Goal: Task Accomplishment & Management: Manage account settings

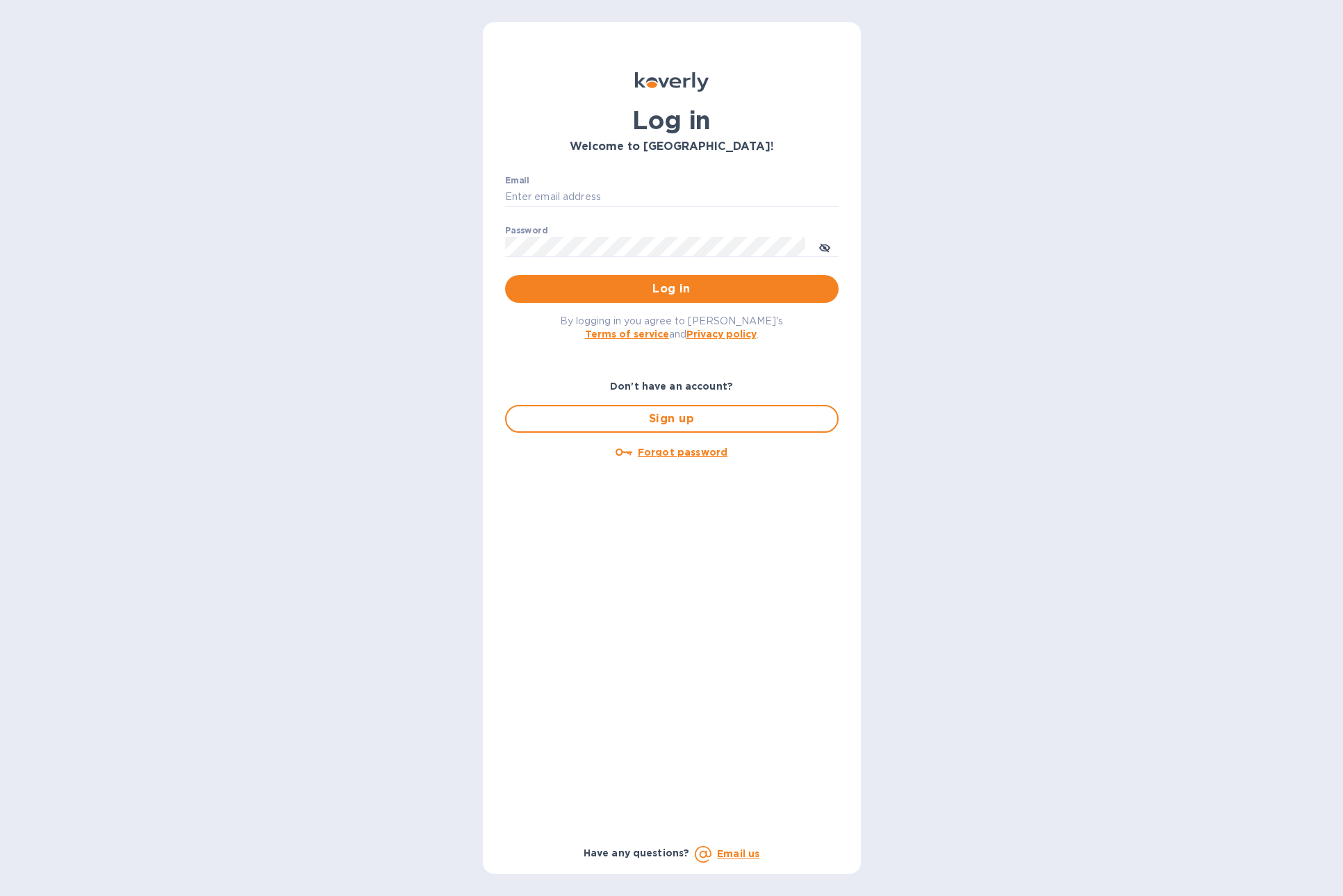
type input "[EMAIL_ADDRESS][DOMAIN_NAME]"
click at [666, 453] on u "Forgot password" at bounding box center [682, 452] width 90 height 11
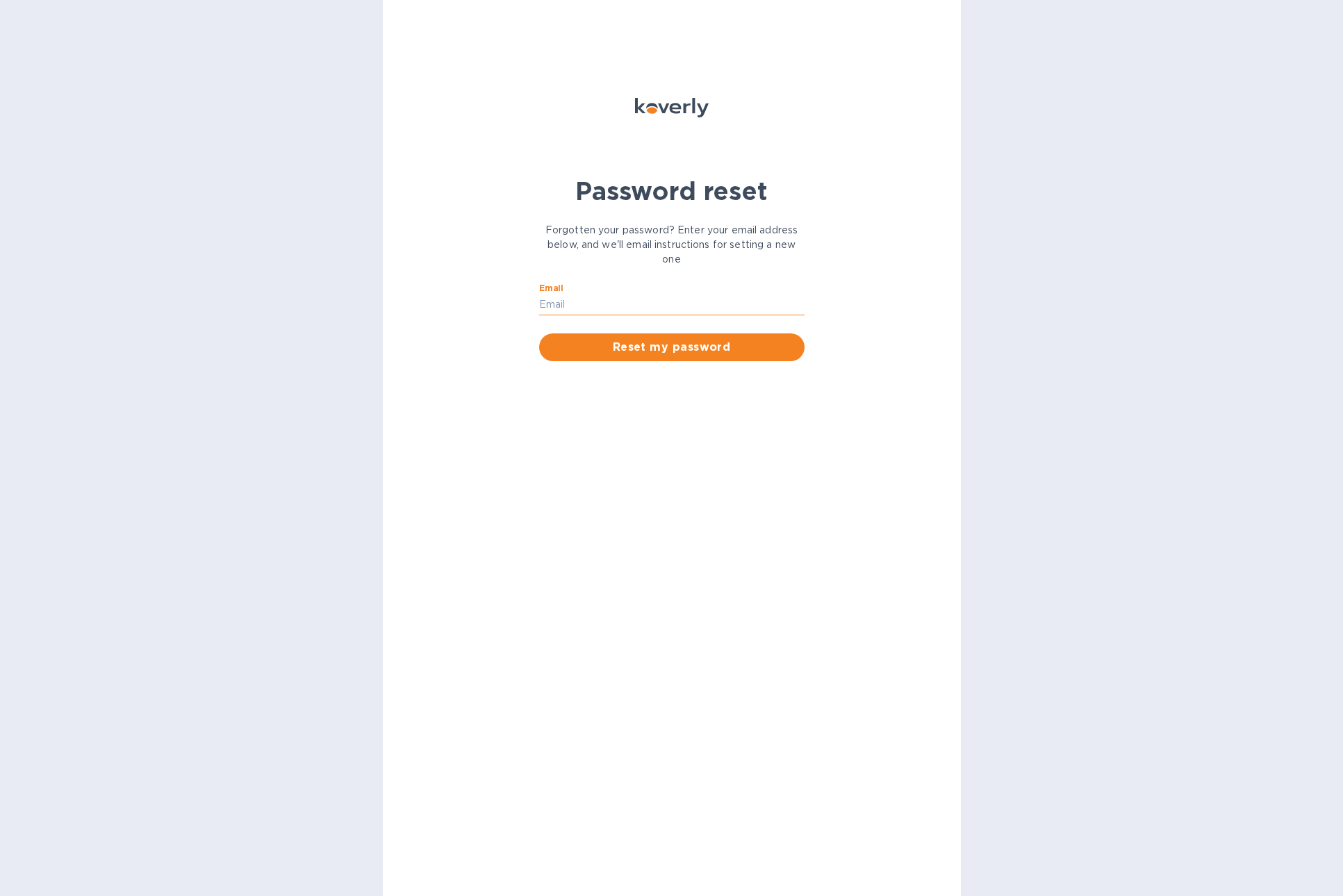
click at [616, 304] on input "Email" at bounding box center [672, 305] width 265 height 21
type input "sales@allianceitc.com"
click at [651, 348] on span "Reset my password" at bounding box center [672, 346] width 243 height 16
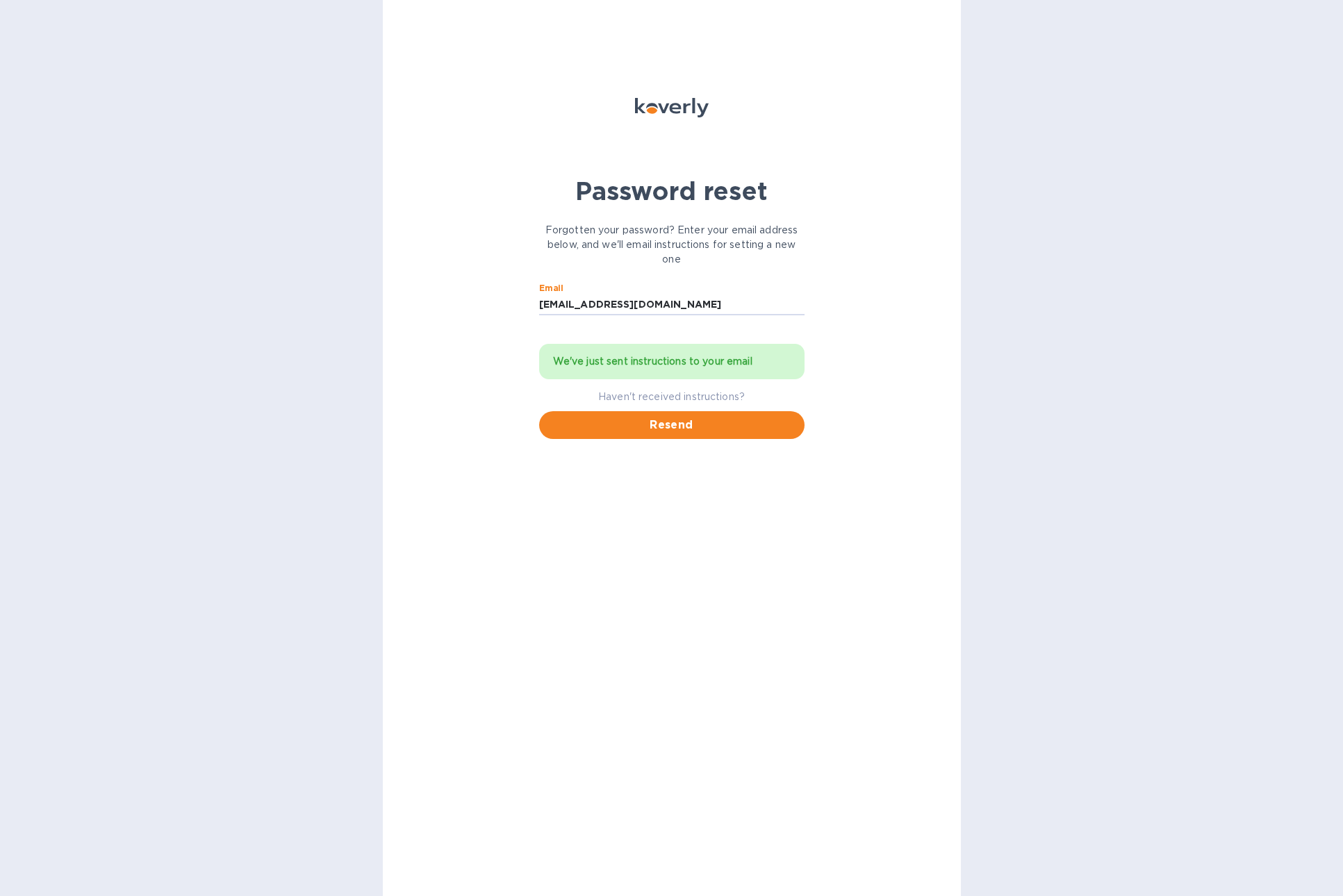
drag, startPoint x: 562, startPoint y: 306, endPoint x: 532, endPoint y: 305, distance: 30.0
click at [532, 305] on div "Email sales@allianceitc.com ​ We've just sent instructions to your email Haven'…" at bounding box center [672, 361] width 282 height 172
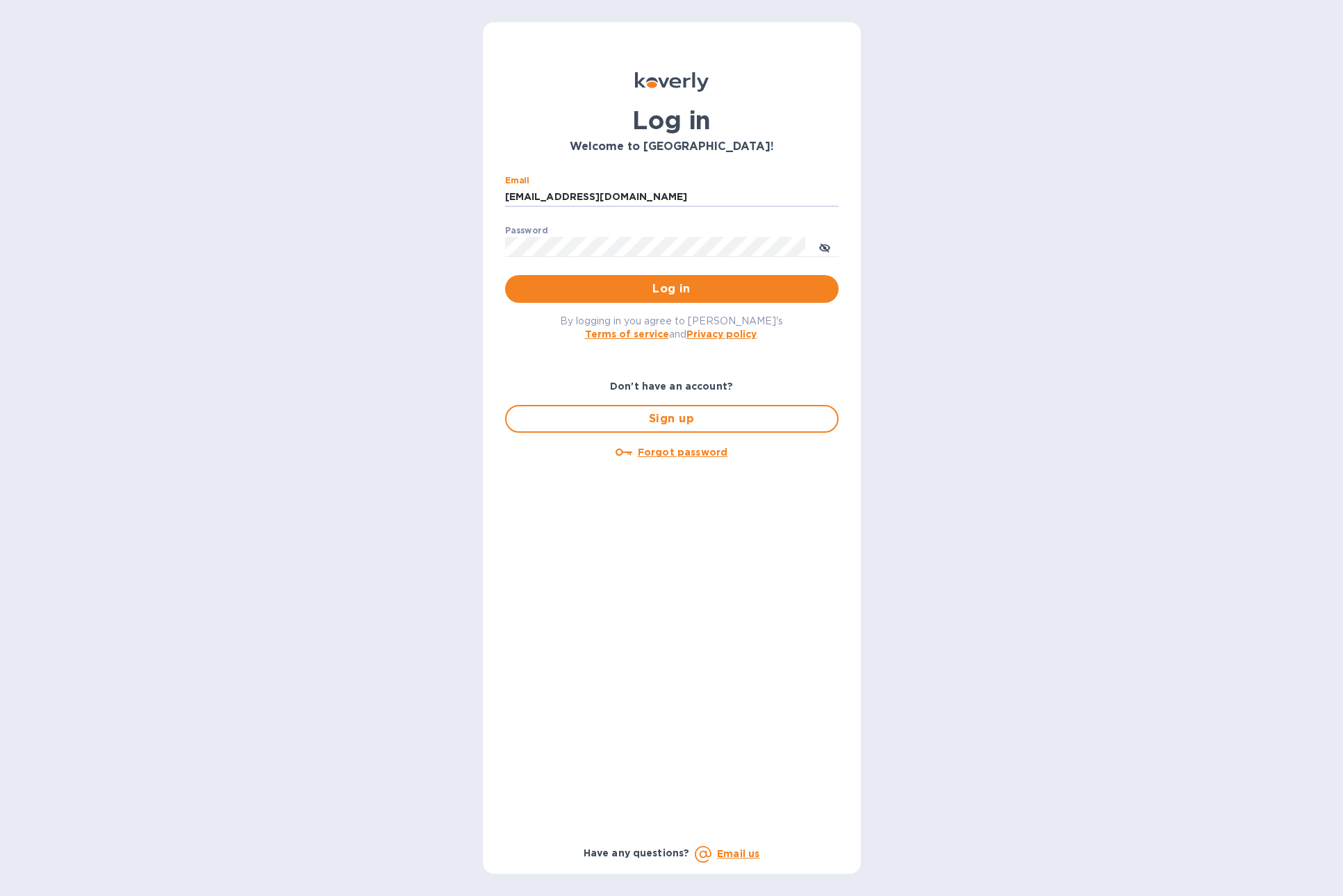
drag, startPoint x: 532, startPoint y: 200, endPoint x: 500, endPoint y: 197, distance: 32.1
click at [500, 197] on div "Email sales@allianceitc.com ​ Password ​ Log in" at bounding box center [672, 239] width 356 height 150
type input "ap@allianceitc.com"
click at [593, 284] on span "Log in" at bounding box center [672, 288] width 311 height 16
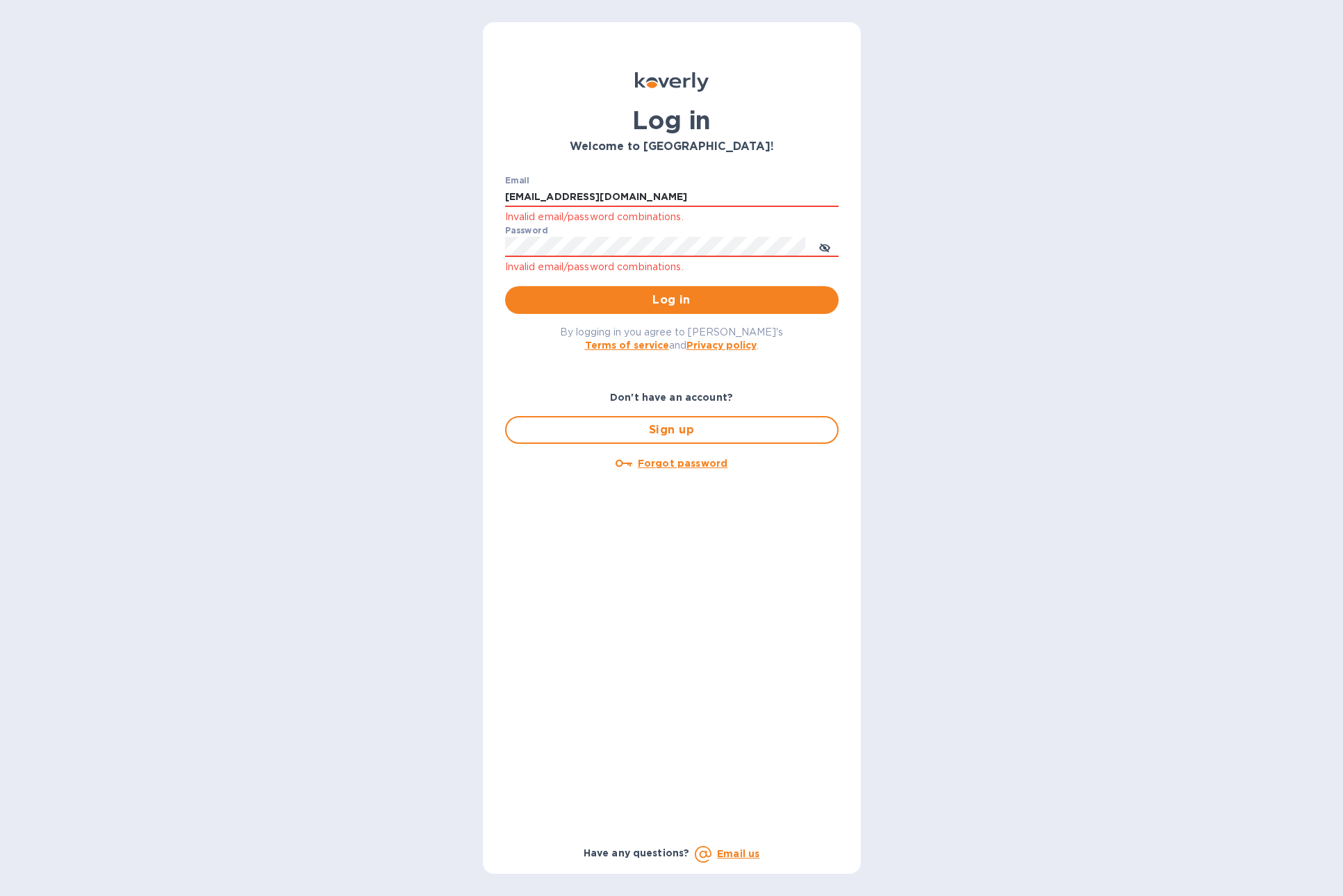
click at [678, 466] on u "Forgot password" at bounding box center [682, 463] width 90 height 11
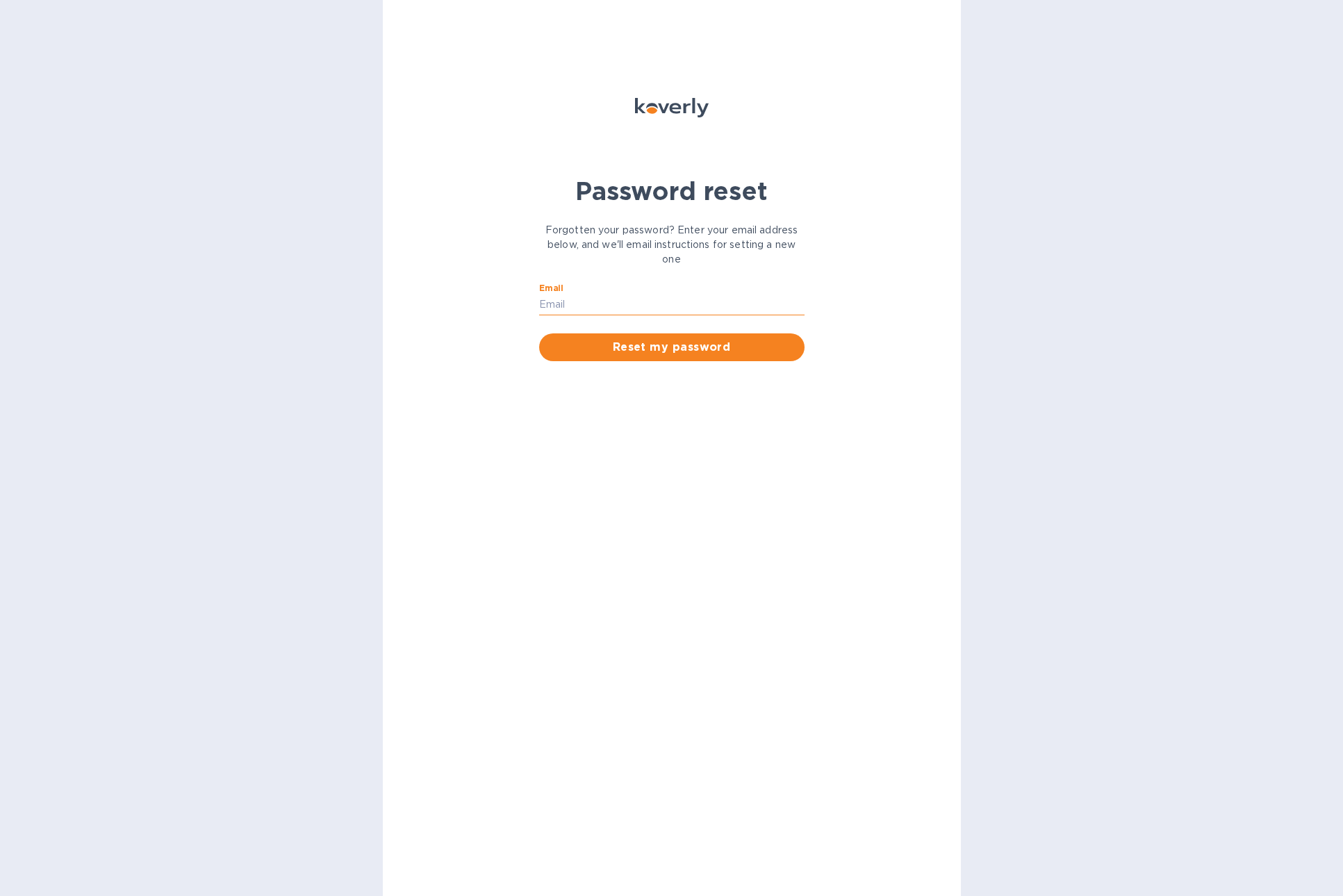
click at [598, 306] on input "Email" at bounding box center [672, 305] width 265 height 21
click at [625, 343] on span "Reset my password" at bounding box center [672, 346] width 243 height 16
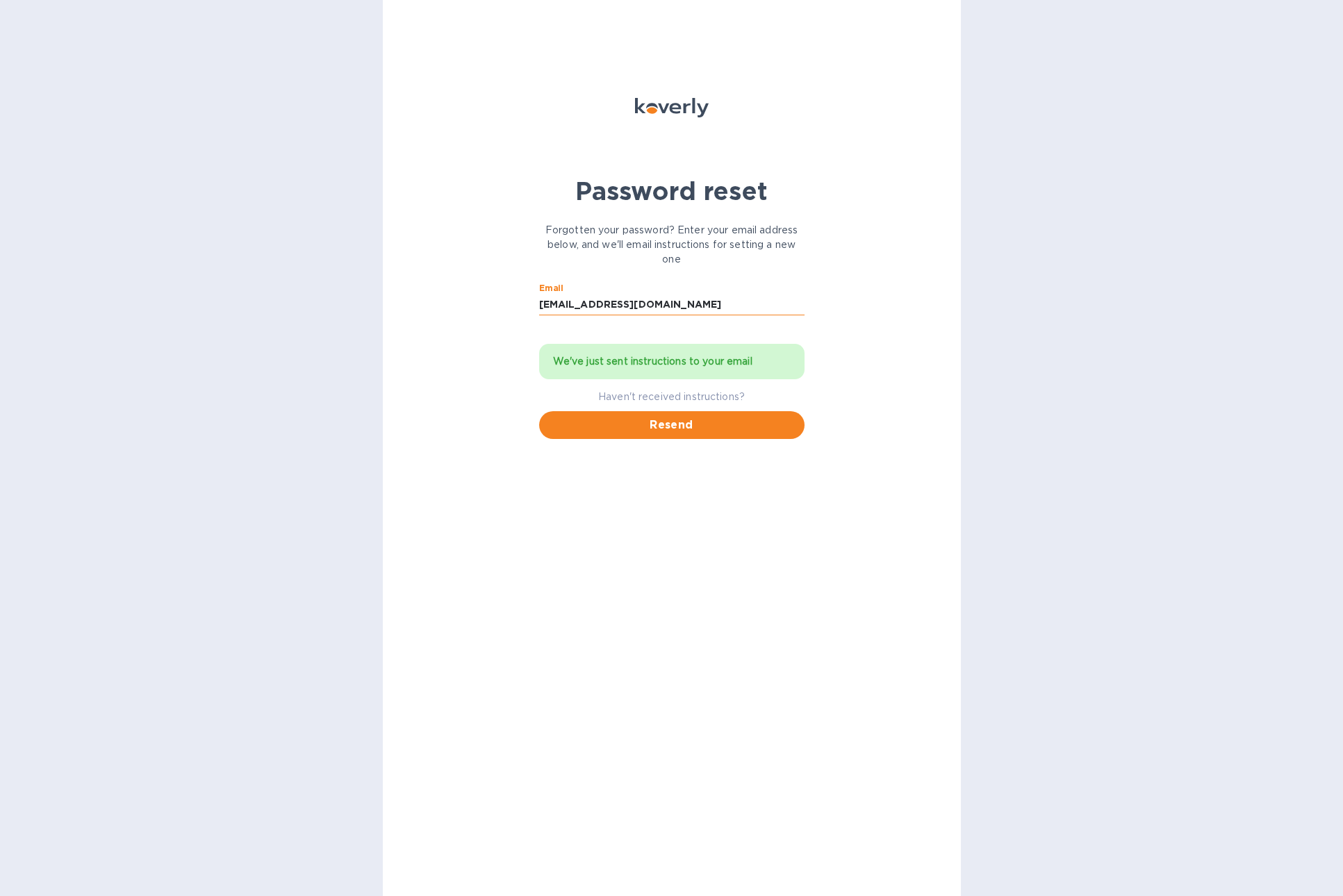
click at [563, 303] on input "ap@allianceitc.com" at bounding box center [672, 305] width 265 height 21
type input "sales@aitcshop.com"
click at [657, 429] on span "Resend" at bounding box center [672, 424] width 243 height 16
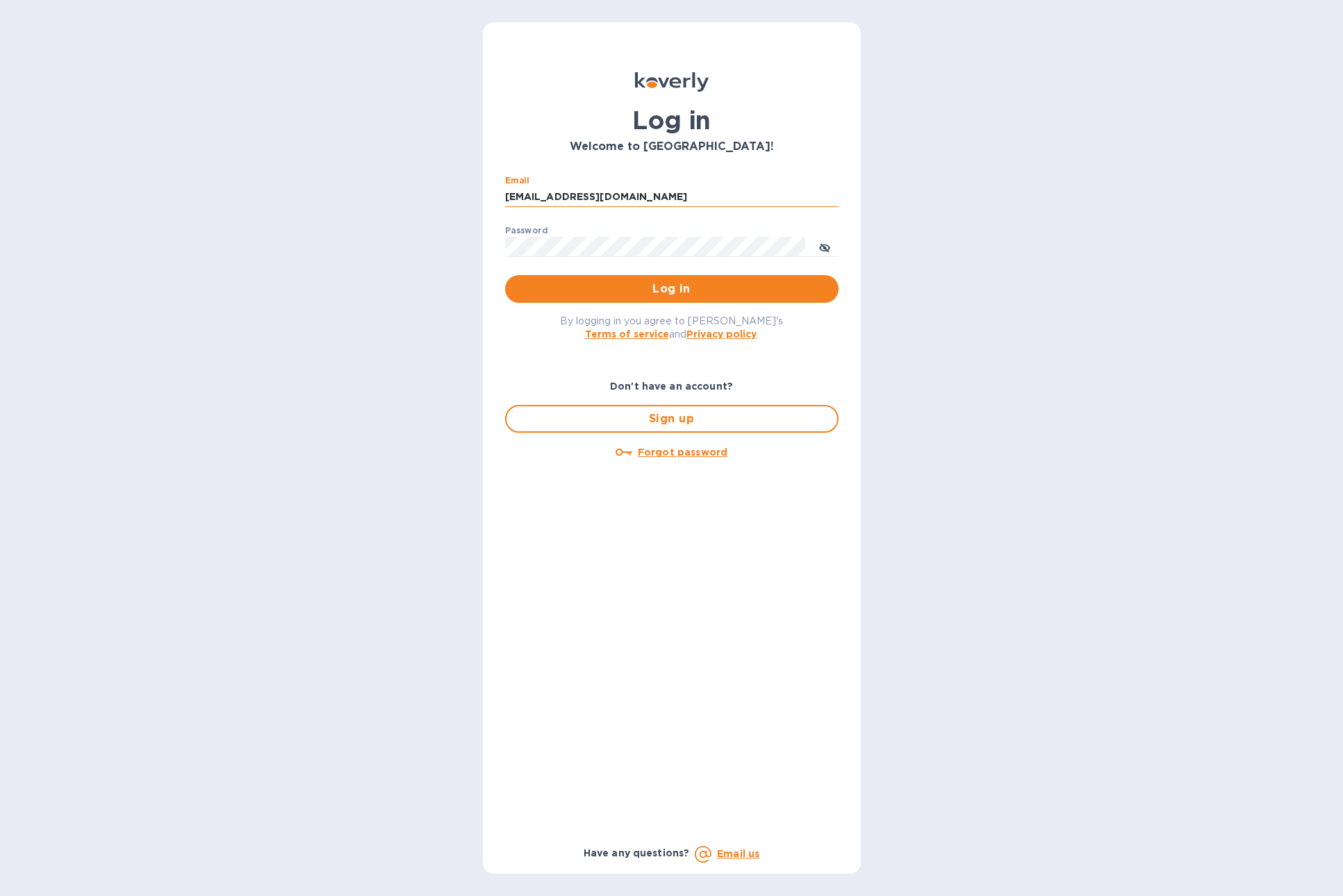
drag, startPoint x: 540, startPoint y: 197, endPoint x: 654, endPoint y: 200, distance: 114.0
click at [654, 200] on input "[EMAIL_ADDRESS][DOMAIN_NAME]" at bounding box center [672, 197] width 333 height 21
type input "[EMAIL_ADDRESS][DOMAIN_NAME]"
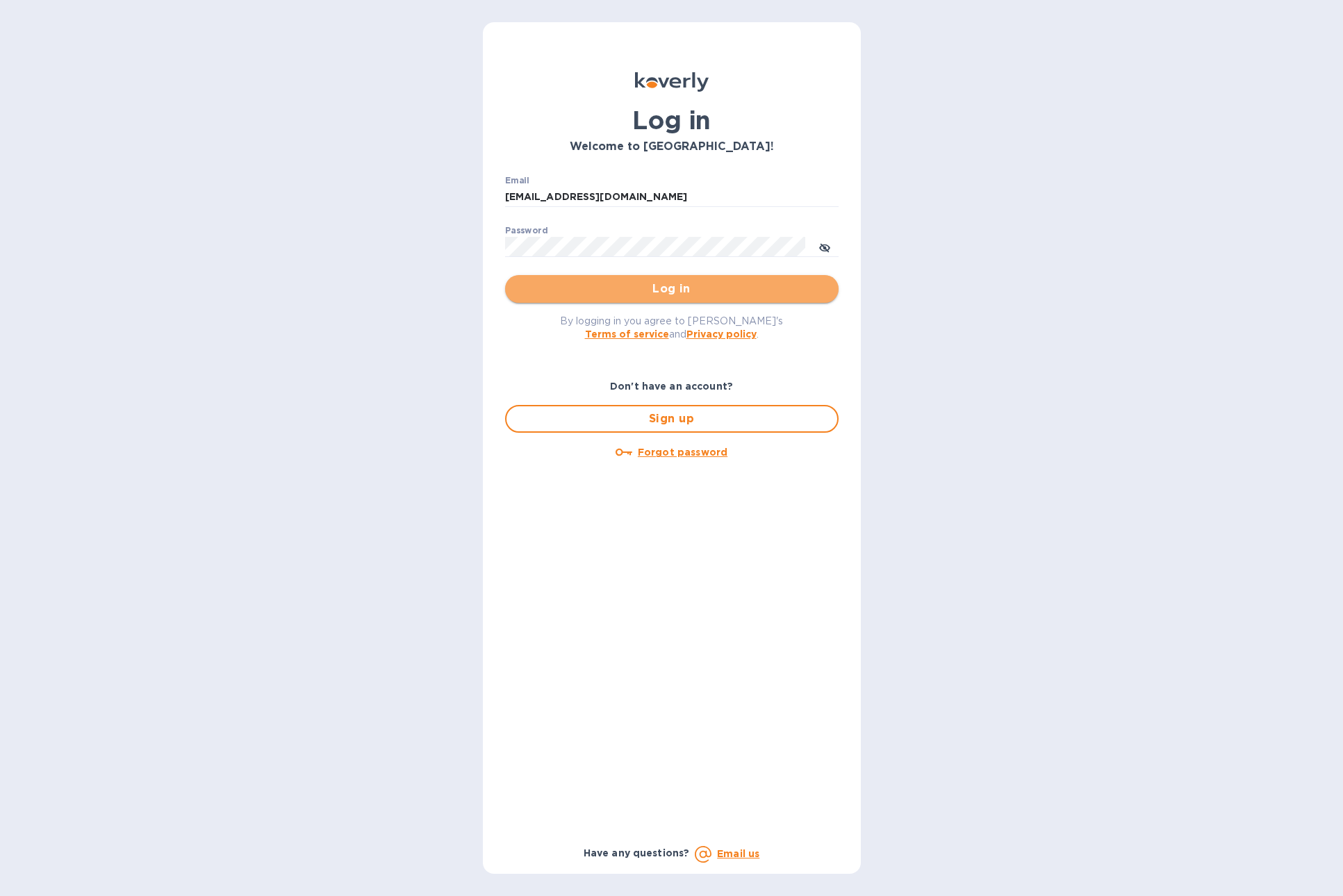
click at [689, 291] on span "Log in" at bounding box center [672, 288] width 311 height 16
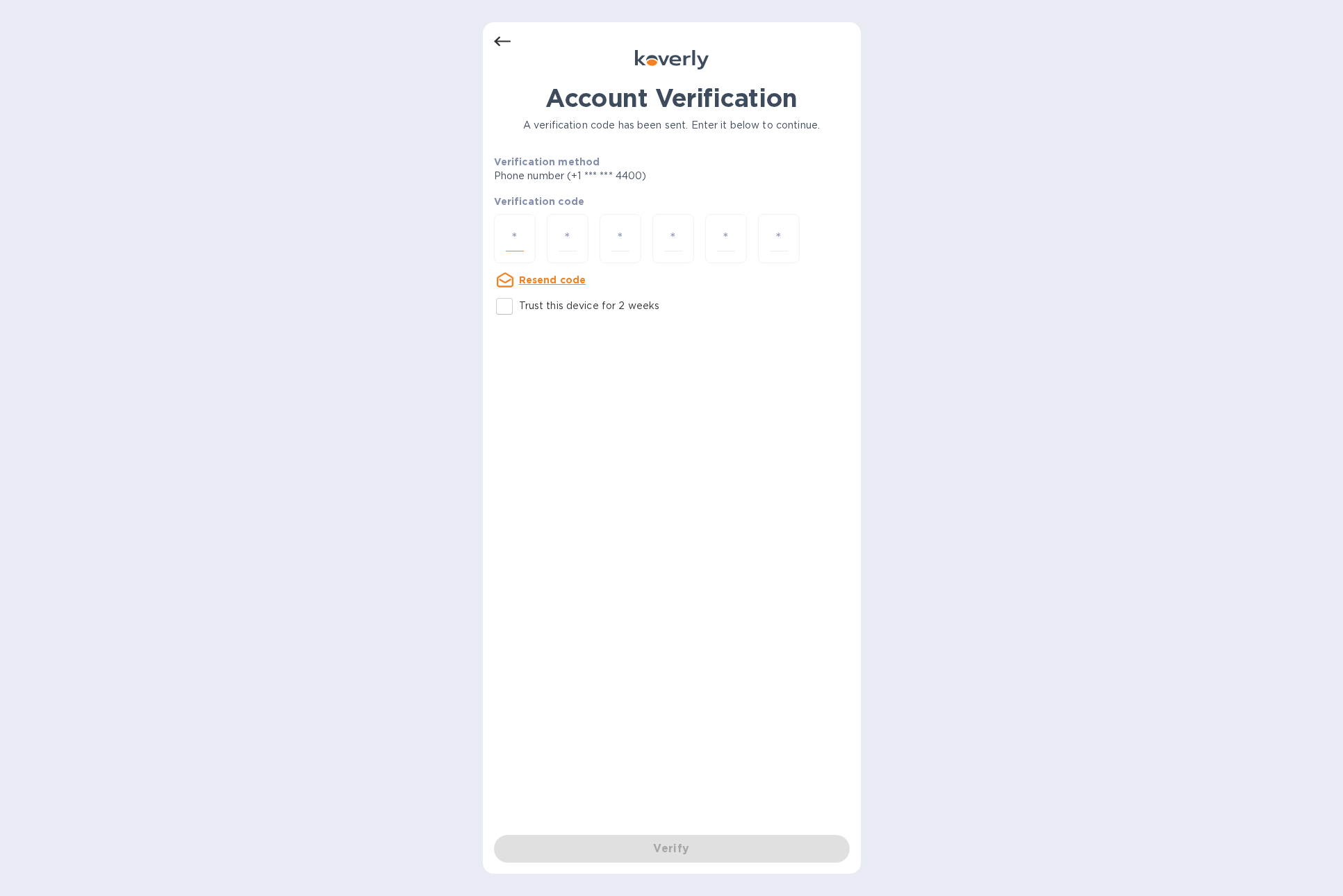
click at [514, 232] on input "number" at bounding box center [514, 238] width 18 height 26
paste input "6"
type input "6"
type input "7"
type input "9"
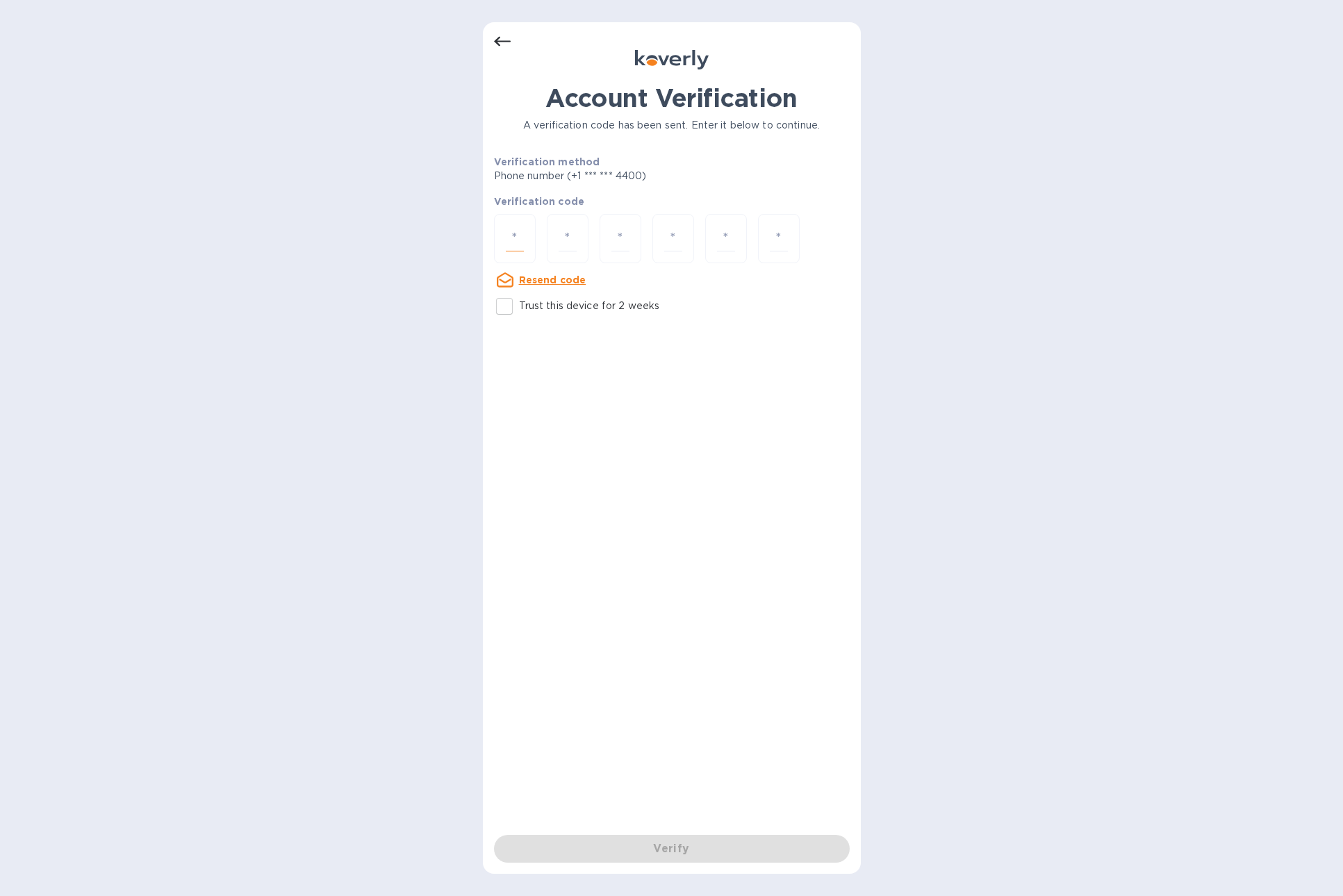
type input "2"
type input "0"
type input "2"
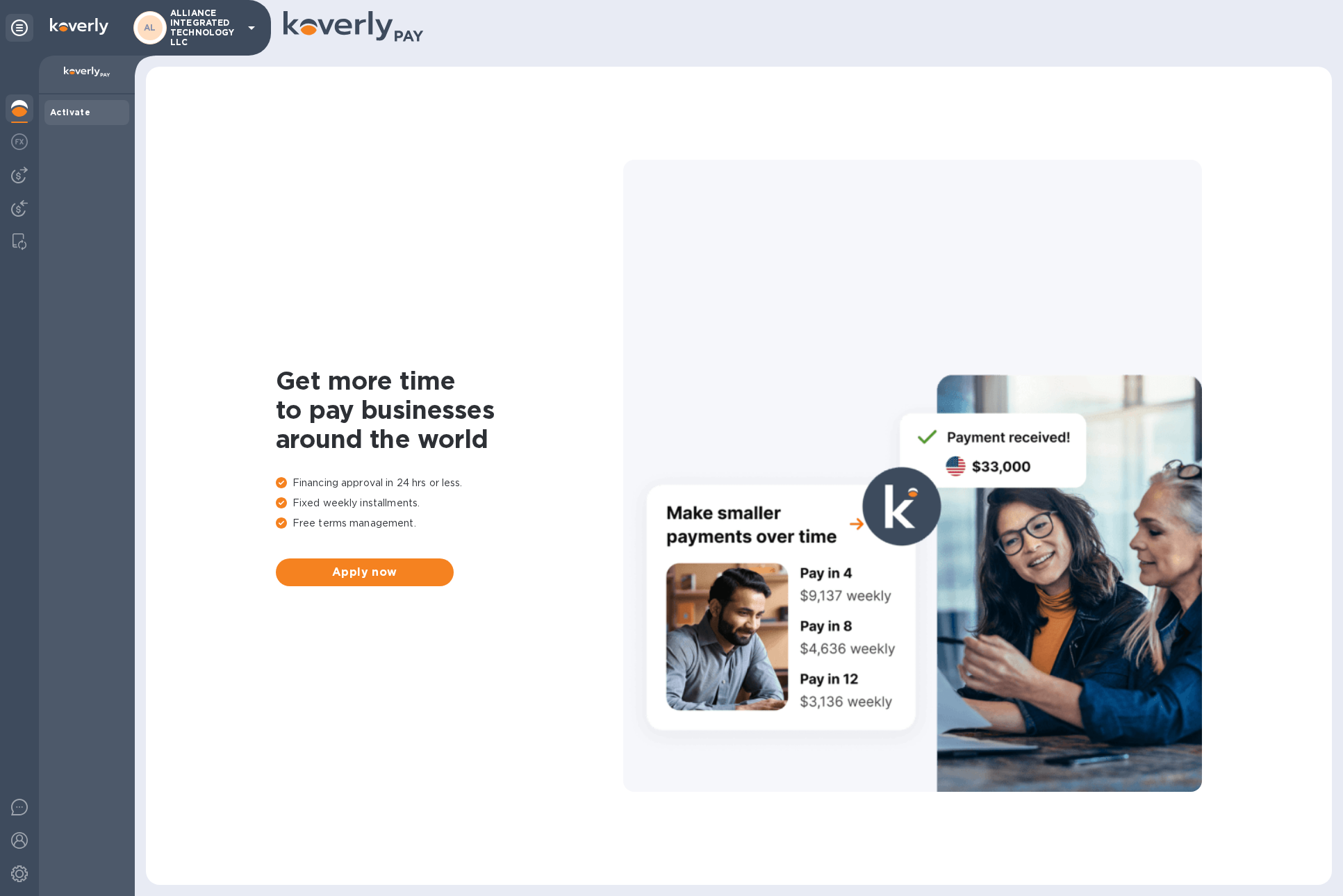
click at [179, 24] on p "ALLIANCE INTEGRATED TECHNOLOGY LLC" at bounding box center [205, 28] width 70 height 39
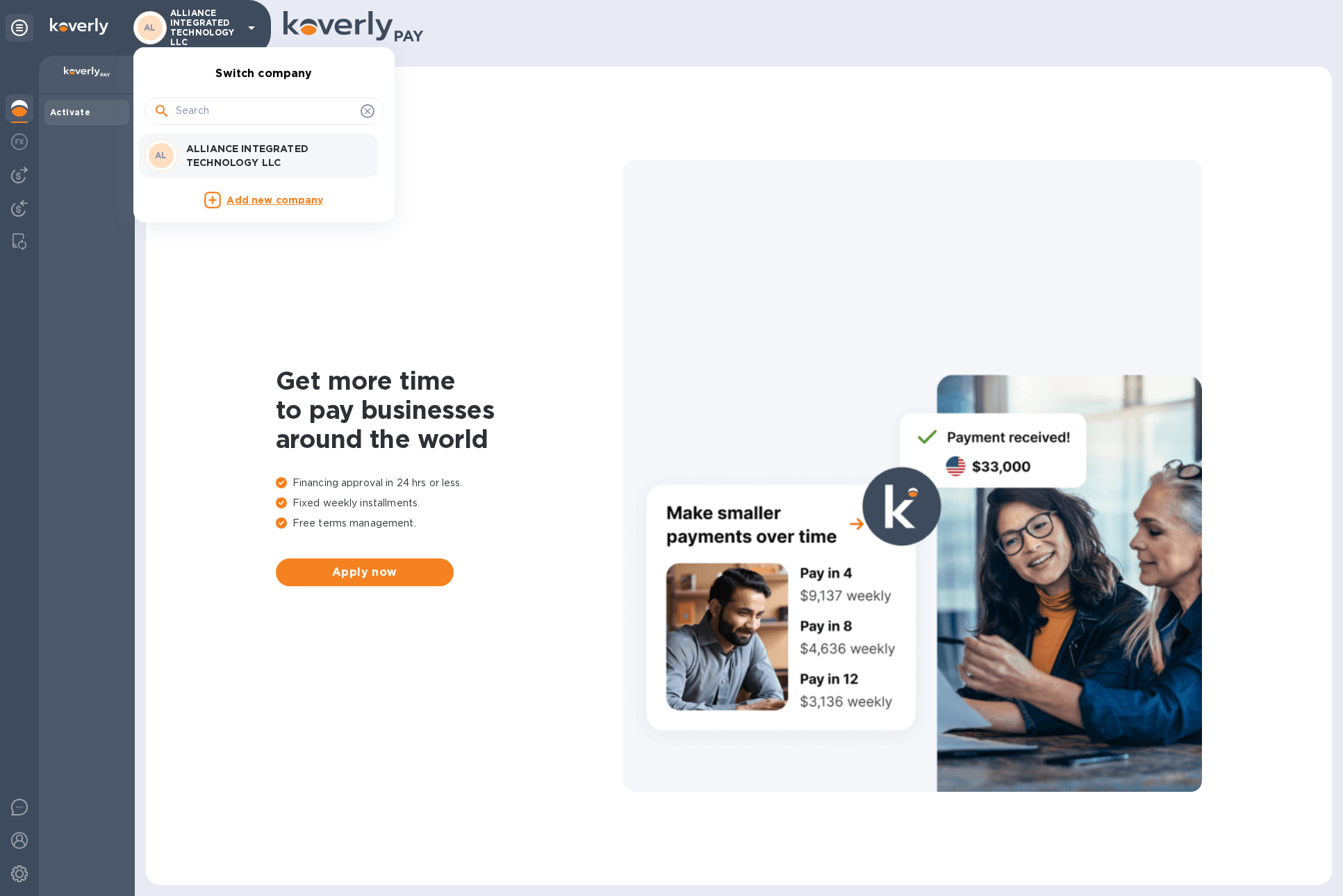
click at [231, 160] on p "ALLIANCE INTEGRATED TECHNOLOGY LLC" at bounding box center [274, 156] width 175 height 28
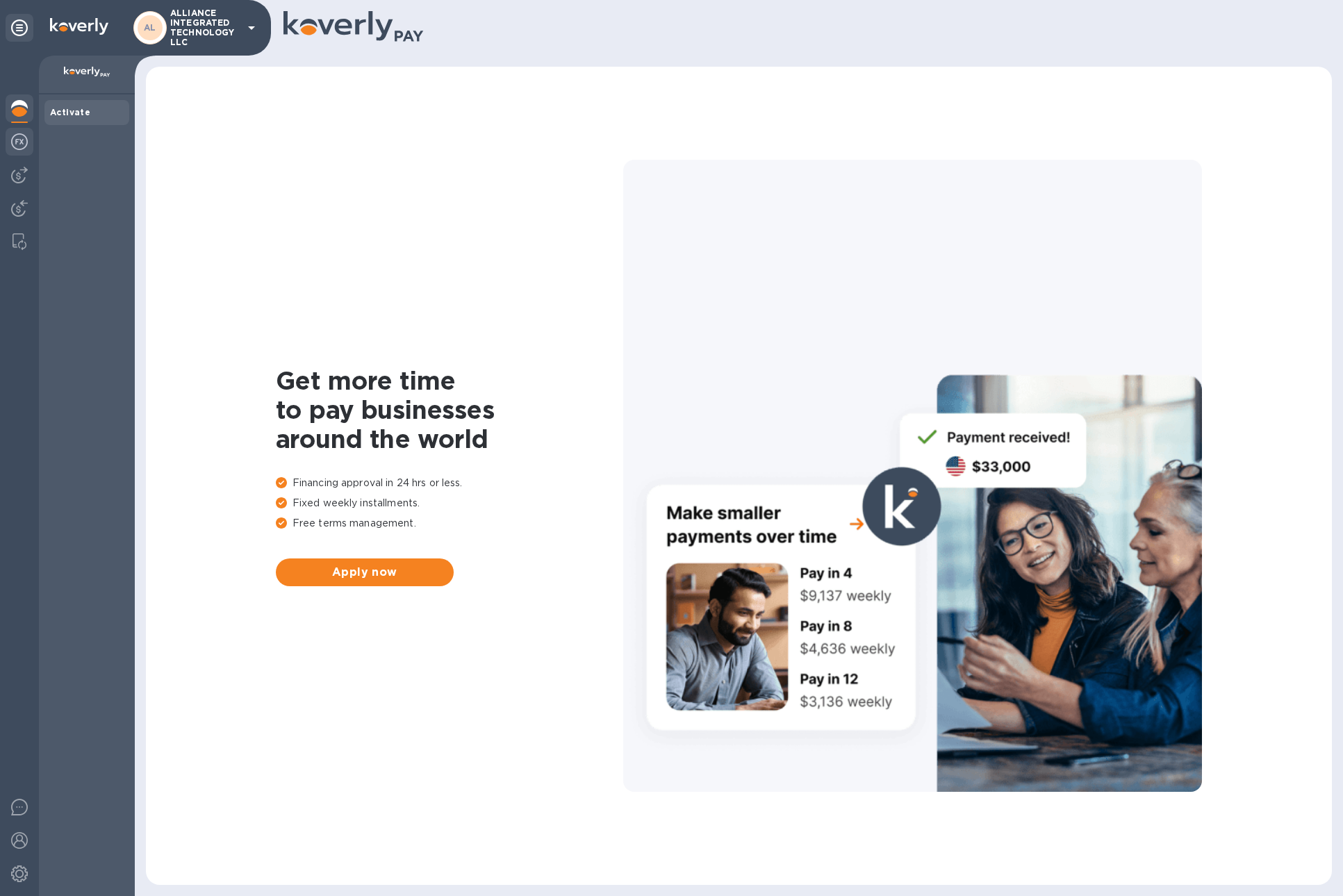
click at [18, 141] on img at bounding box center [19, 141] width 16 height 16
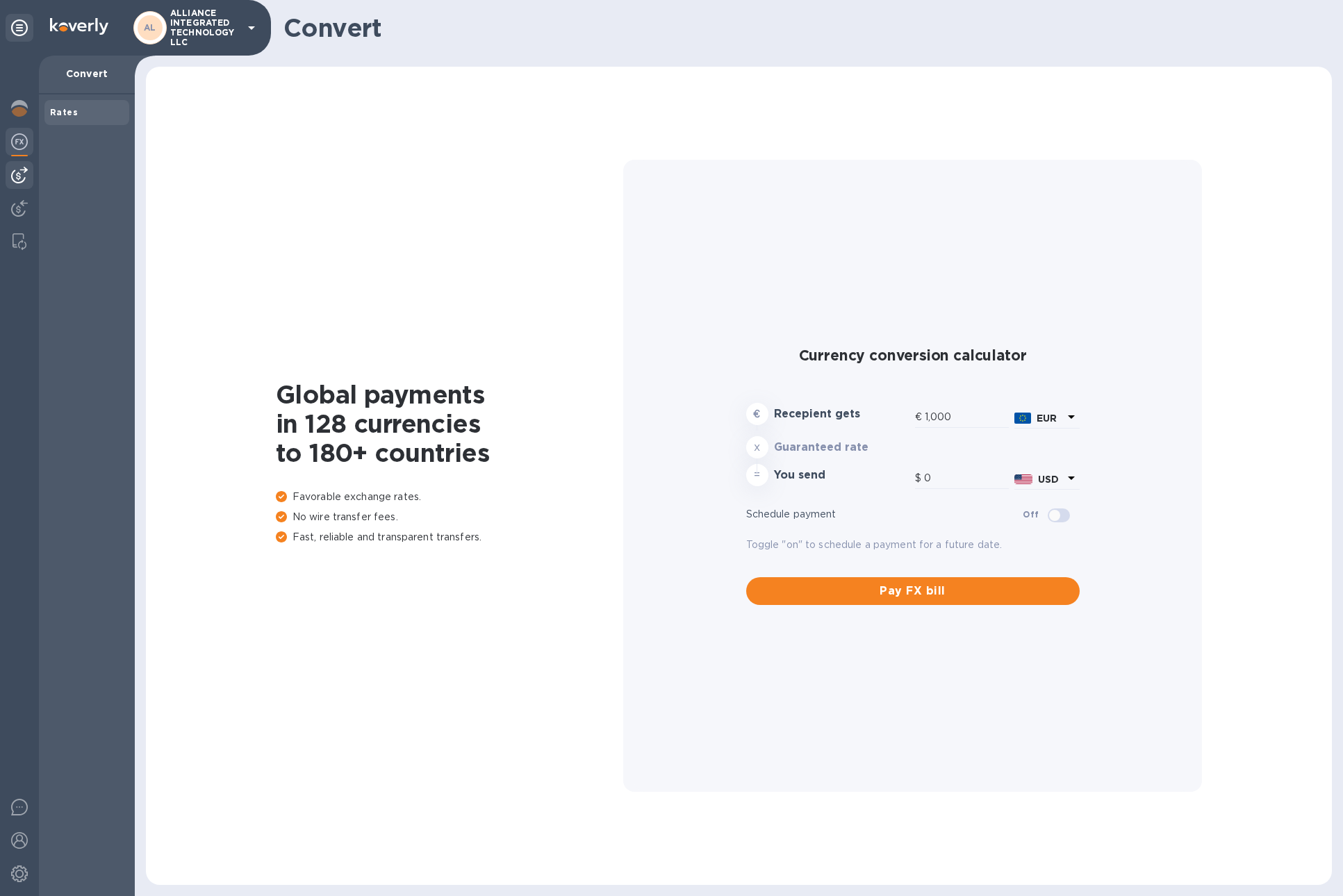
type input "1,173.15"
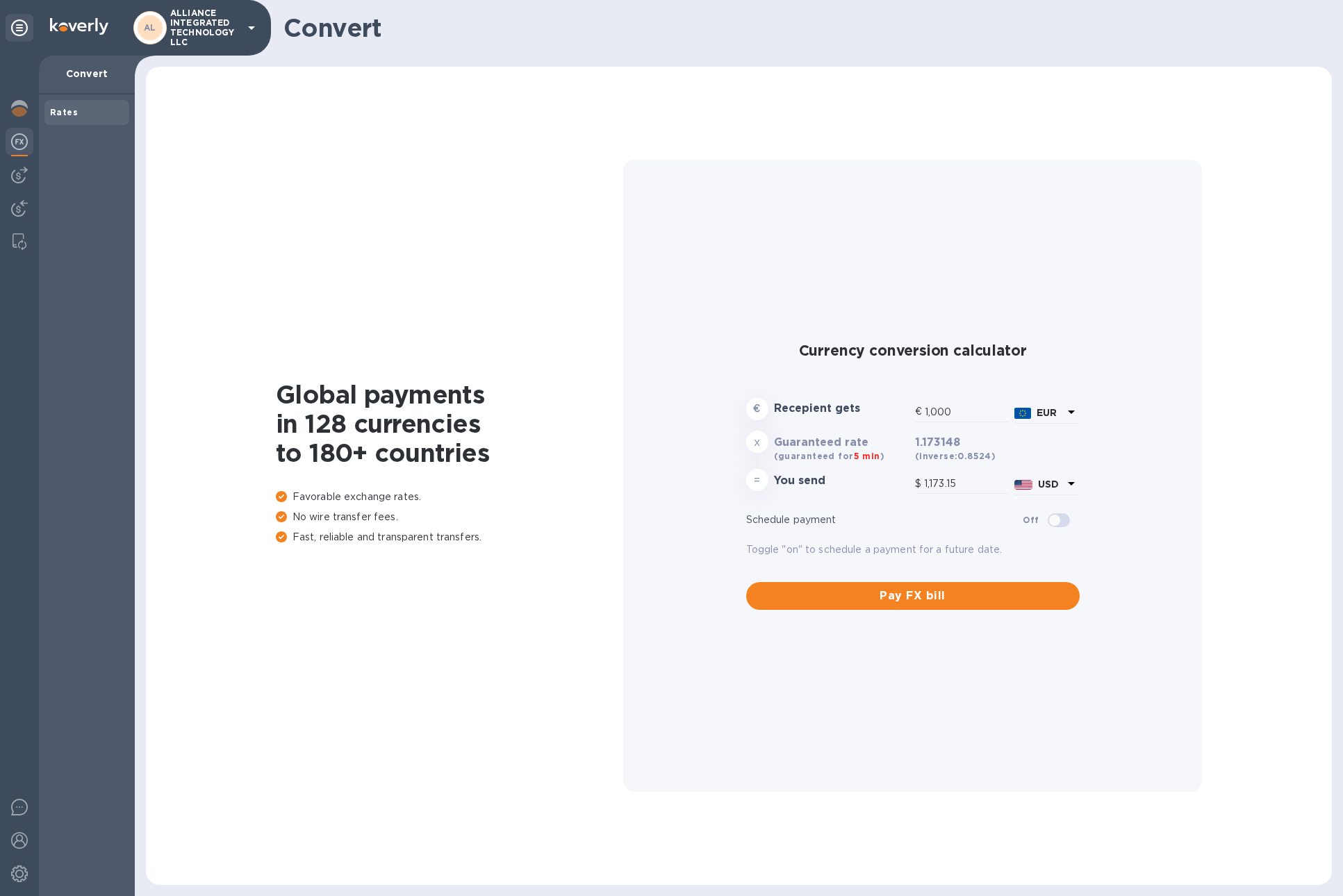
click at [26, 191] on div at bounding box center [19, 476] width 39 height 840
click at [19, 199] on div at bounding box center [19, 209] width 28 height 30
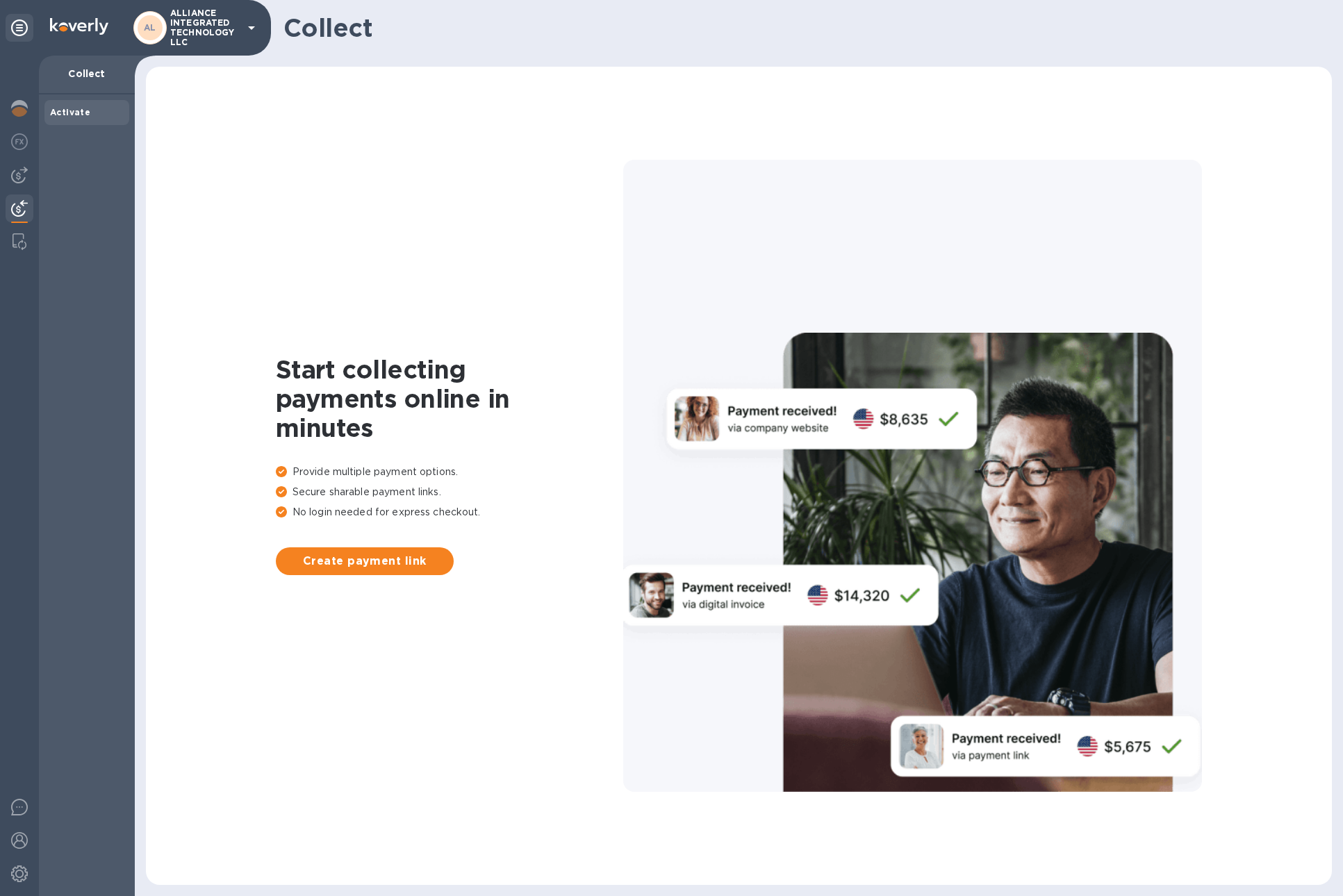
click at [85, 74] on p "Collect" at bounding box center [86, 74] width 74 height 14
click at [12, 29] on icon at bounding box center [19, 27] width 16 height 16
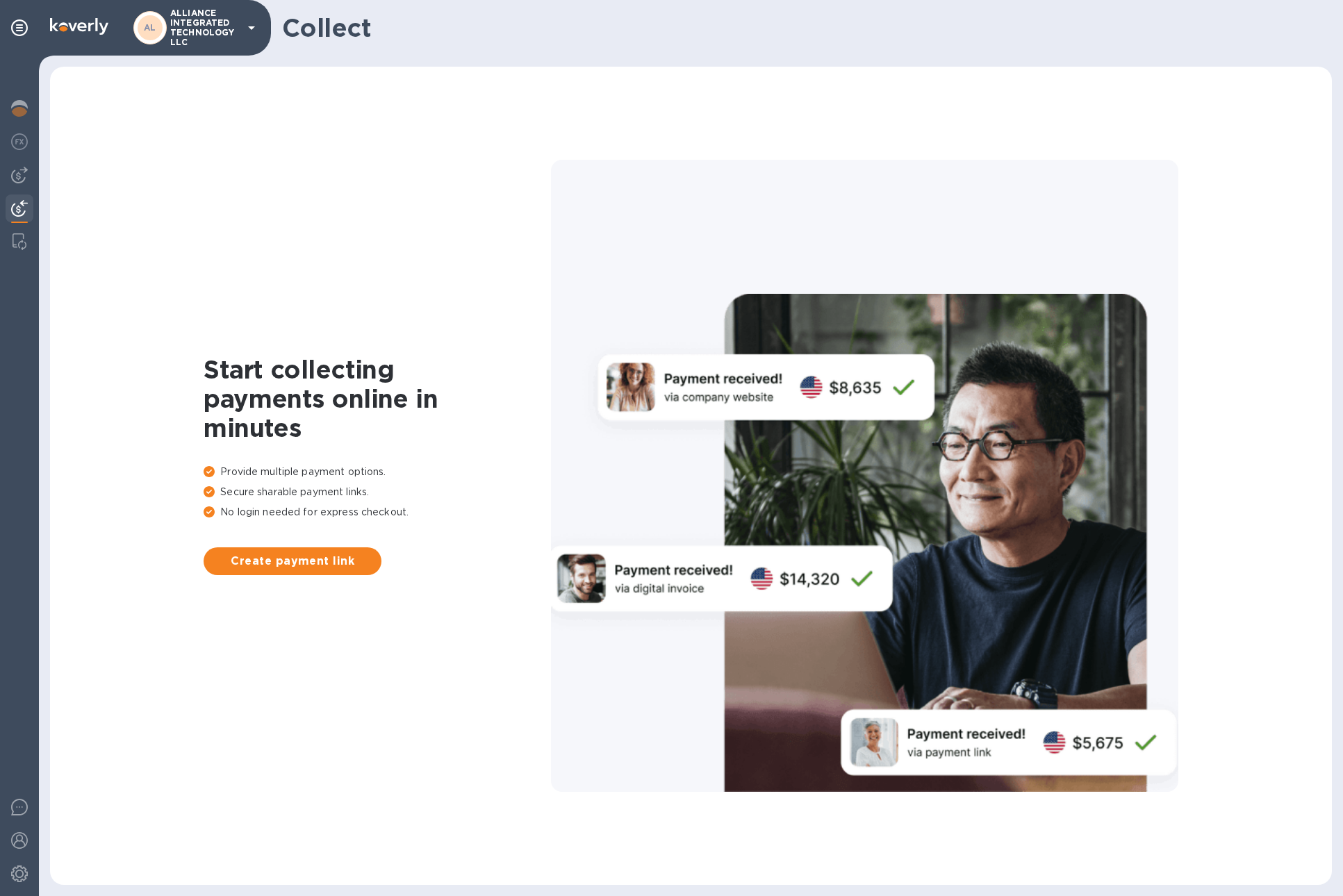
click at [255, 22] on icon at bounding box center [251, 27] width 16 height 16
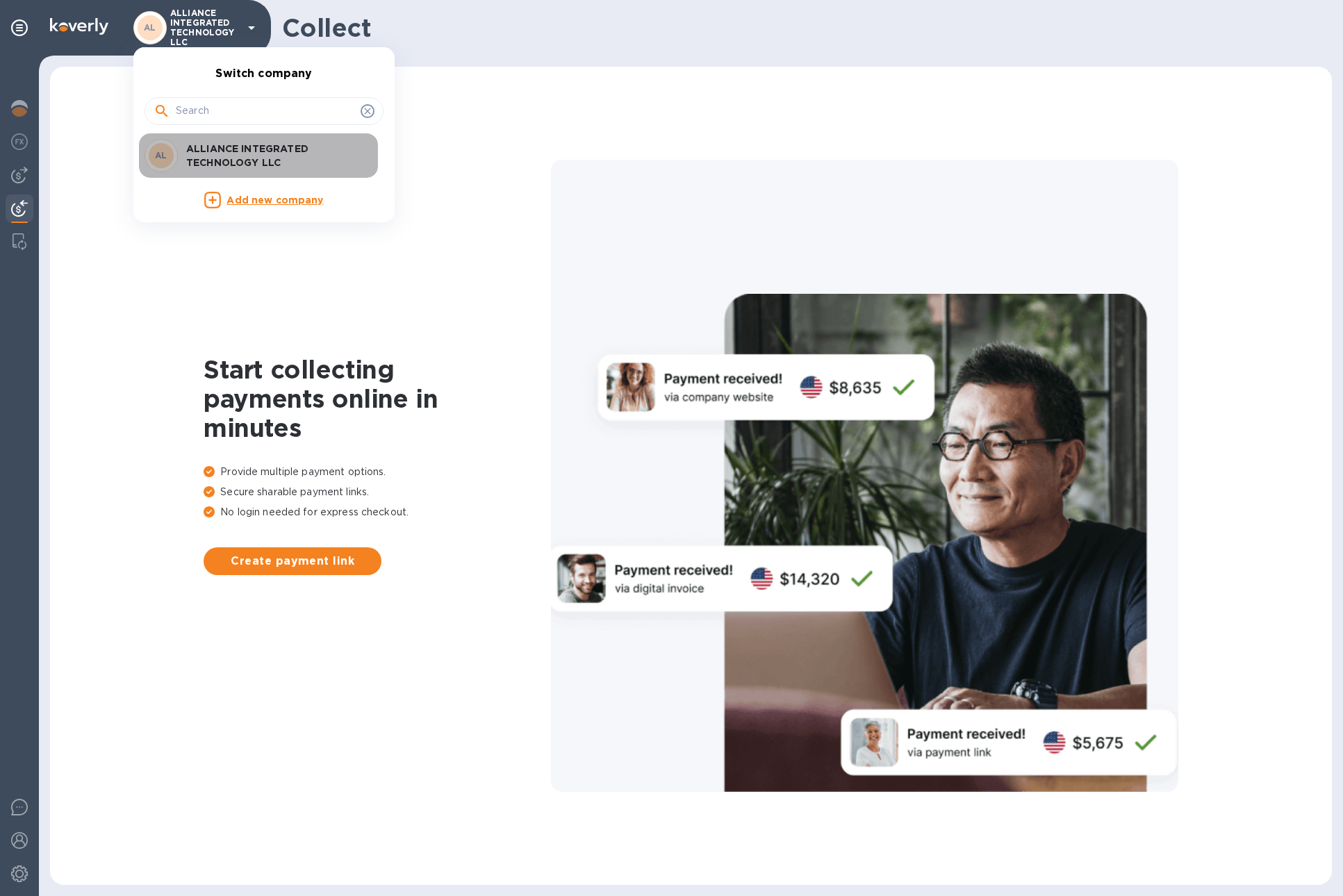
click at [264, 162] on p "ALLIANCE INTEGRATED TECHNOLOGY LLC" at bounding box center [274, 156] width 175 height 28
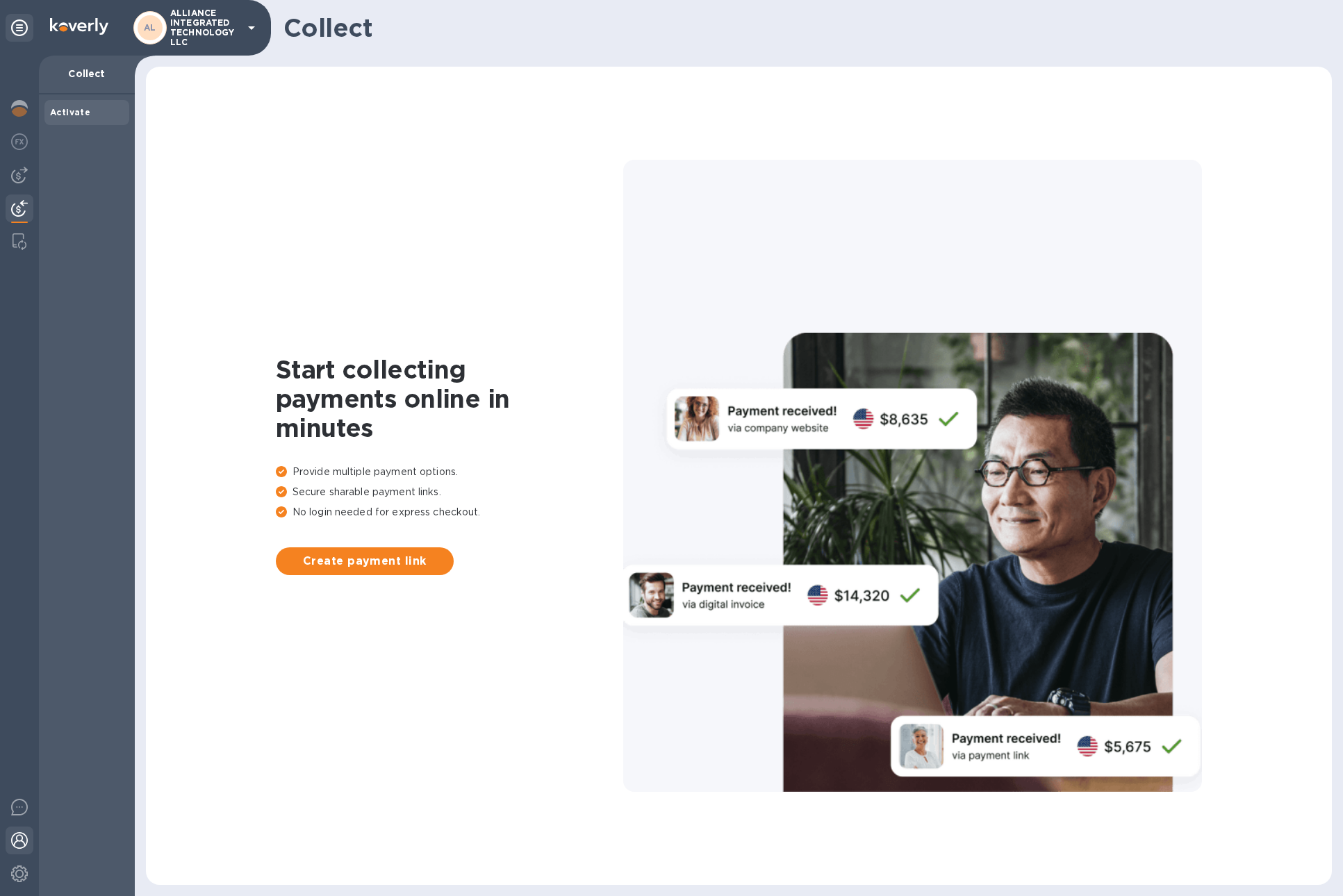
click at [22, 839] on img at bounding box center [19, 839] width 16 height 16
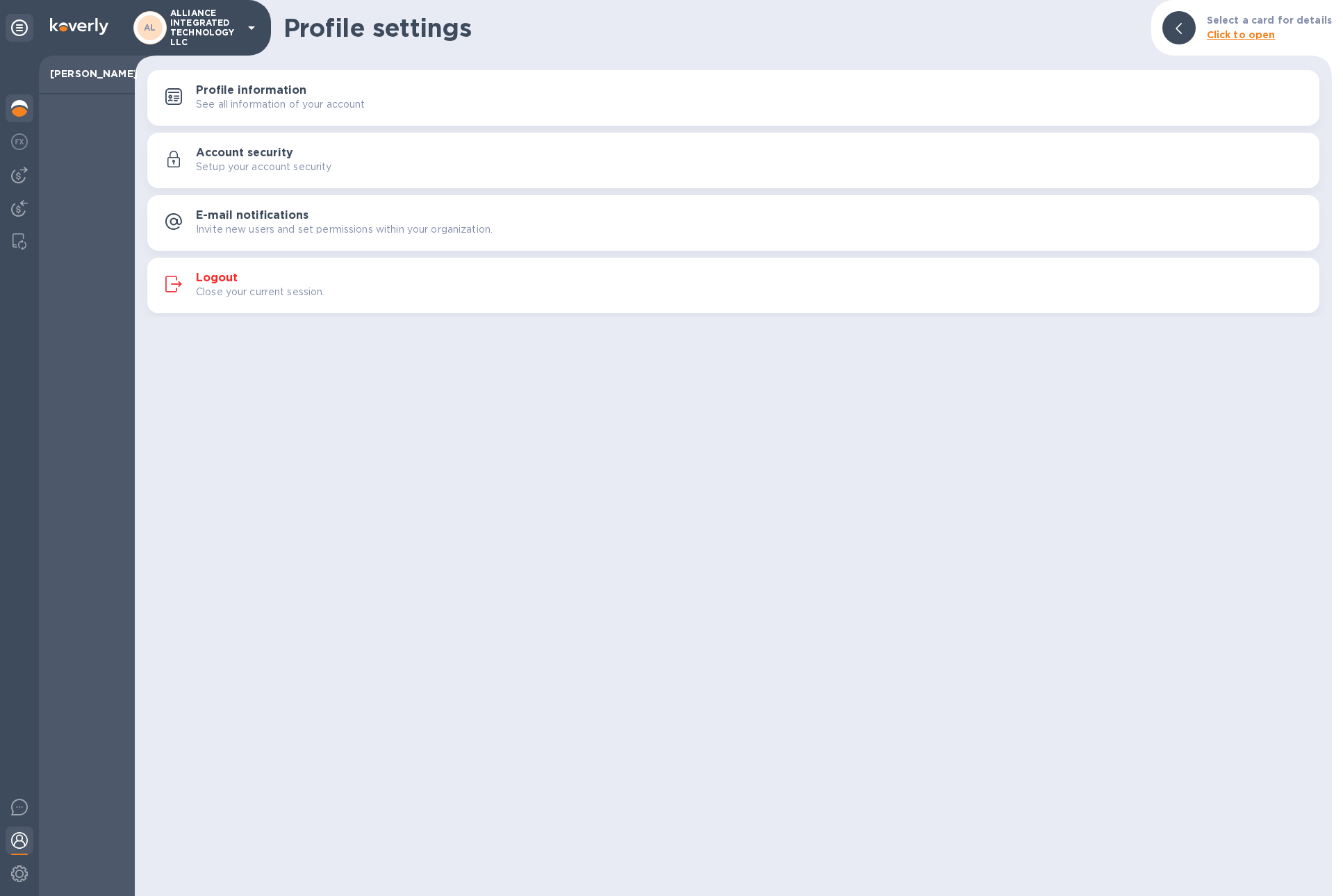
click at [24, 113] on img at bounding box center [19, 108] width 16 height 16
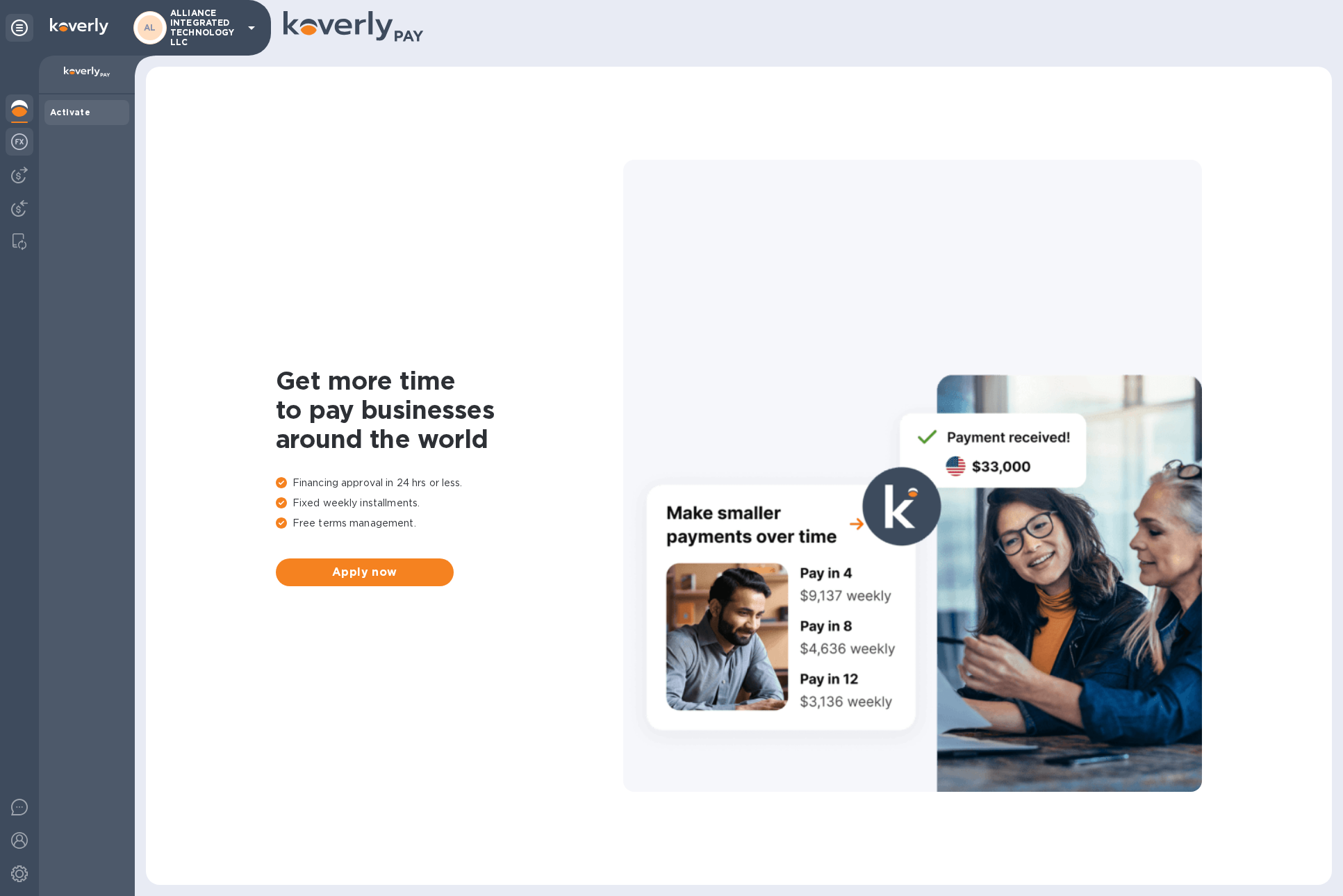
click at [25, 144] on img at bounding box center [19, 141] width 16 height 16
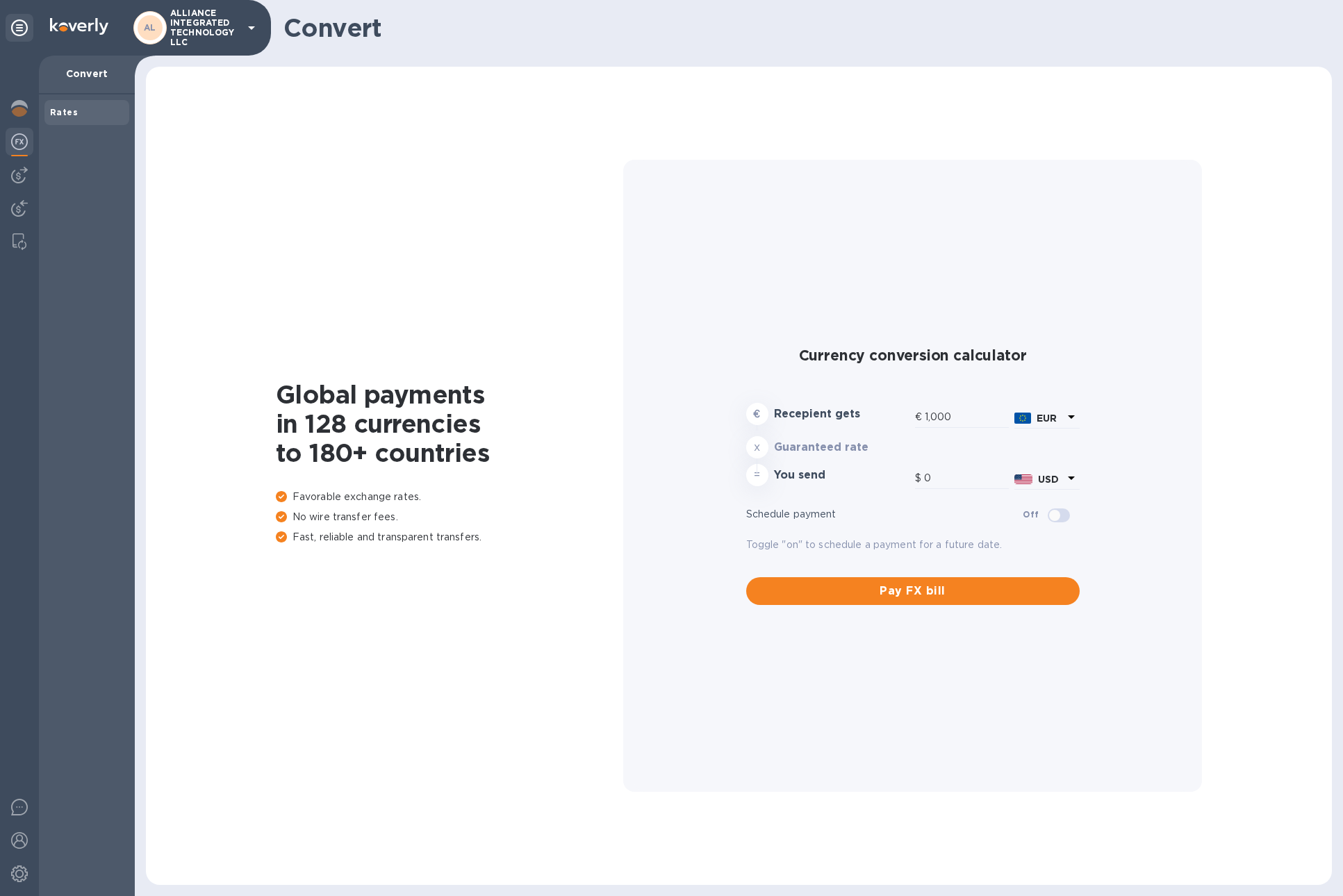
type input "1,173.15"
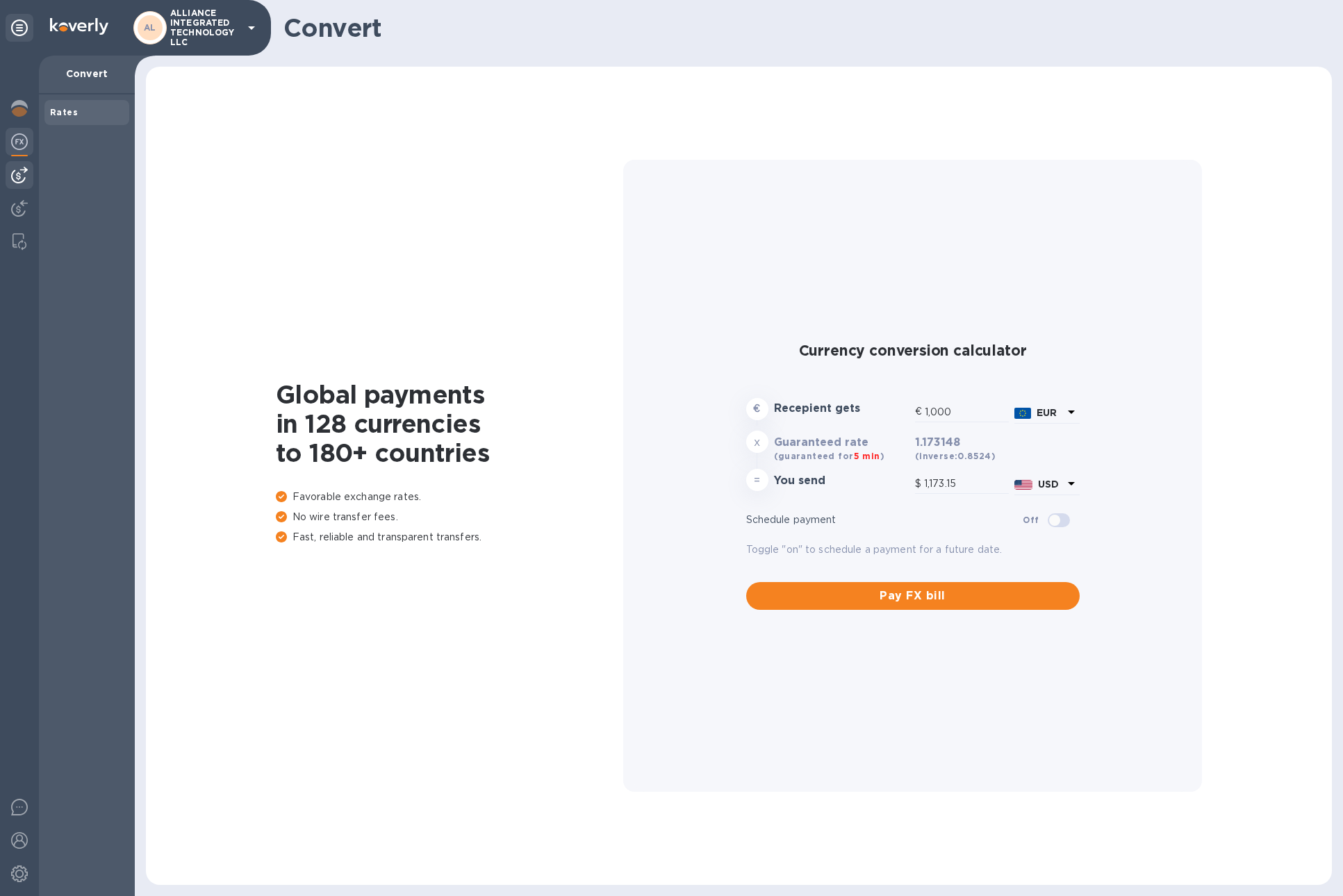
click at [19, 179] on img at bounding box center [19, 174] width 16 height 16
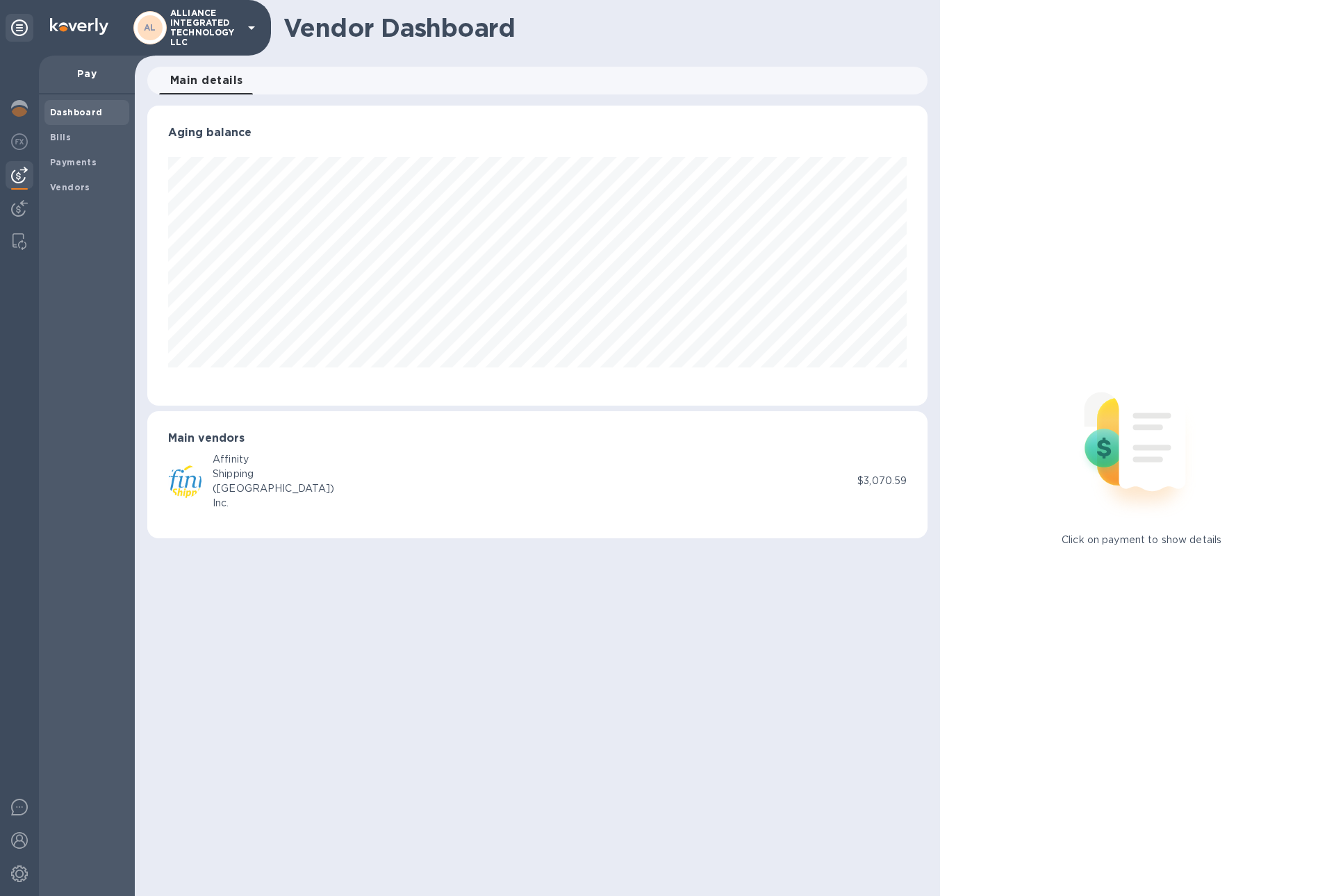
scroll to position [300, 780]
click at [69, 163] on b "Payments" at bounding box center [73, 161] width 47 height 10
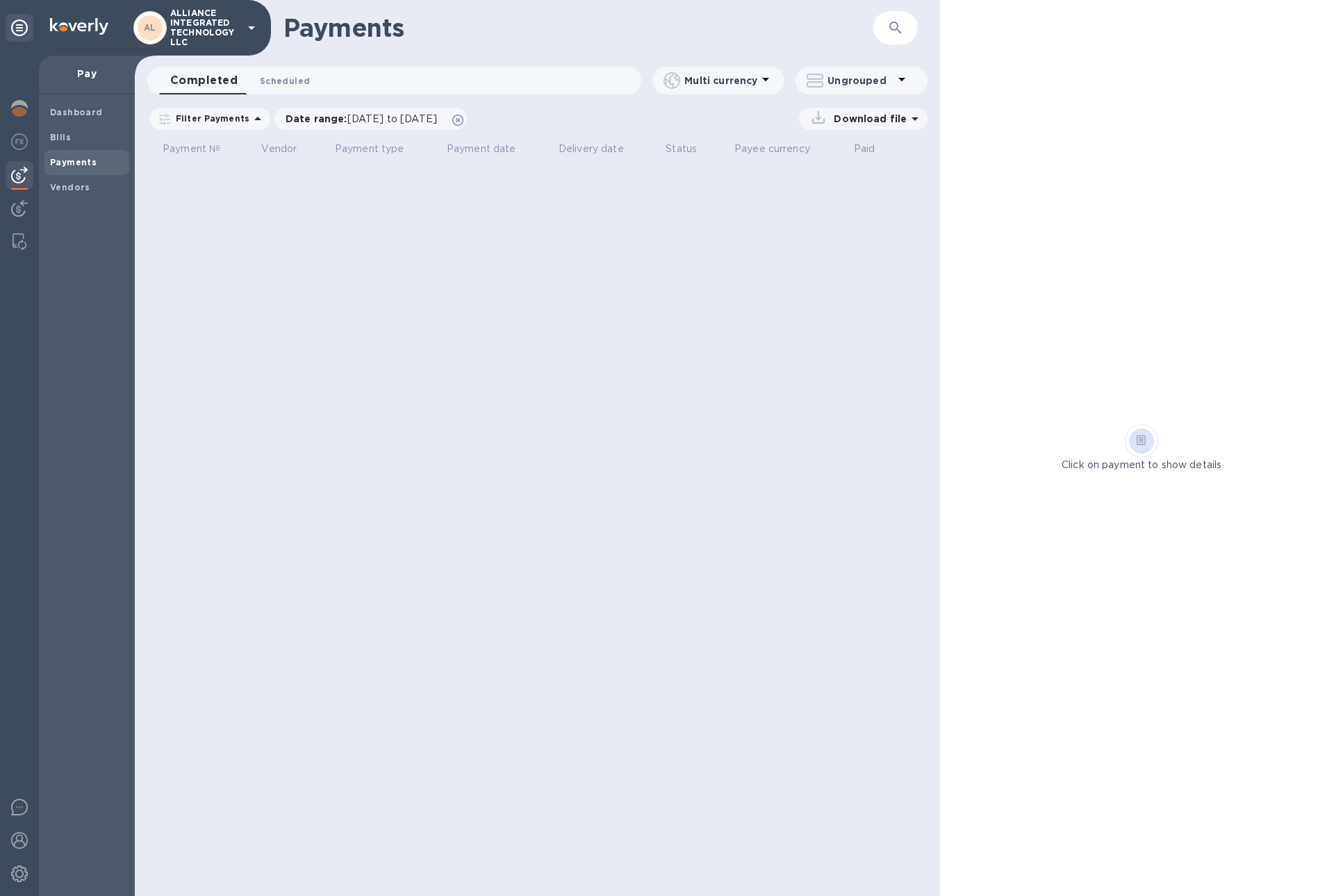
click at [283, 81] on span "Scheduled 0" at bounding box center [285, 81] width 50 height 15
click at [234, 81] on button "Scheduled 0" at bounding box center [276, 81] width 85 height 28
click at [197, 82] on span "Completed 0" at bounding box center [196, 81] width 53 height 15
click at [68, 136] on b "Bills" at bounding box center [60, 136] width 21 height 10
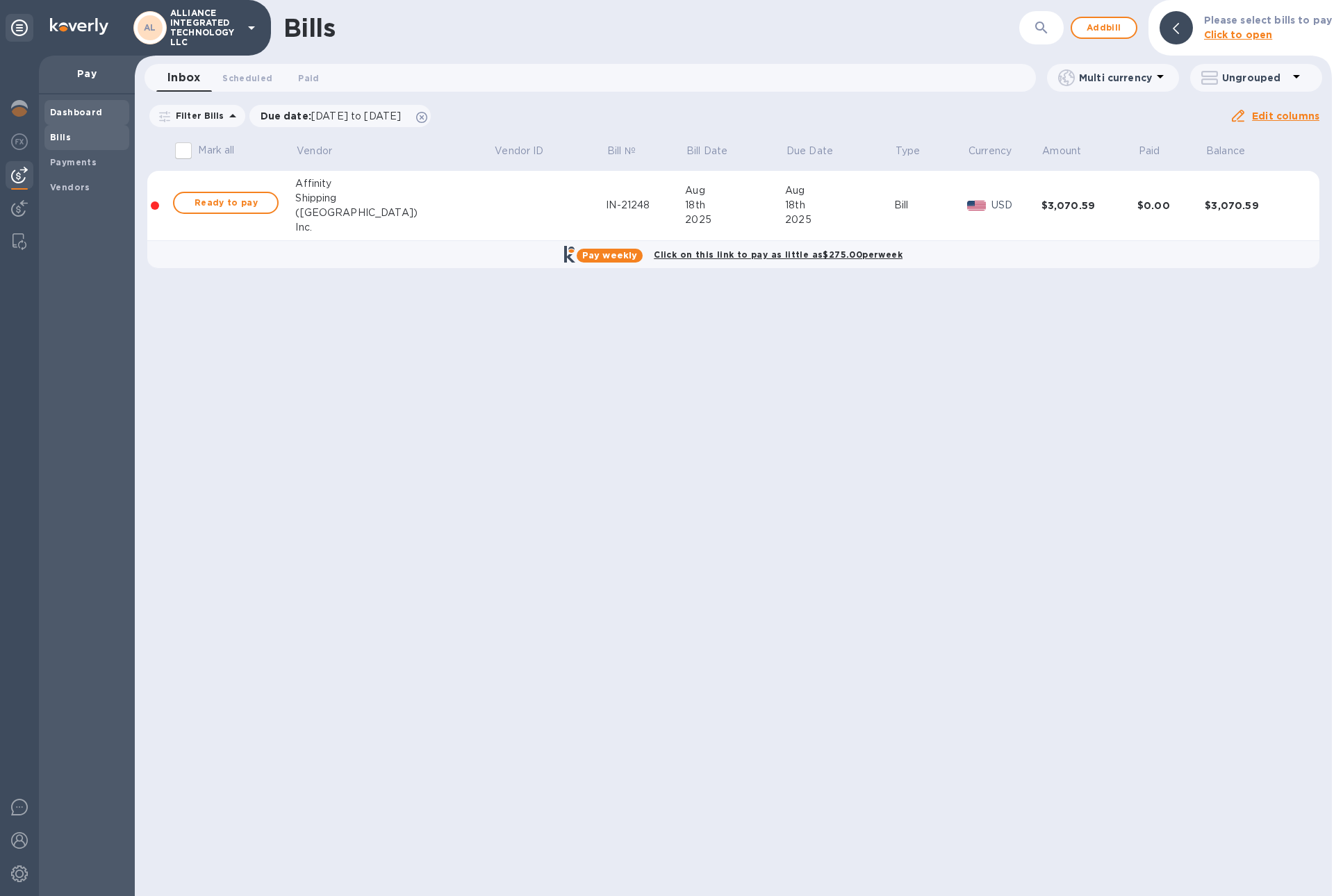
click at [88, 113] on b "Dashboard" at bounding box center [76, 112] width 53 height 10
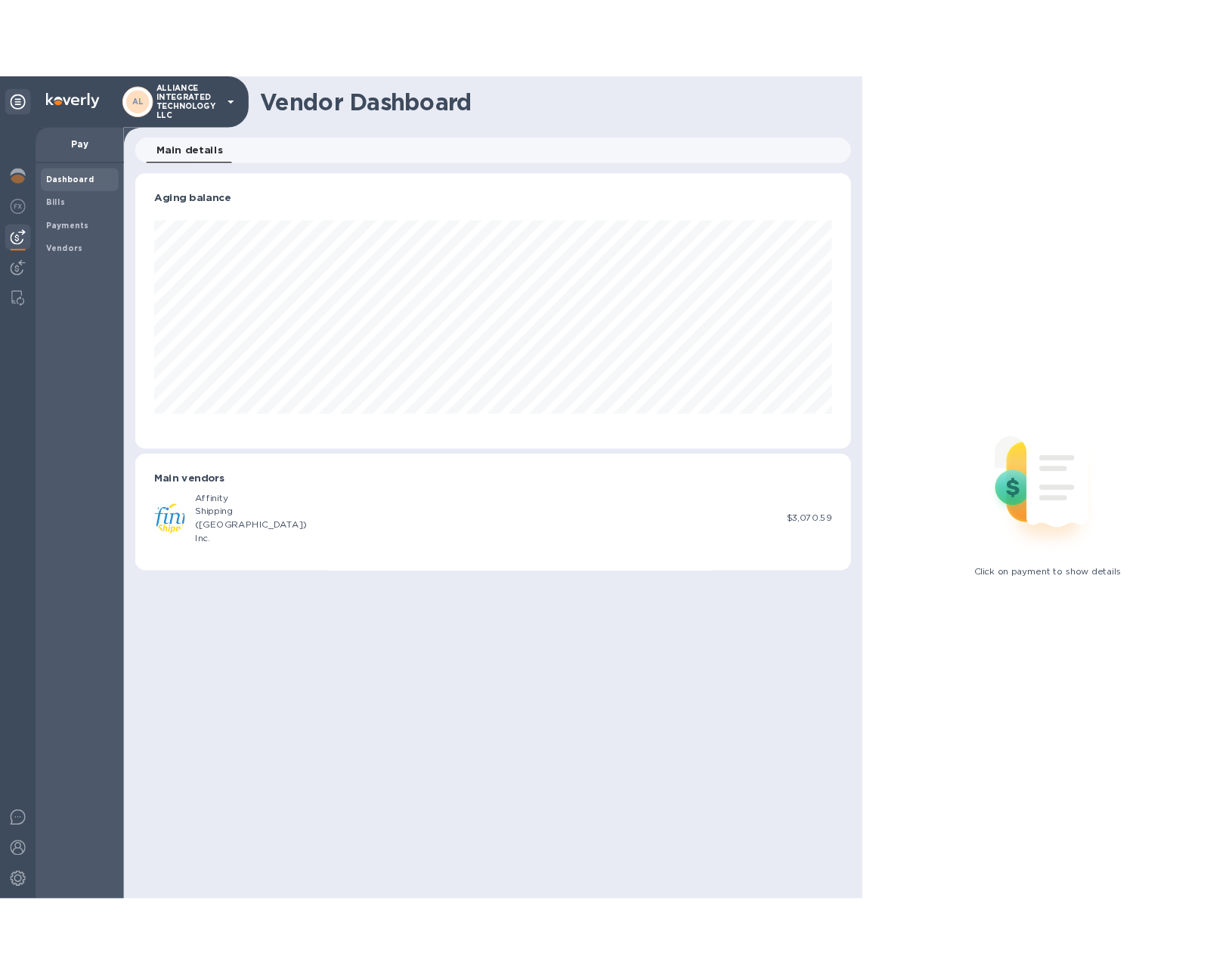
scroll to position [326, 849]
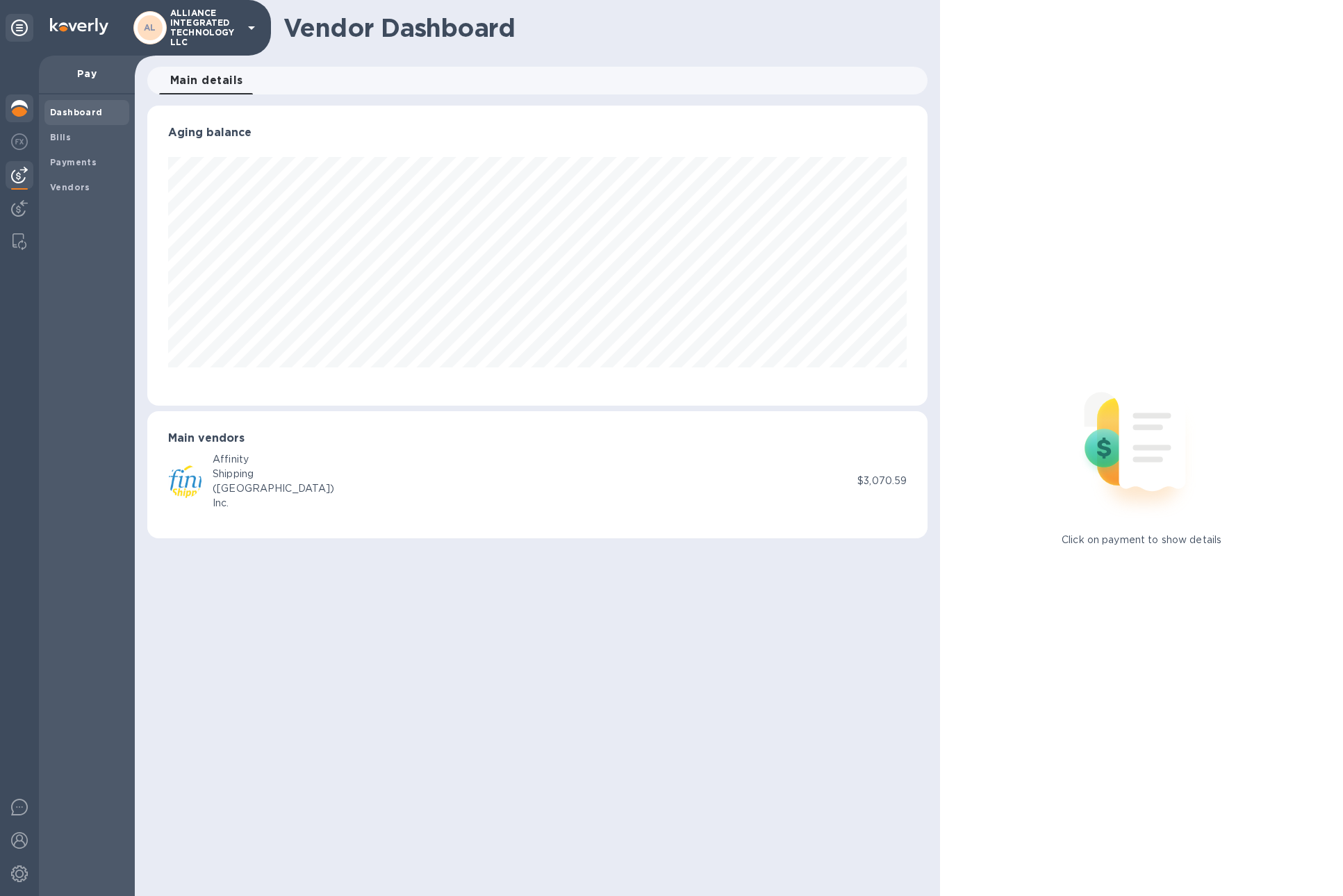
click at [19, 106] on img at bounding box center [19, 108] width 16 height 16
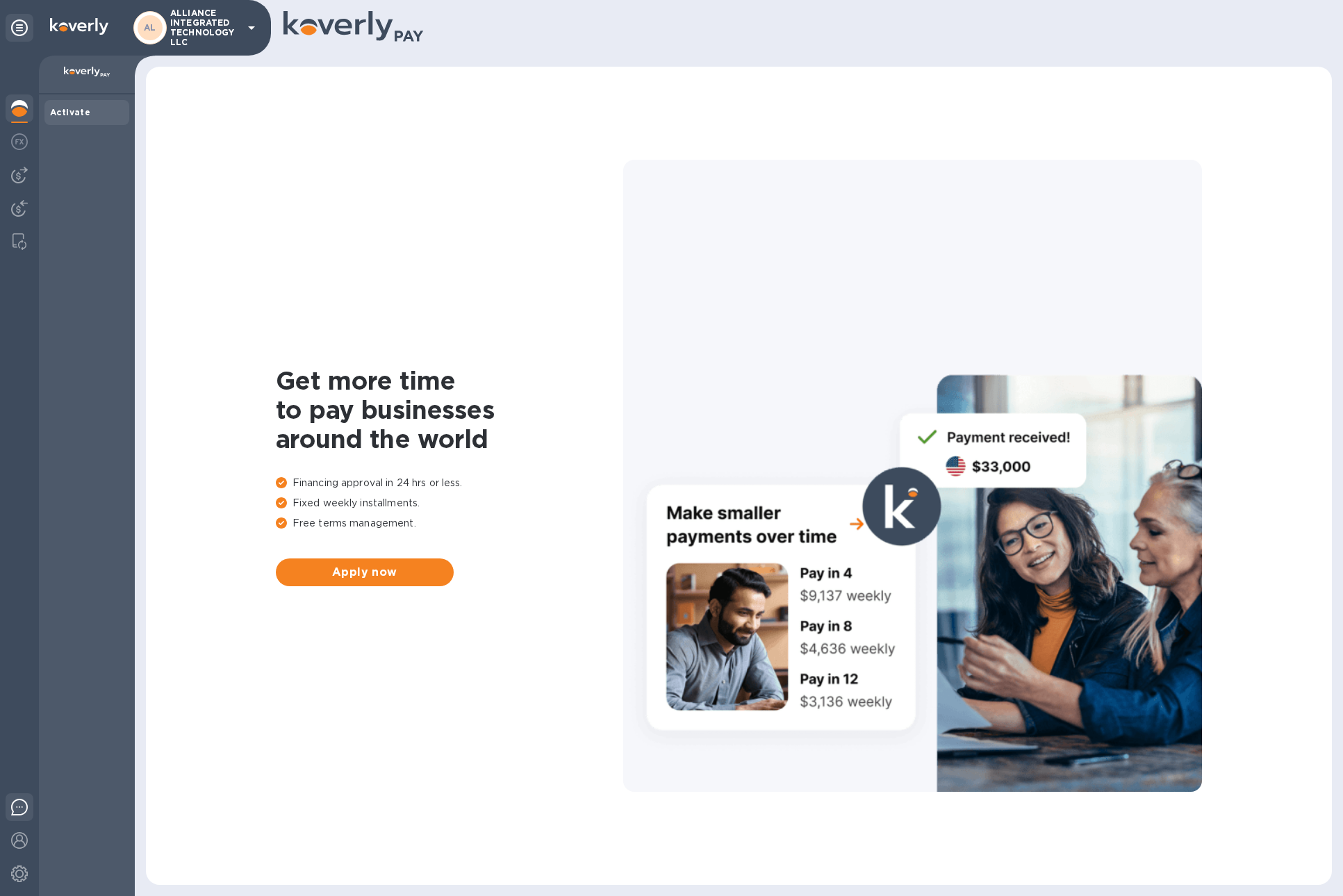
click at [16, 815] on img at bounding box center [19, 806] width 16 height 16
click at [18, 839] on img at bounding box center [19, 839] width 16 height 16
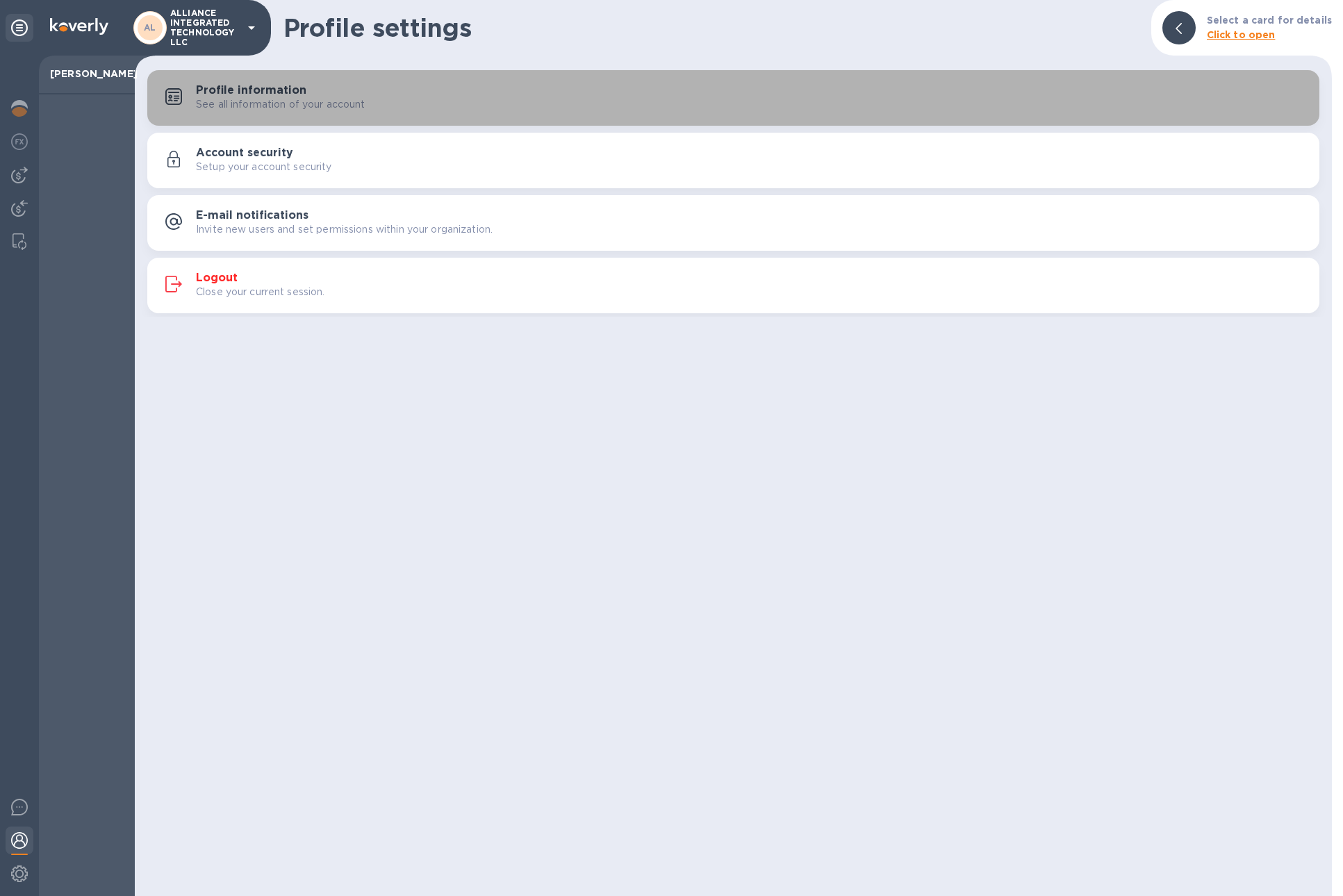
click at [285, 103] on p "See all information of your account" at bounding box center [281, 104] width 170 height 15
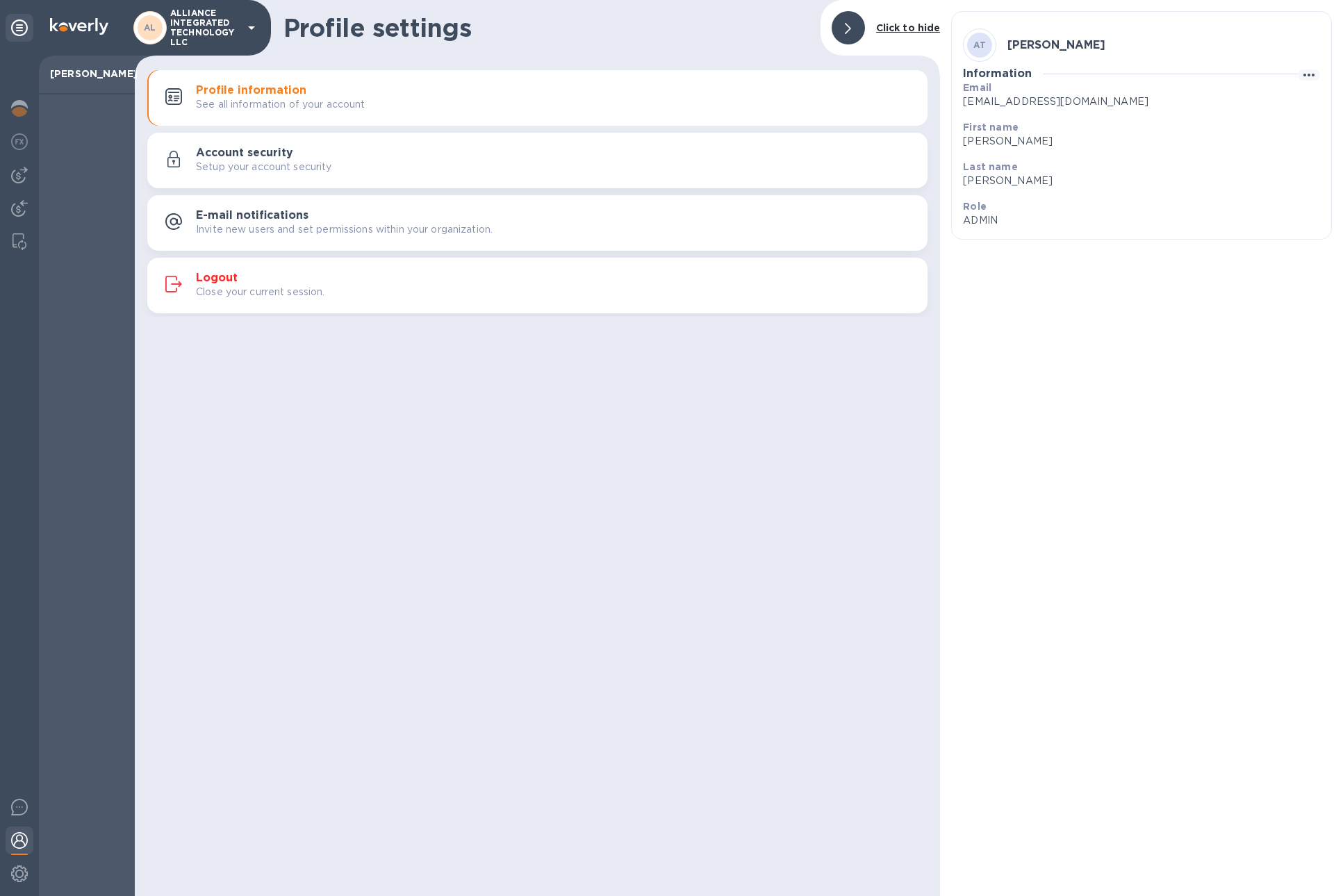
click at [281, 157] on h3 "Account security" at bounding box center [244, 153] width 97 height 13
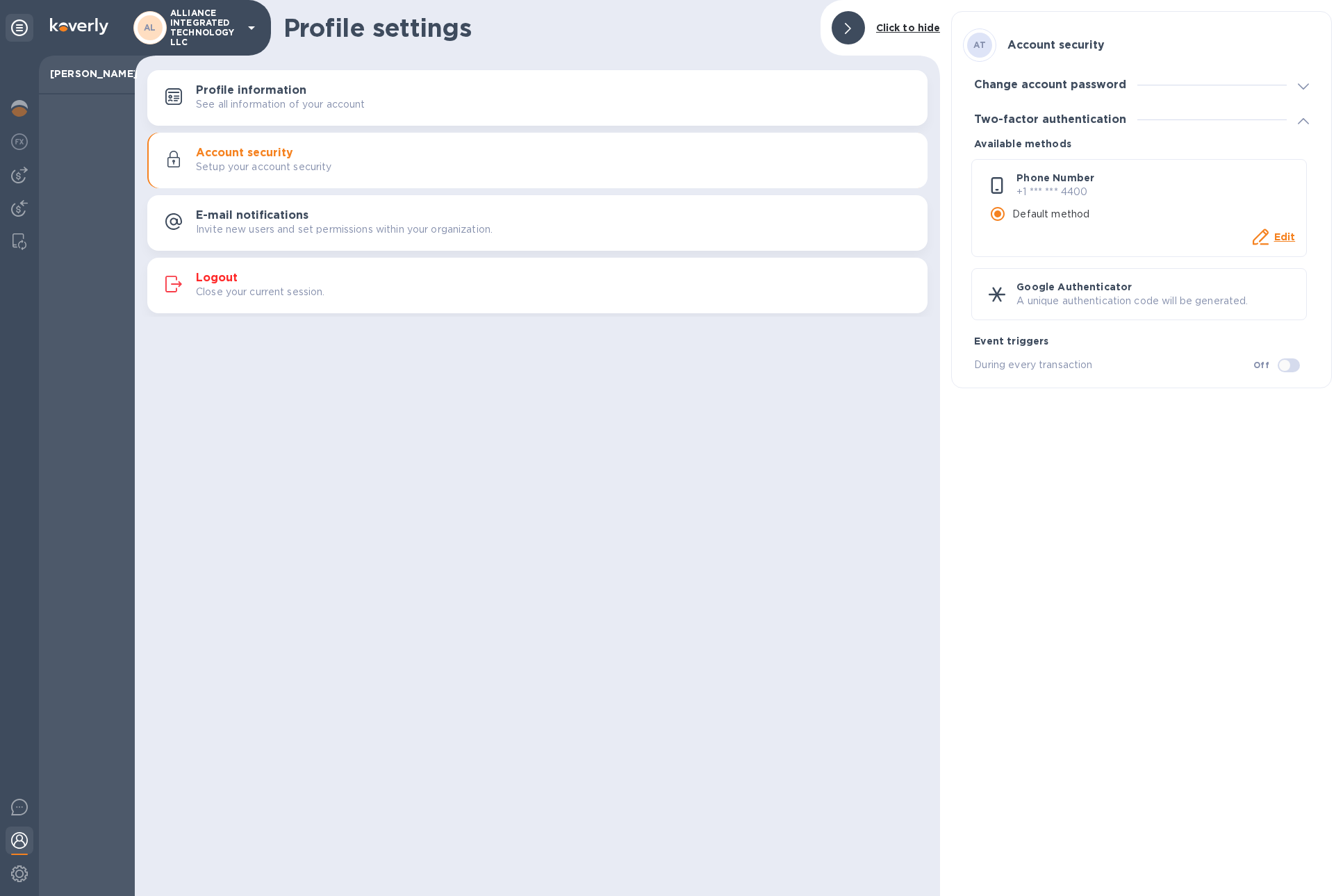
click at [98, 74] on p "[PERSON_NAME]" at bounding box center [86, 74] width 74 height 14
click at [23, 874] on img at bounding box center [19, 873] width 16 height 16
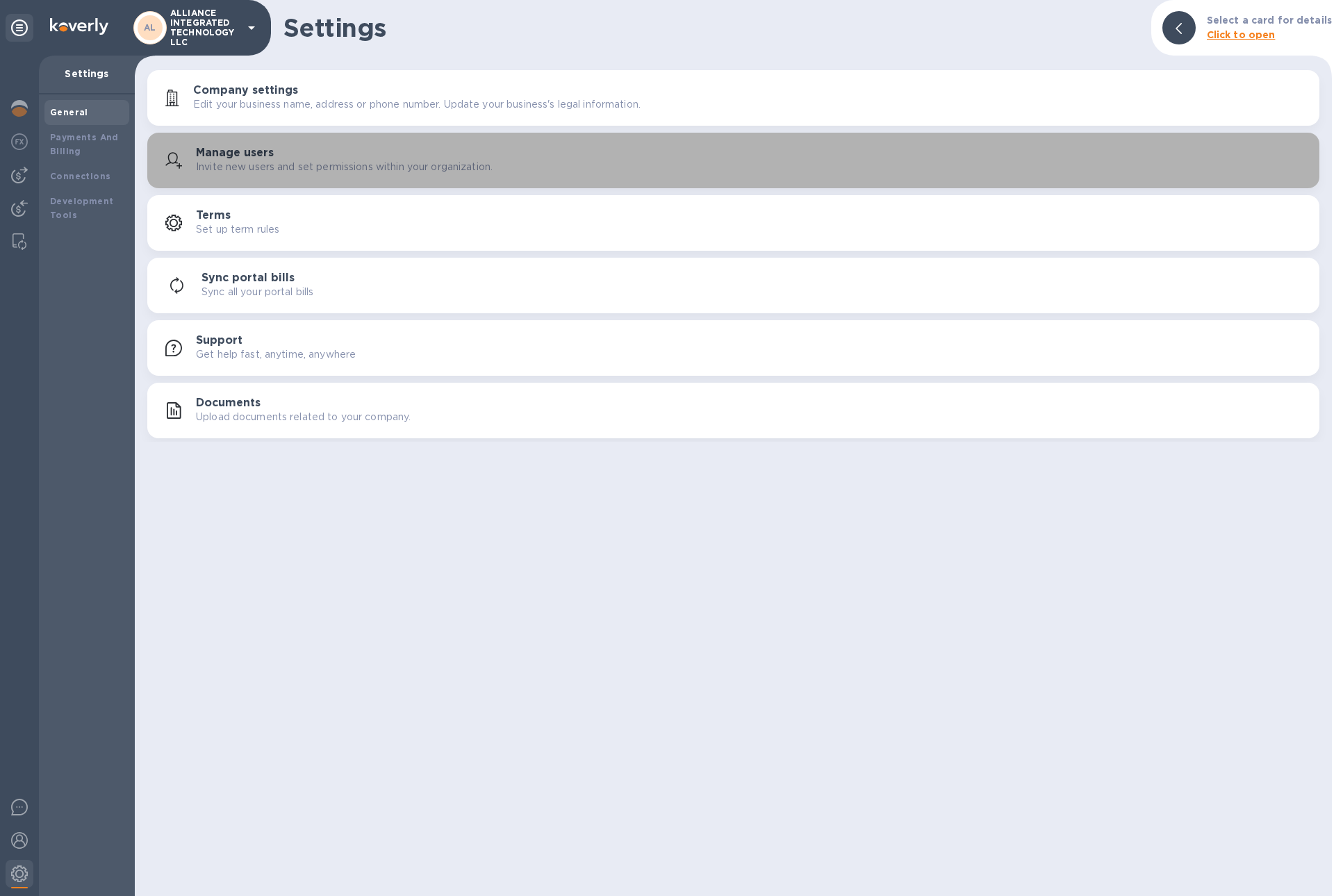
click at [269, 160] on p "Invite new users and set permissions within your organization." at bounding box center [344, 167] width 297 height 15
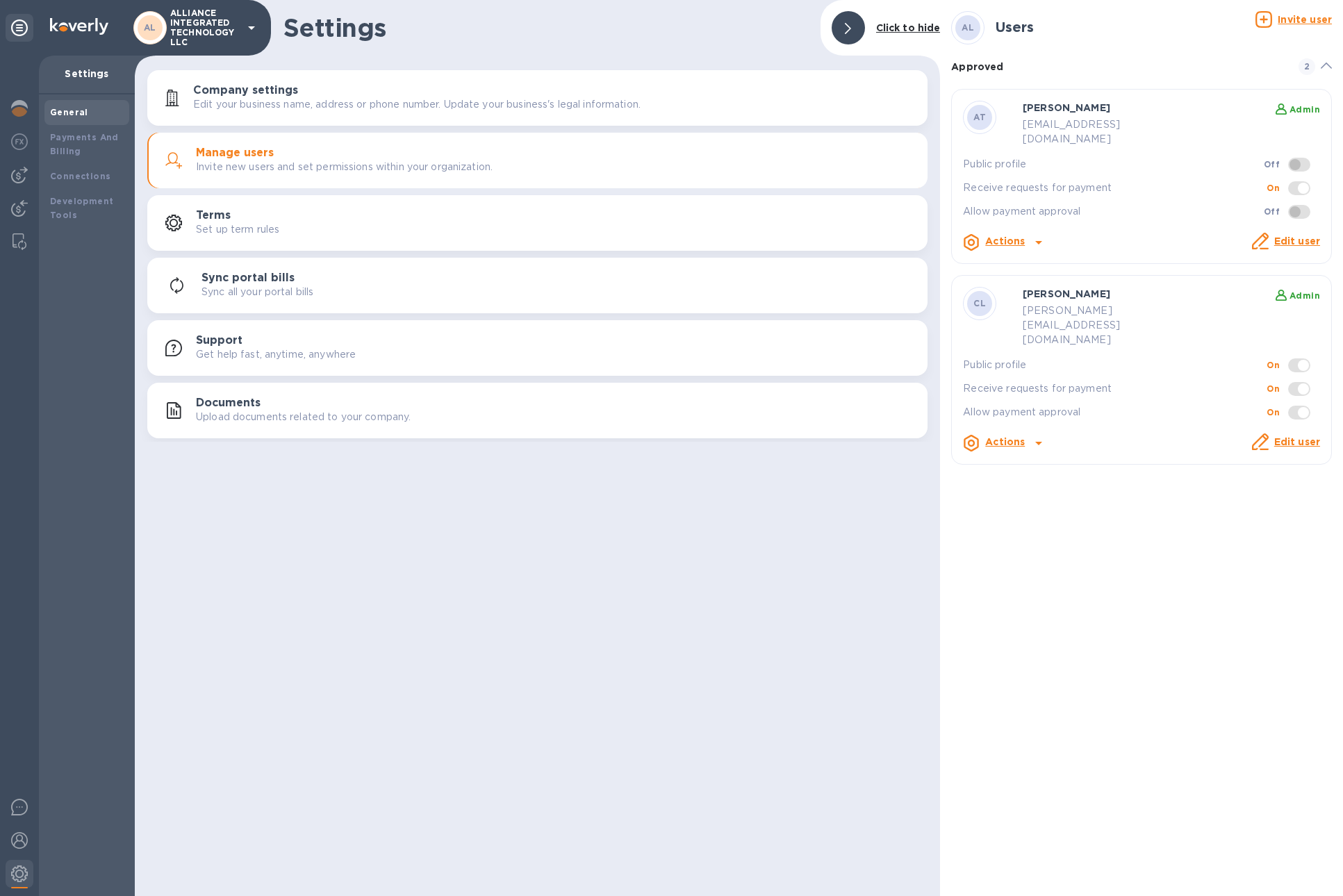
click at [1226, 43] on div "AL Users" at bounding box center [1103, 27] width 304 height 33
click at [1296, 19] on u "Invite user" at bounding box center [1304, 19] width 54 height 11
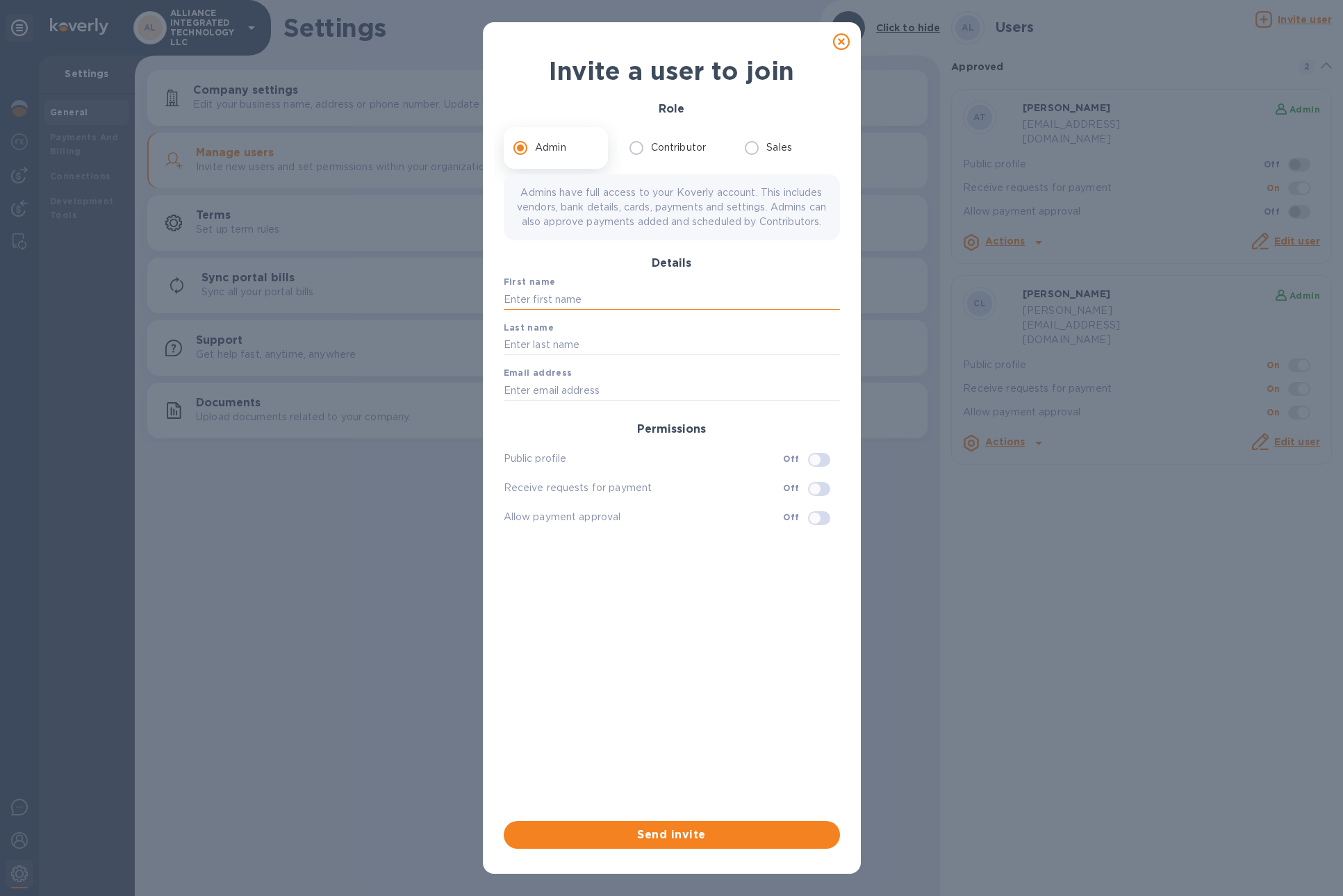
click at [616, 310] on input "text" at bounding box center [672, 299] width 337 height 21
type input "lisa"
type input "pham"
type input "[PERSON_NAME][EMAIL_ADDRESS][DOMAIN_NAME]"
click at [744, 603] on div "First name lisa Last name pham Email address lisa@aitcshop.com Permissions Publ…" at bounding box center [672, 534] width 347 height 529
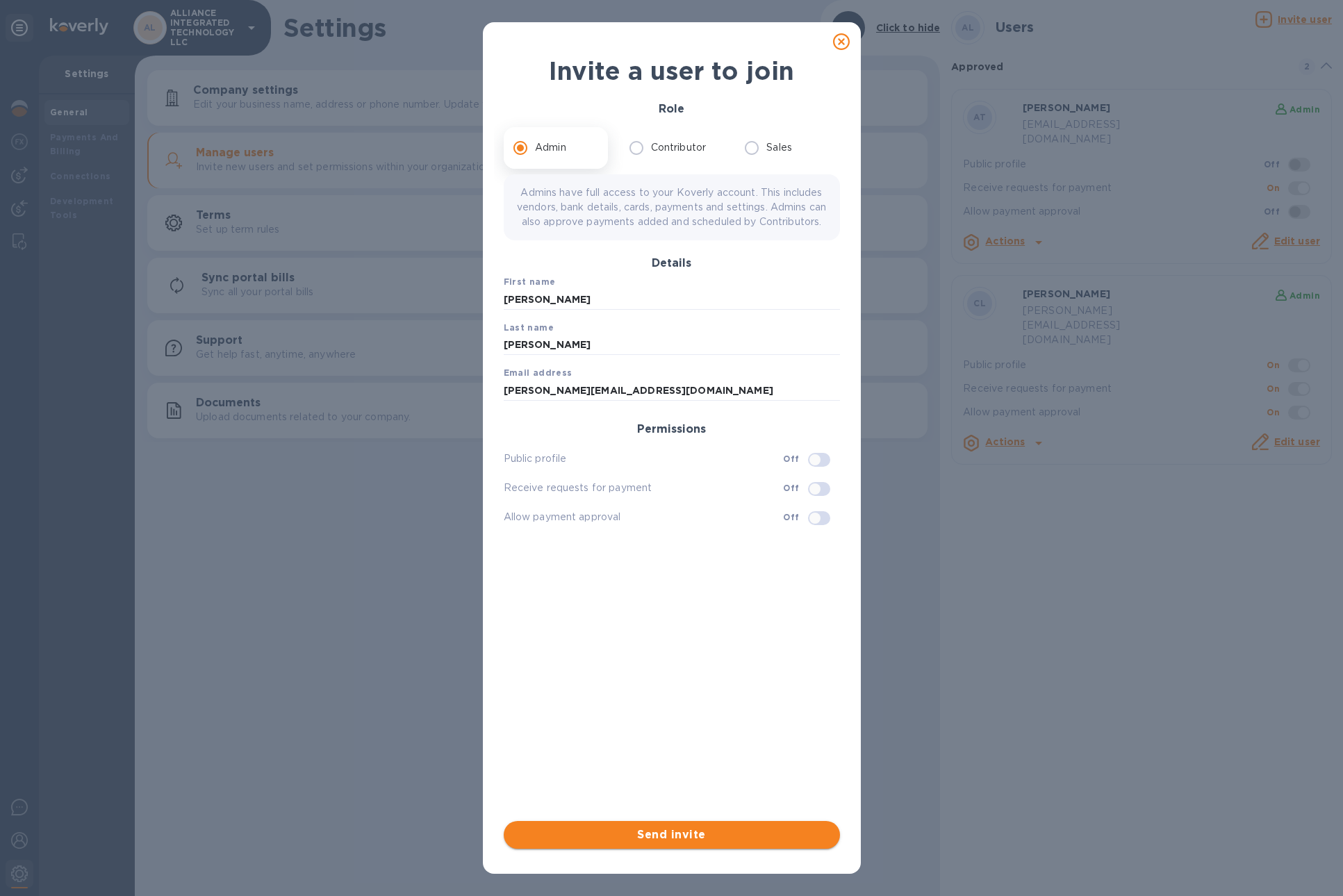
click at [682, 829] on span "Send invite" at bounding box center [672, 834] width 314 height 16
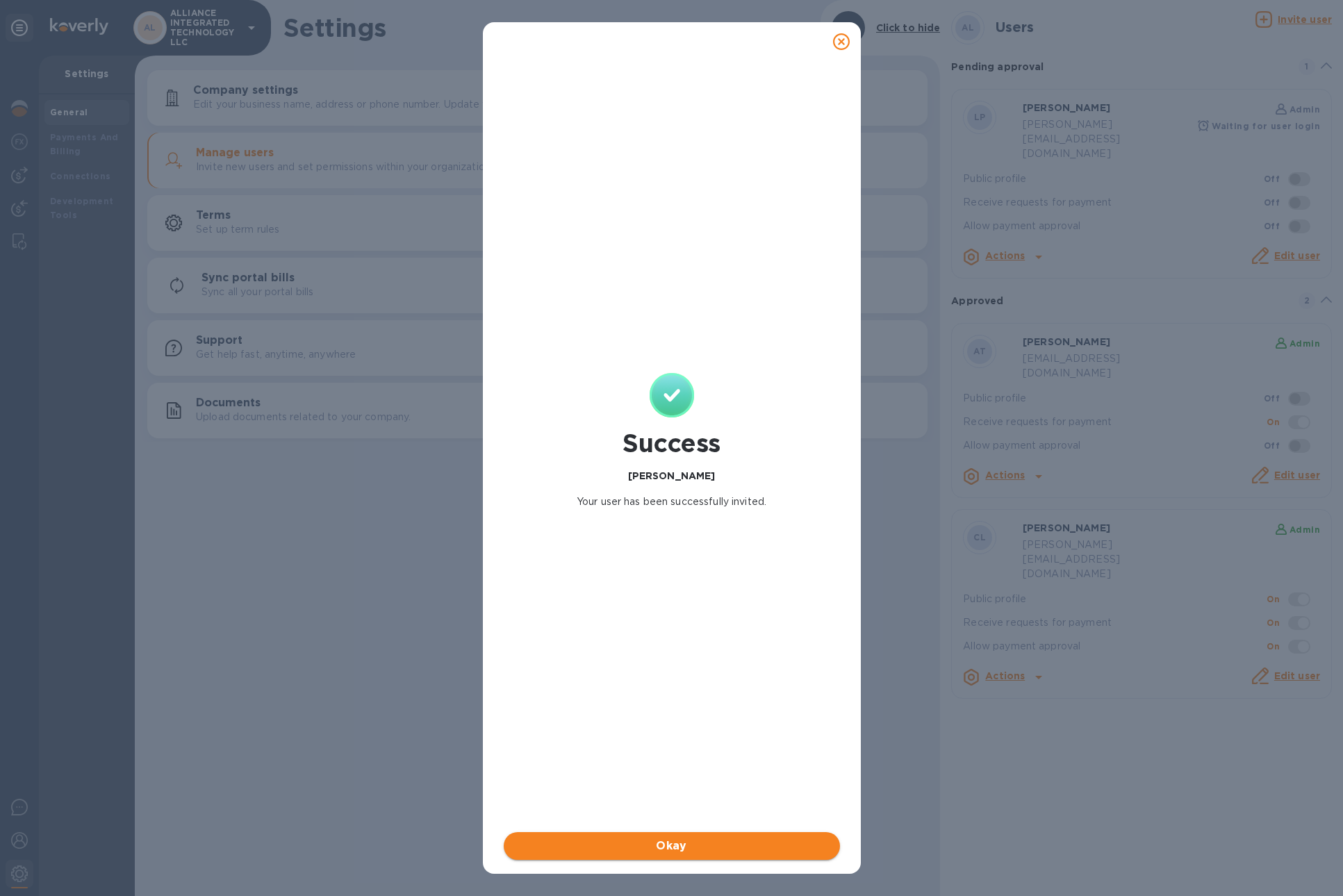
click at [686, 843] on span "Okay" at bounding box center [672, 845] width 314 height 16
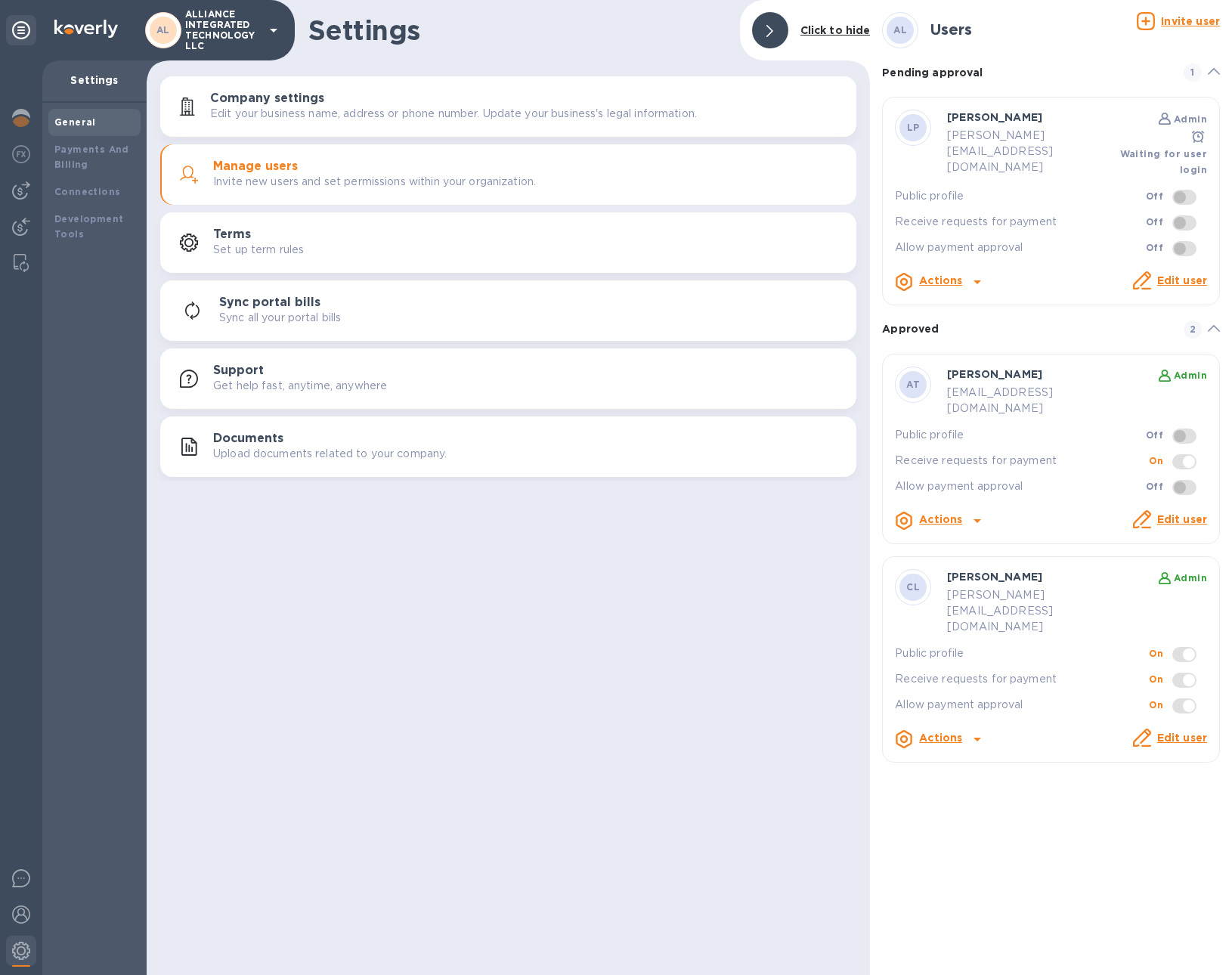
click at [766, 33] on div at bounding box center [770, 30] width 36 height 36
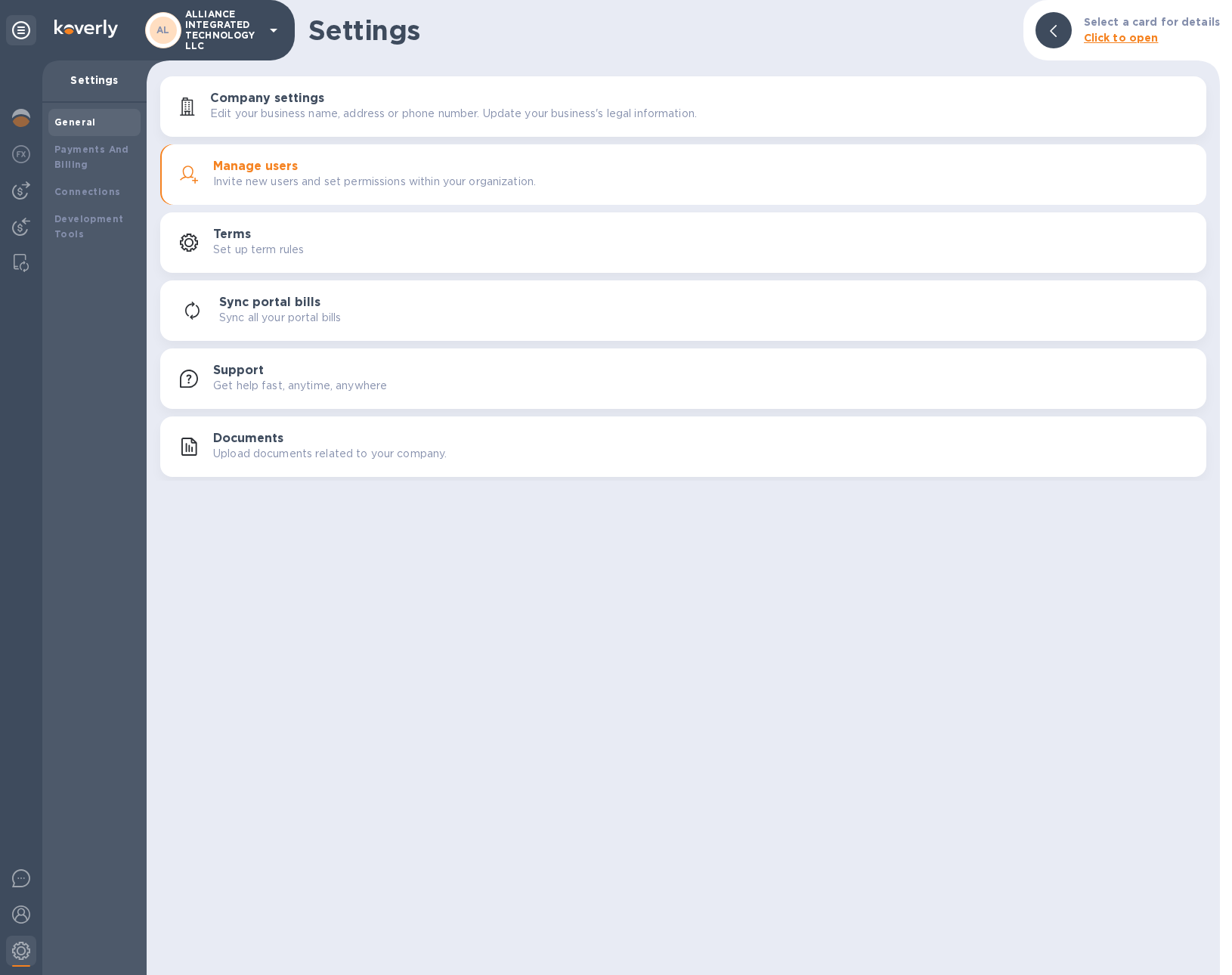
click at [1063, 27] on div at bounding box center [1053, 30] width 36 height 36
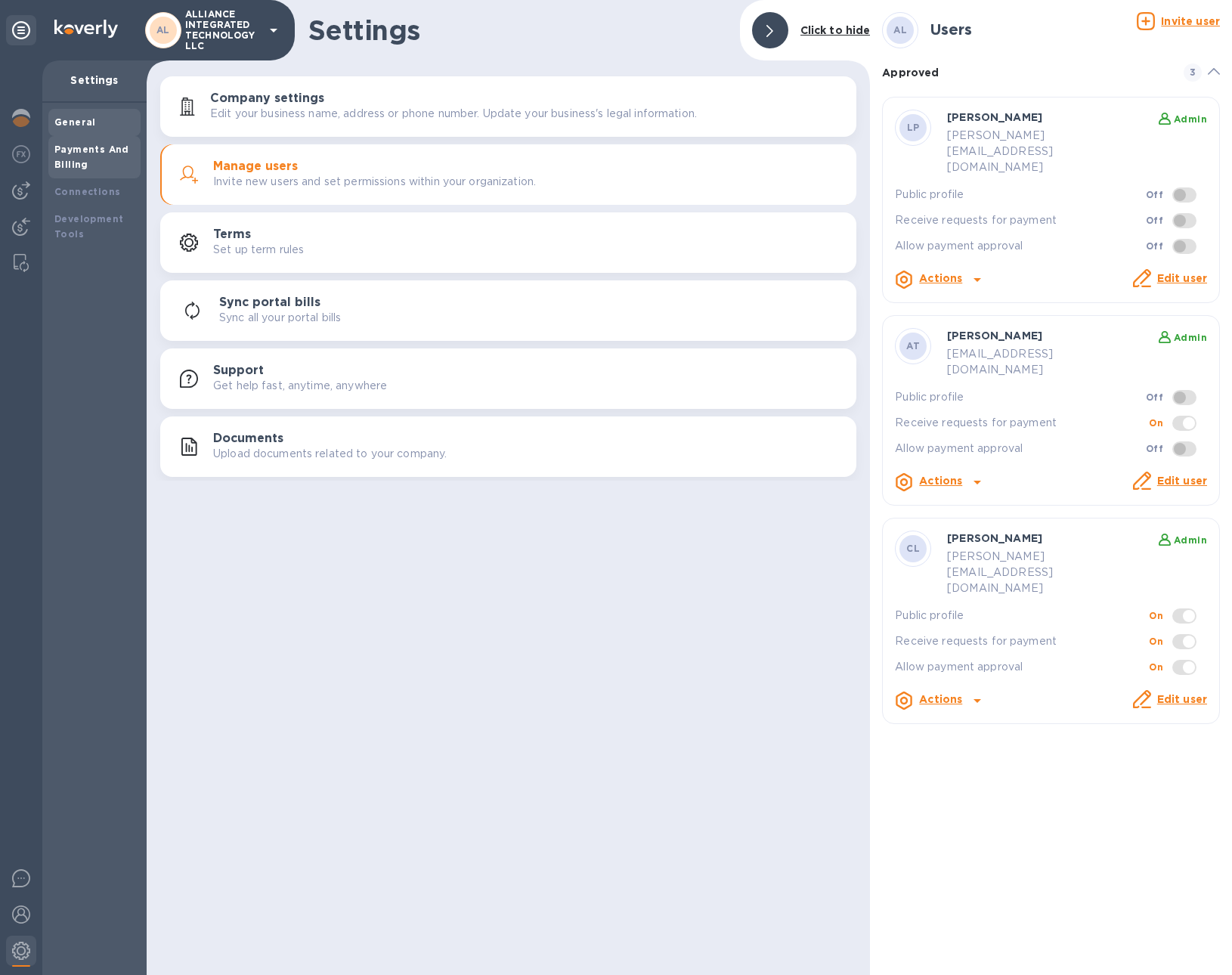
click at [90, 164] on div "Payments And Billing" at bounding box center [94, 157] width 80 height 30
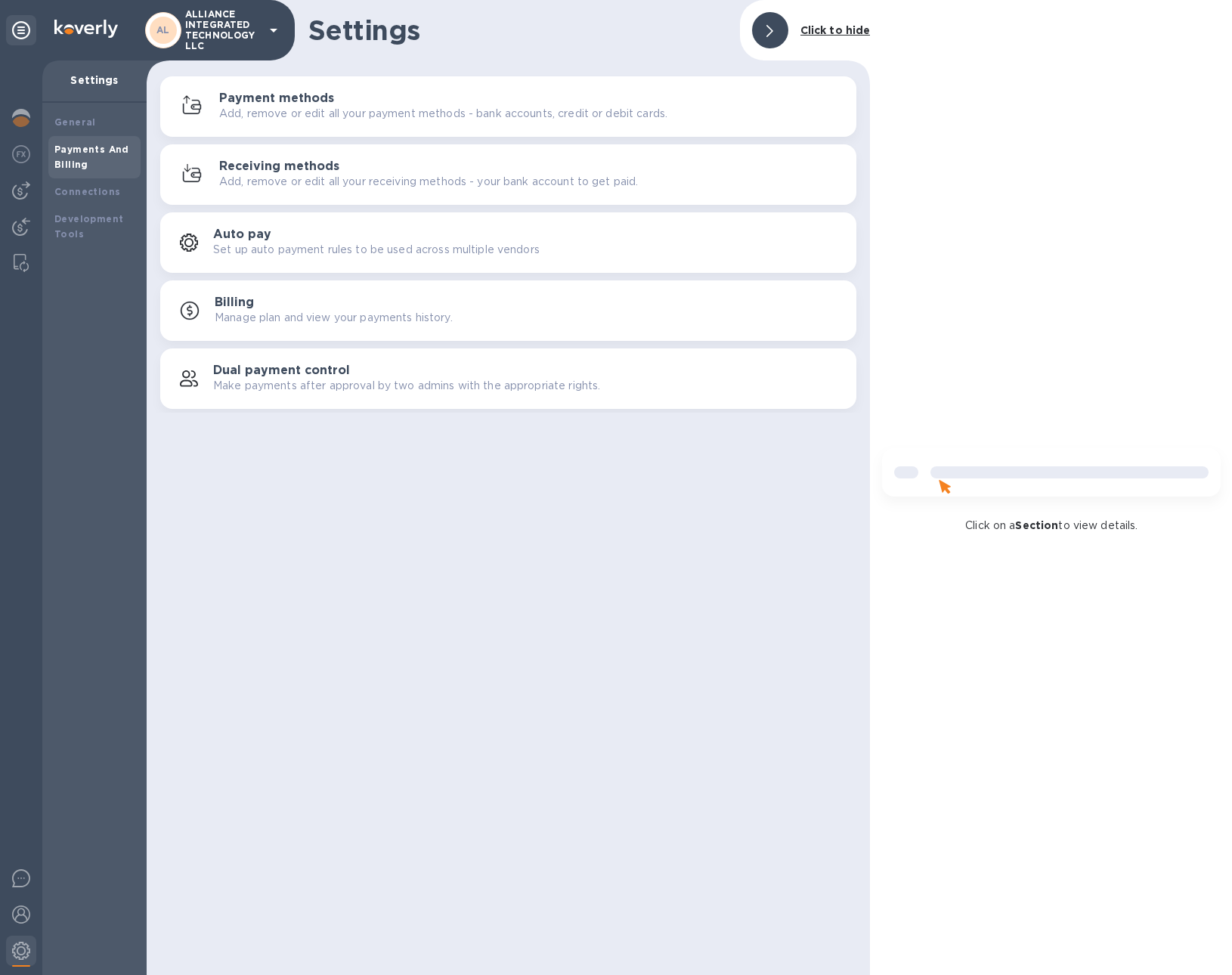
click at [224, 40] on p "ALLIANCE INTEGRATED TECHNOLOGY LLC" at bounding box center [223, 30] width 76 height 42
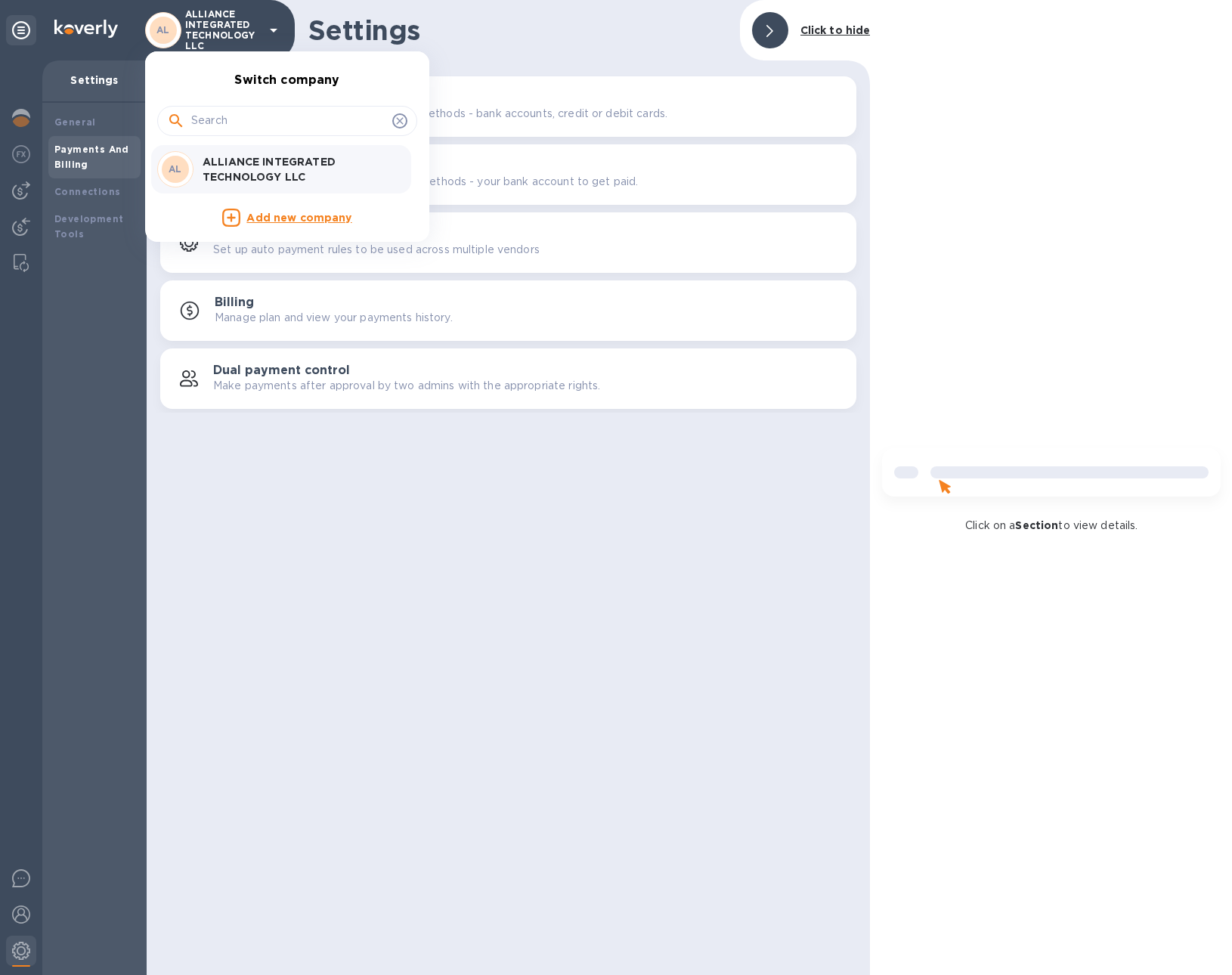
click at [245, 162] on p "ALLIANCE INTEGRATED TECHNOLOGY LLC" at bounding box center [298, 170] width 191 height 30
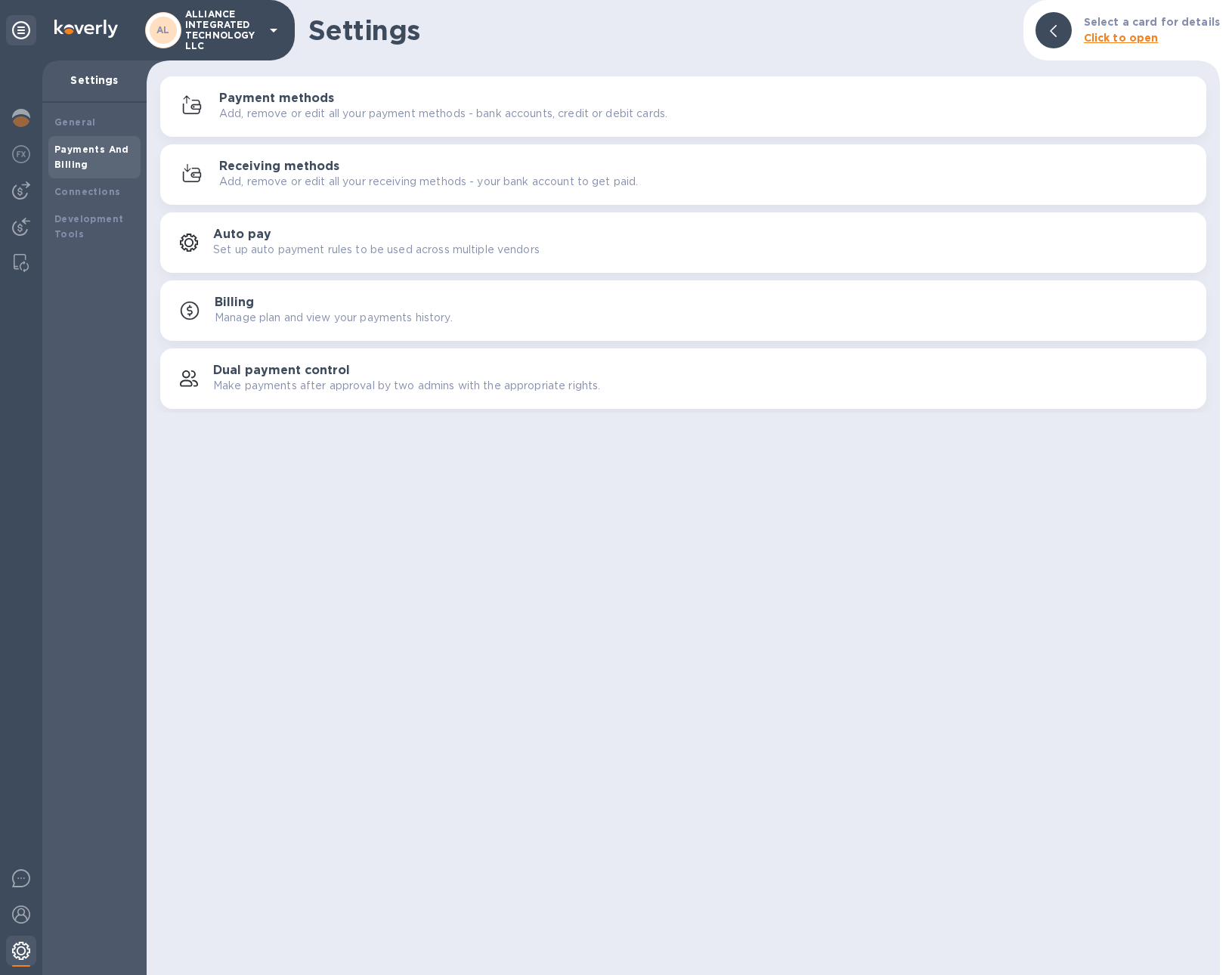
click at [32, 945] on div at bounding box center [21, 951] width 30 height 33
click at [81, 82] on p "Settings" at bounding box center [94, 80] width 80 height 15
click at [243, 24] on p "ALLIANCE INTEGRATED TECHNOLOGY LLC" at bounding box center [223, 30] width 76 height 42
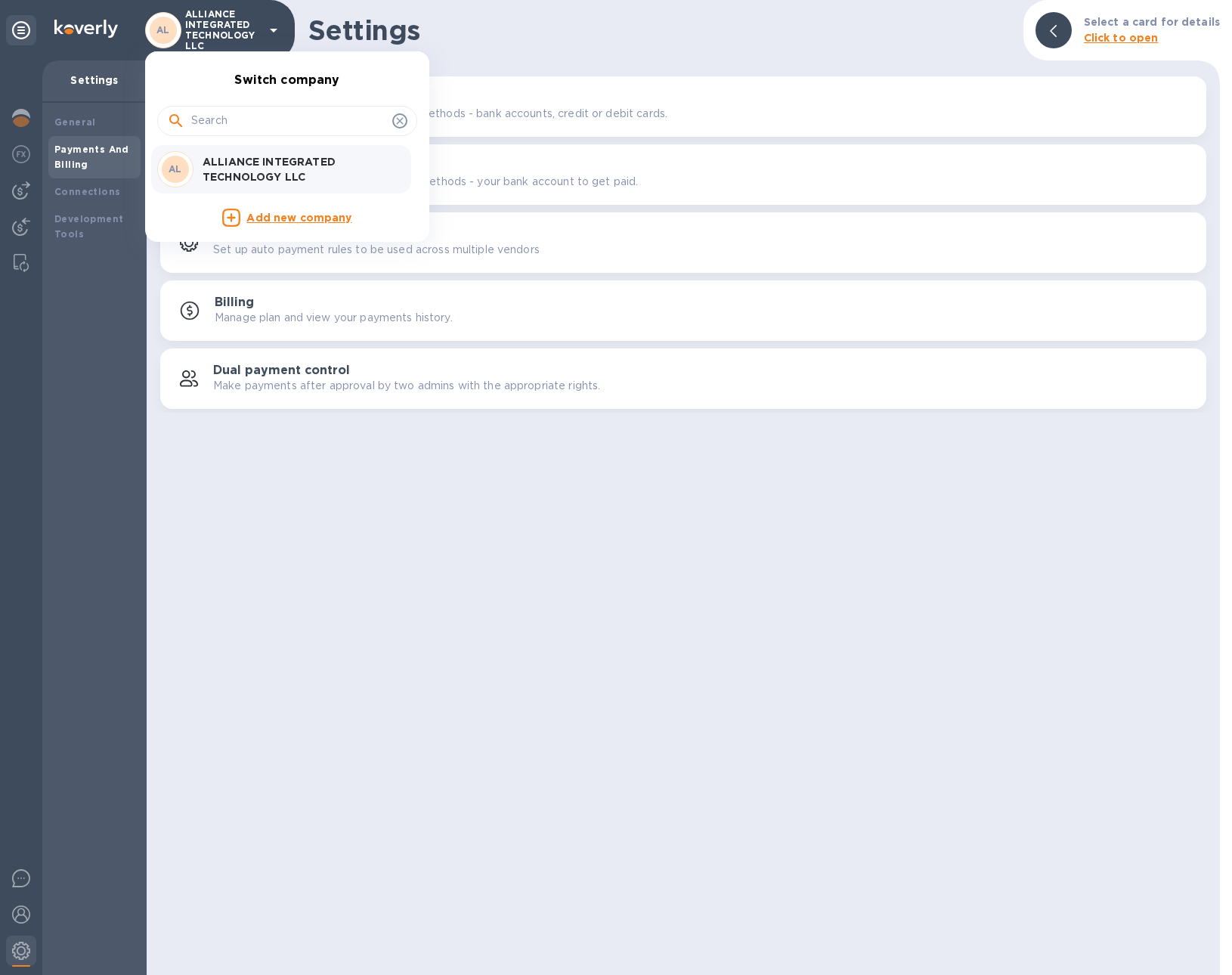
click at [287, 167] on p "ALLIANCE INTEGRATED TECHNOLOGY LLC" at bounding box center [298, 170] width 191 height 30
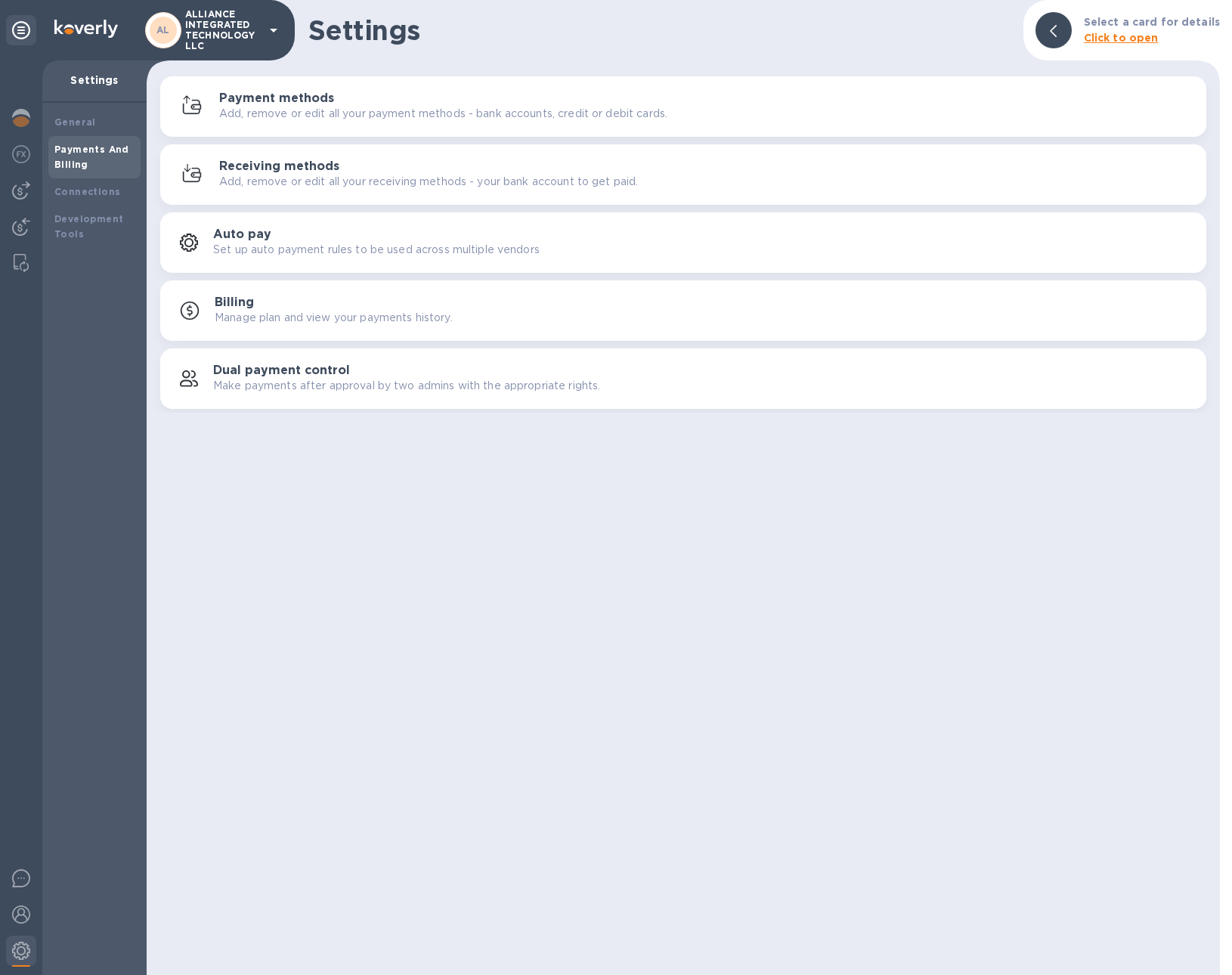
click at [272, 30] on icon at bounding box center [273, 30] width 8 height 3
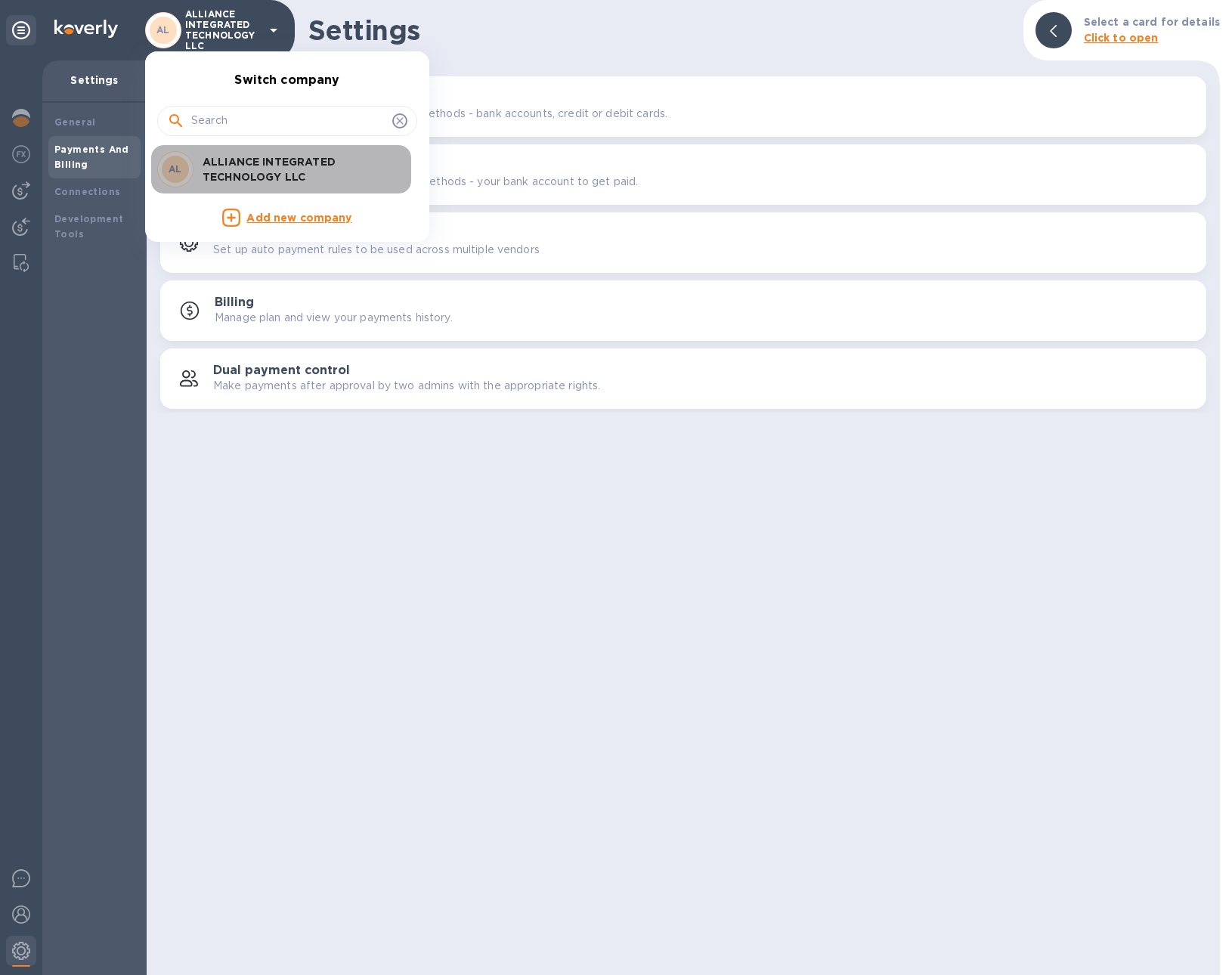
click at [286, 167] on p "ALLIANCE INTEGRATED TECHNOLOGY LLC" at bounding box center [298, 170] width 191 height 30
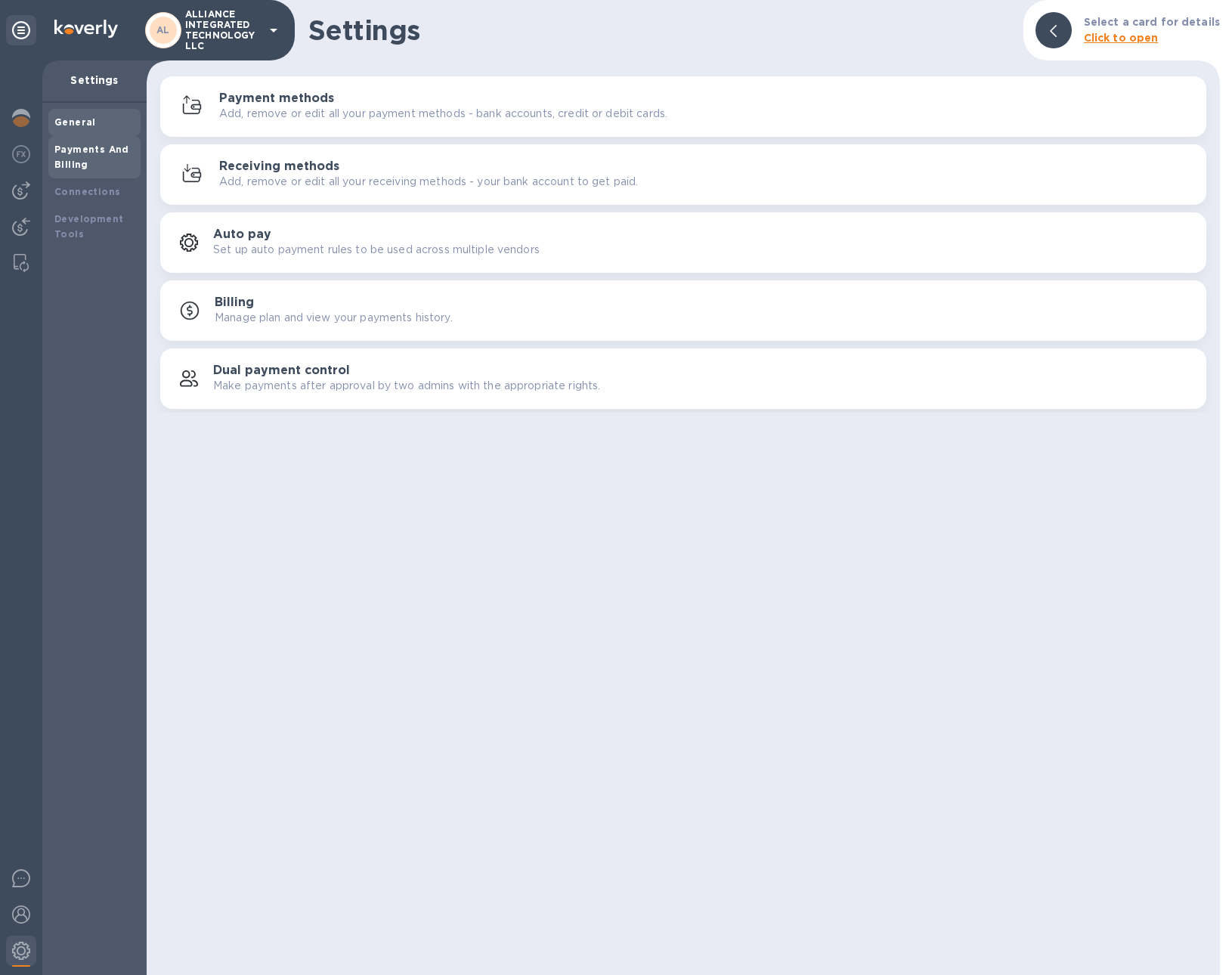
click at [86, 117] on b "General" at bounding box center [74, 121] width 41 height 11
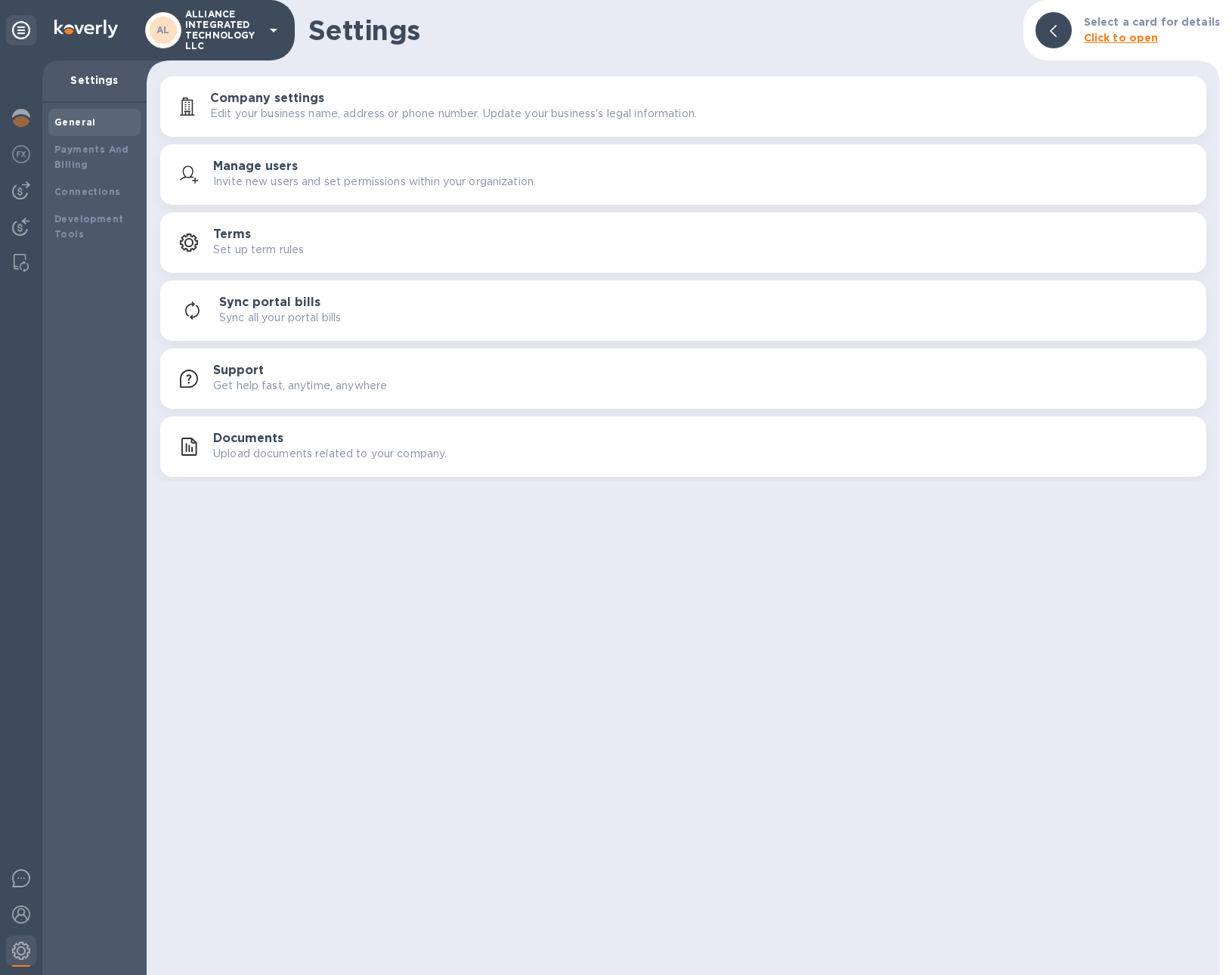
click at [272, 29] on icon at bounding box center [273, 30] width 8 height 3
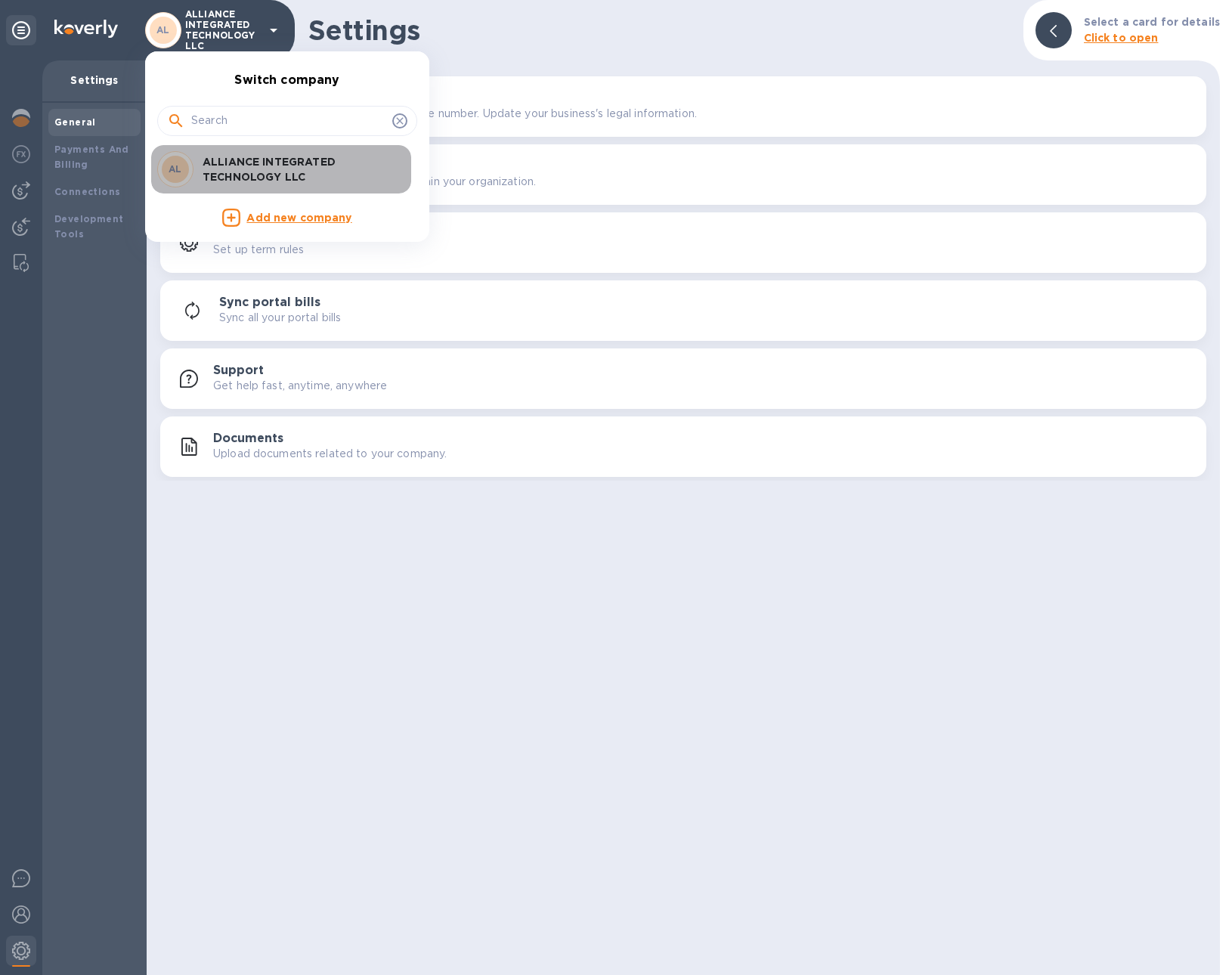
click at [304, 177] on p "ALLIANCE INTEGRATED TECHNOLOGY LLC" at bounding box center [298, 170] width 191 height 30
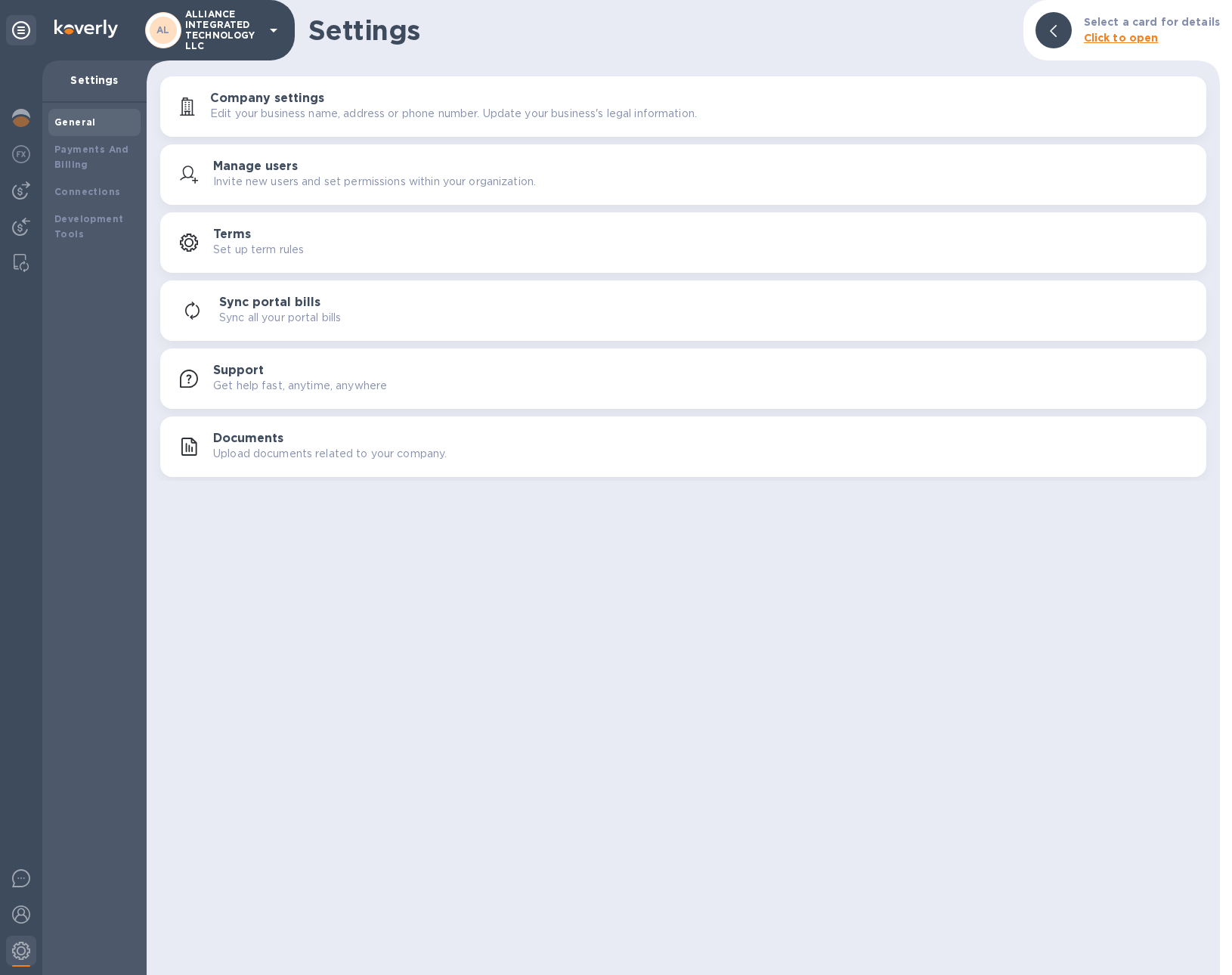
click at [238, 173] on h3 "Manage users" at bounding box center [256, 166] width 84 height 14
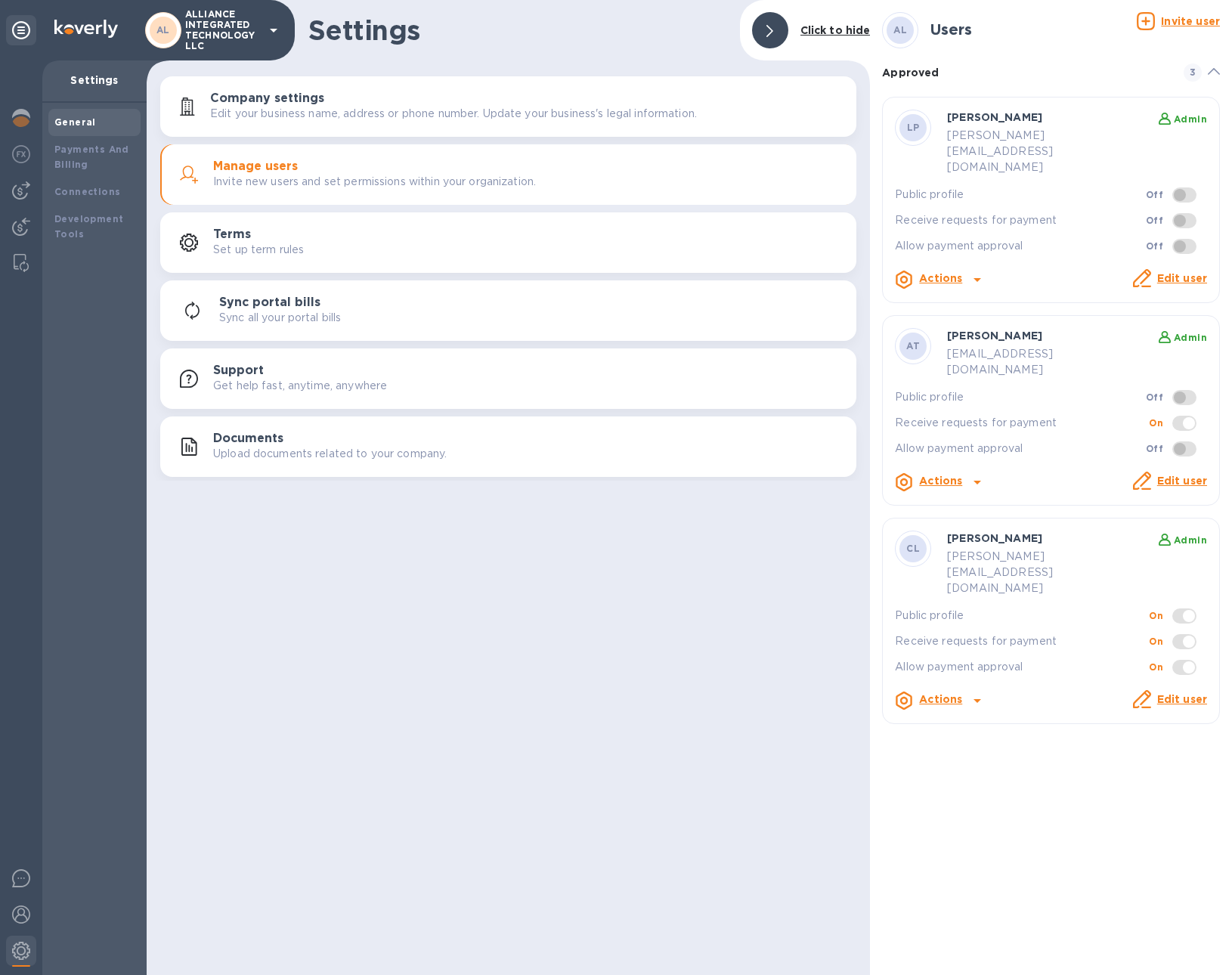
click at [972, 692] on icon at bounding box center [977, 700] width 18 height 18
click at [1102, 692] on div at bounding box center [616, 488] width 1232 height 975
click at [1181, 692] on link "Edit user" at bounding box center [1181, 698] width 50 height 12
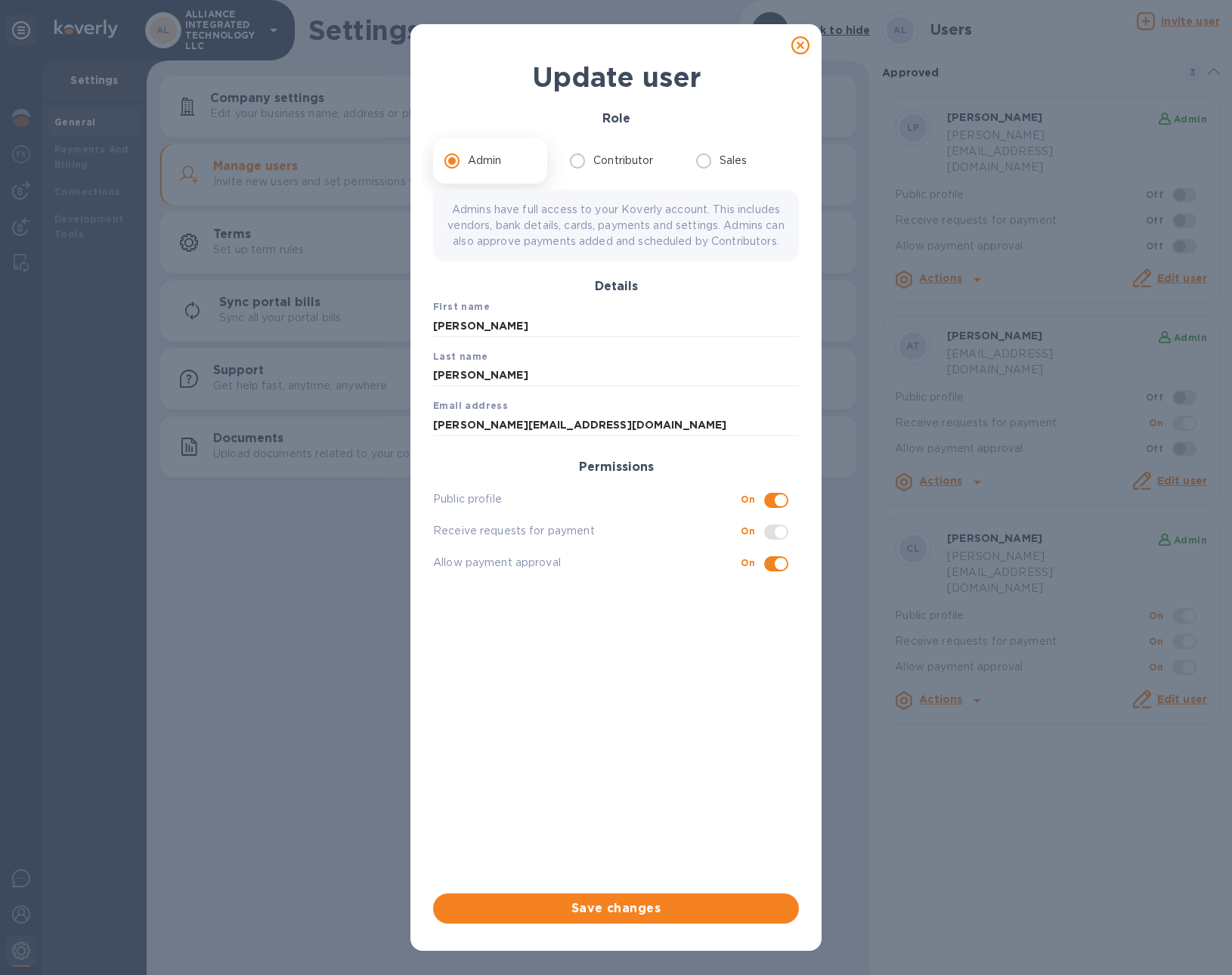
click at [895, 747] on div "Update user Role Admin Contributor Sales Admins have full access to your Koverl…" at bounding box center [616, 488] width 1232 height 975
click at [794, 48] on icon at bounding box center [800, 45] width 18 height 18
checkbox input "false"
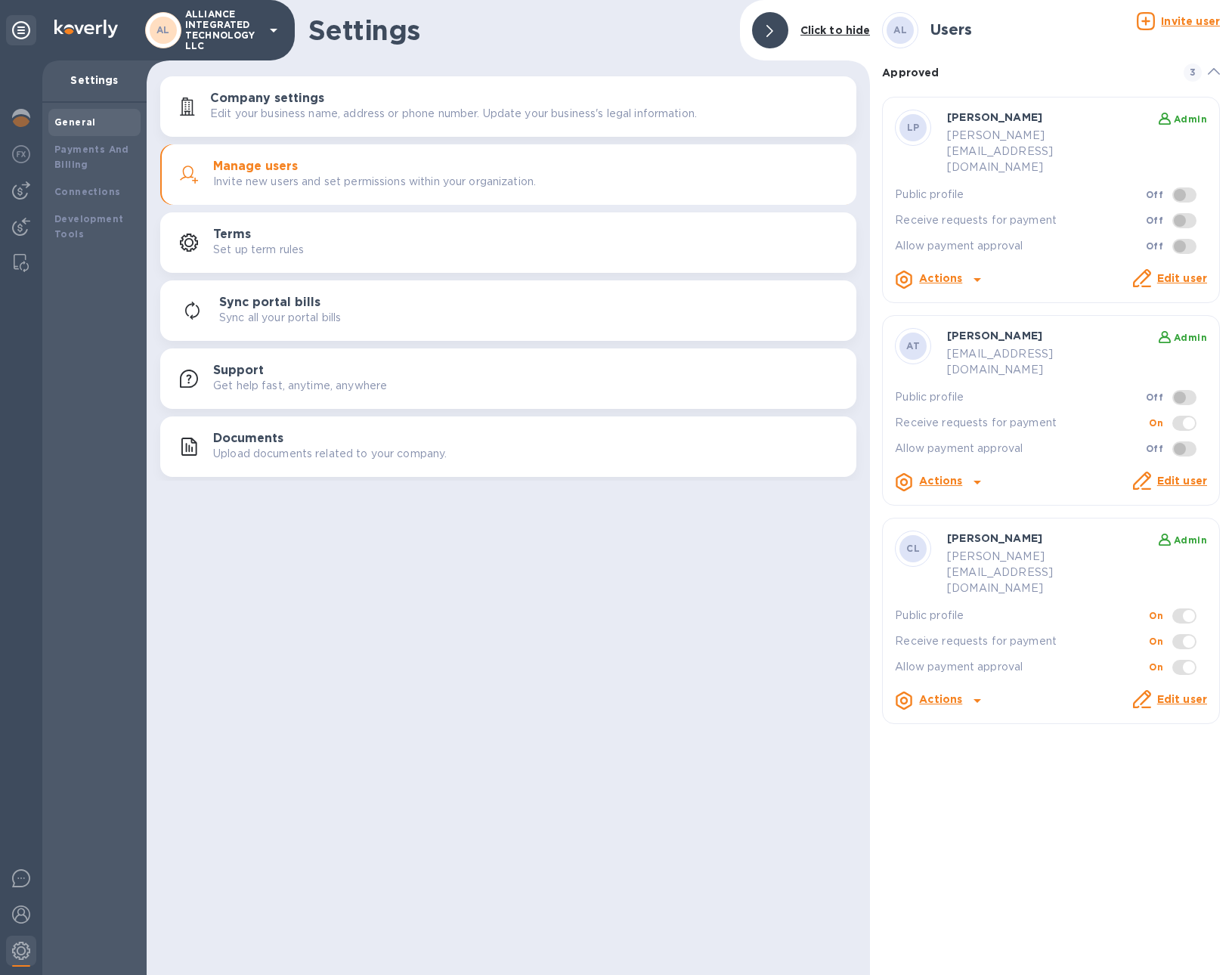
click at [765, 39] on div at bounding box center [770, 30] width 36 height 36
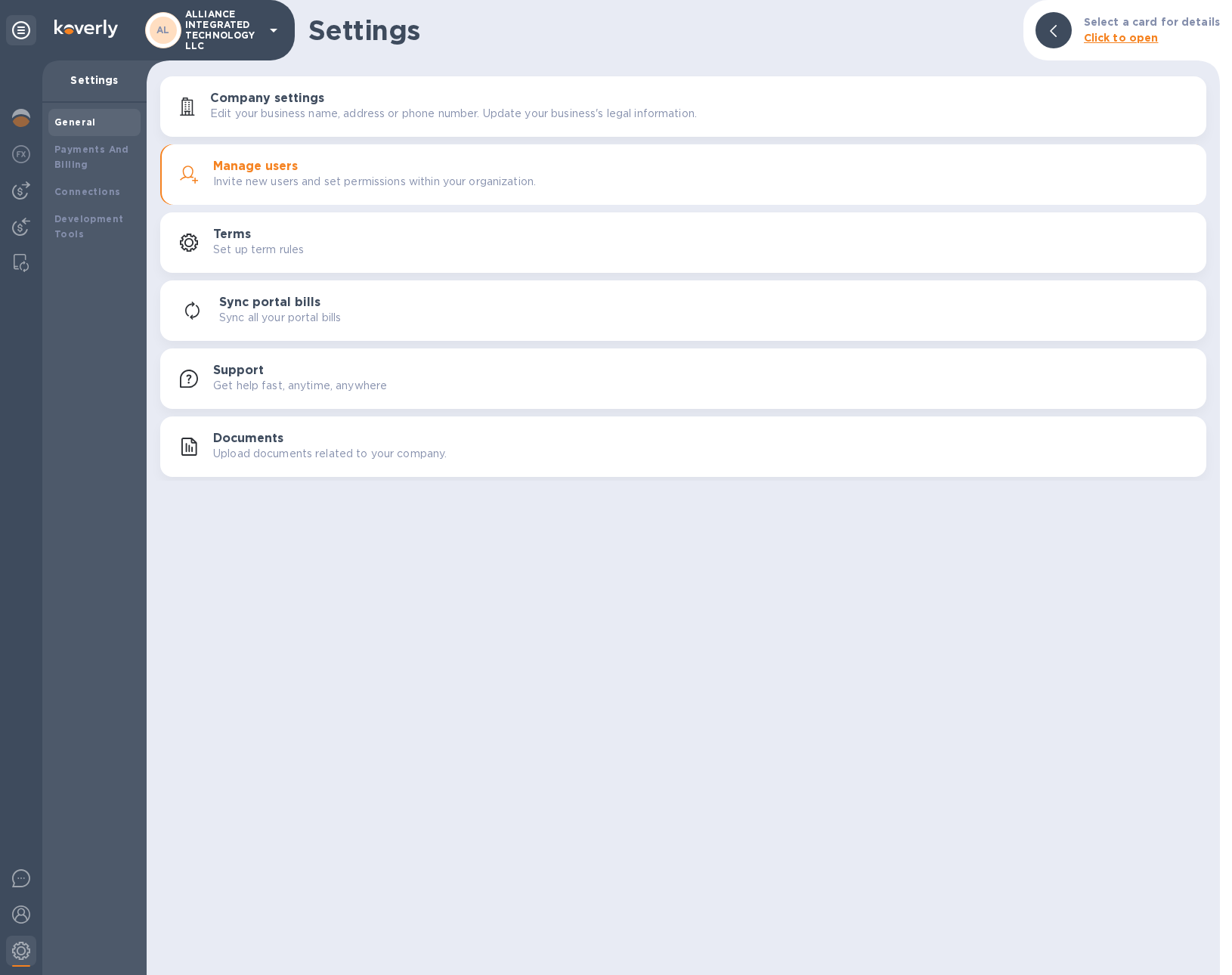
click at [764, 37] on h1 "Settings" at bounding box center [659, 30] width 703 height 32
click at [1056, 29] on icon at bounding box center [1053, 31] width 7 height 12
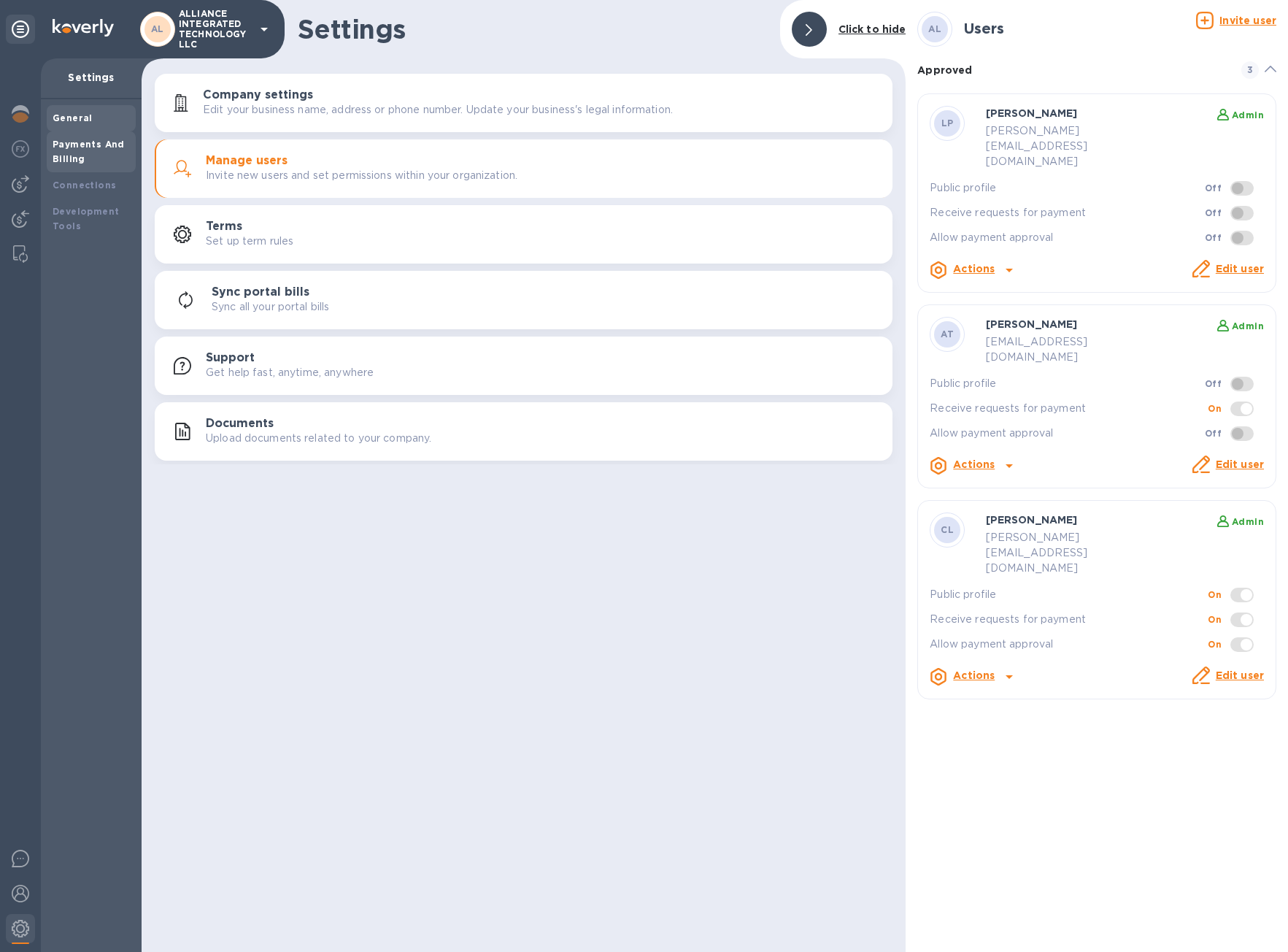
click at [87, 161] on div "Payments And Billing" at bounding box center [90, 152] width 77 height 29
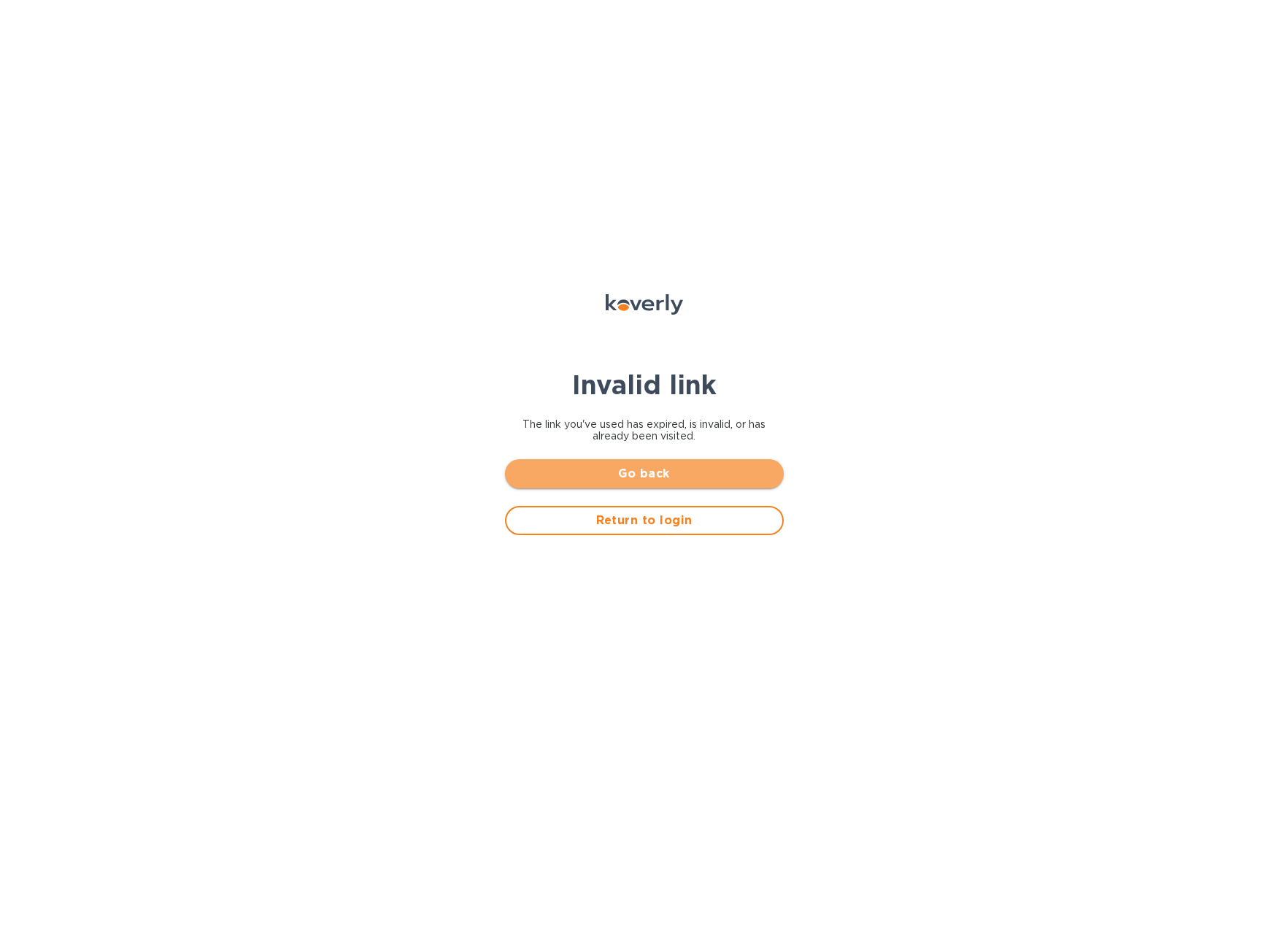
click at [671, 483] on span "Go back" at bounding box center [644, 474] width 256 height 17
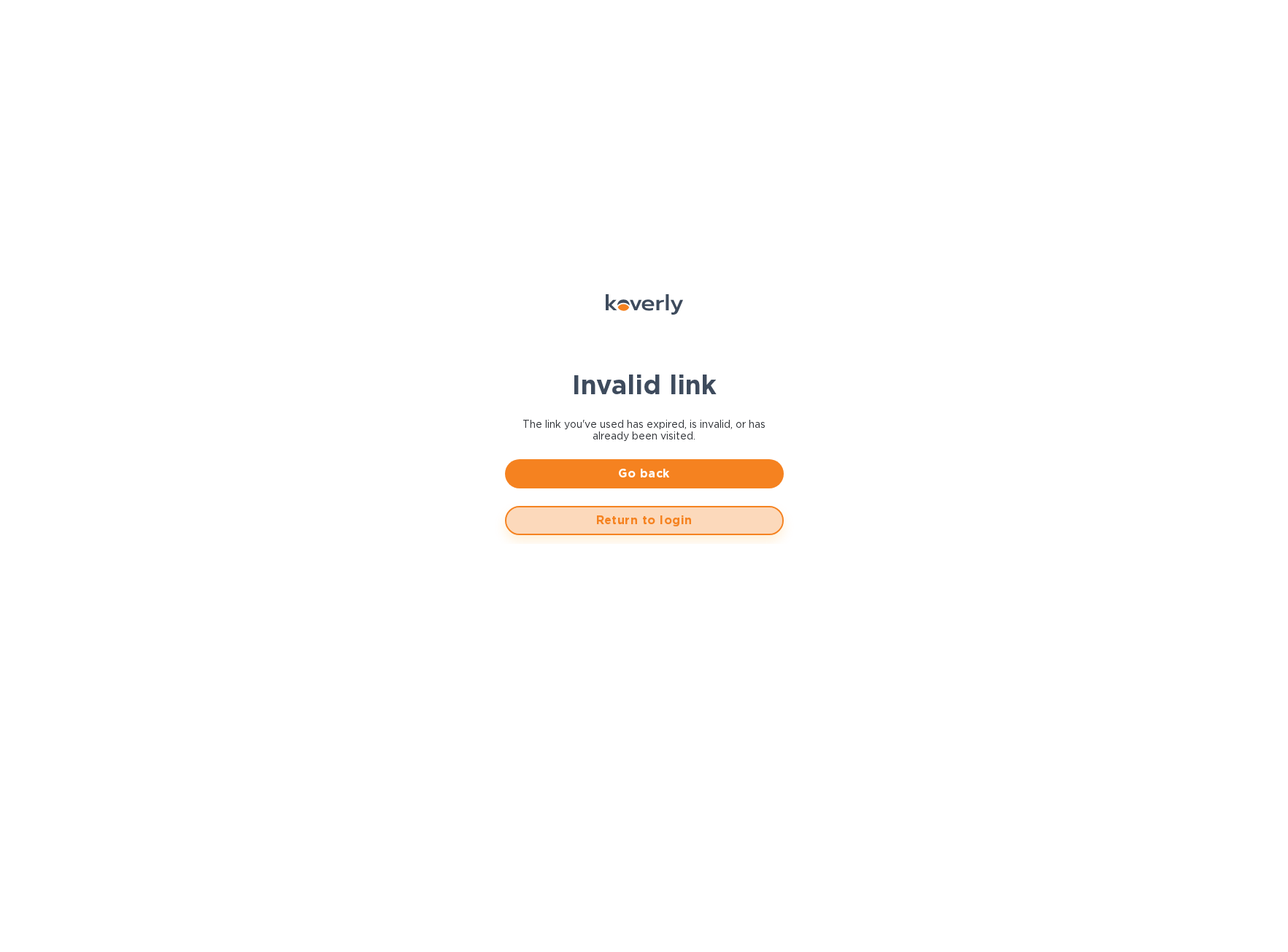
click at [669, 521] on span "Return to login" at bounding box center [644, 520] width 253 height 17
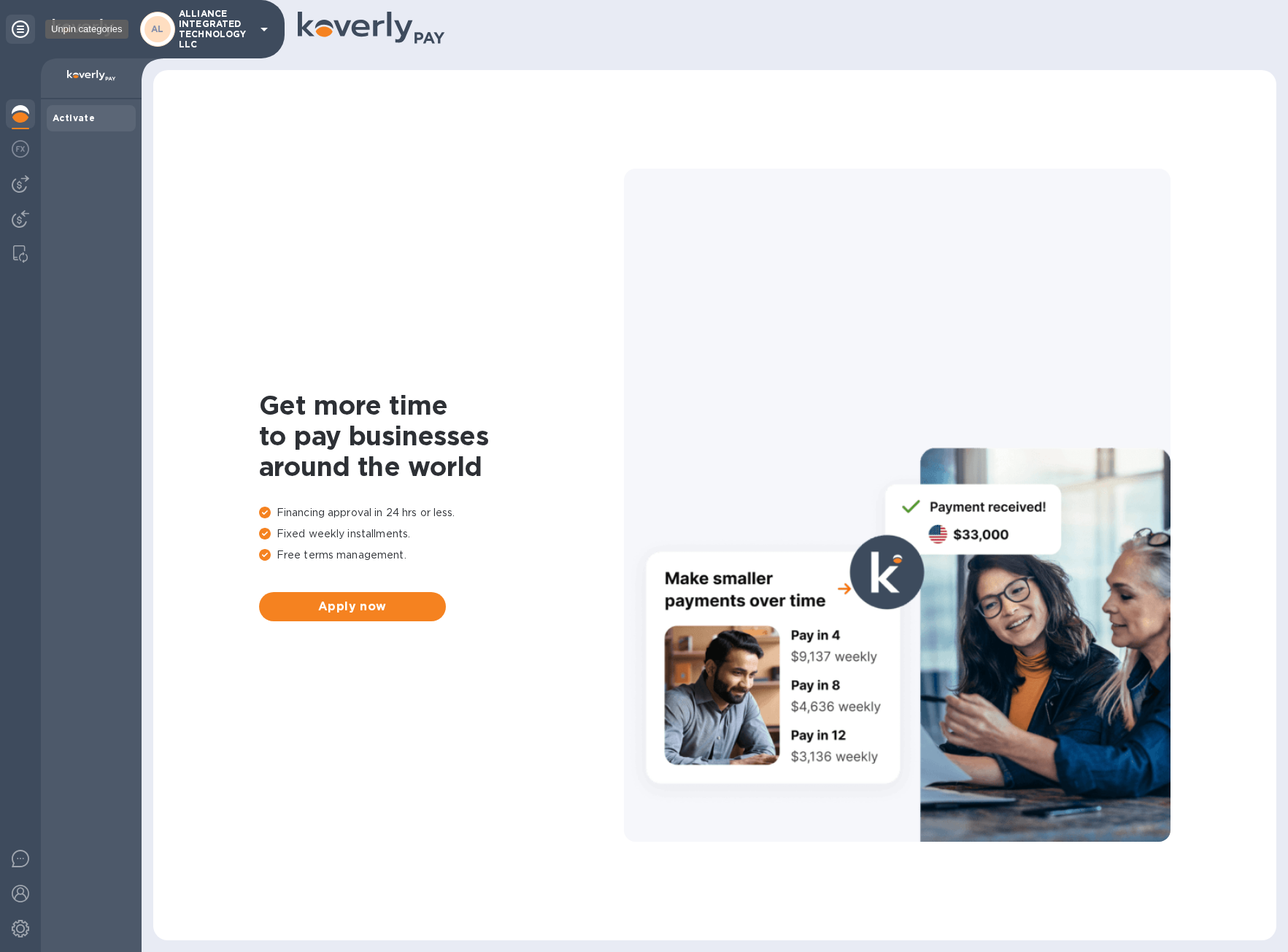
click at [25, 28] on icon at bounding box center [20, 29] width 17 height 17
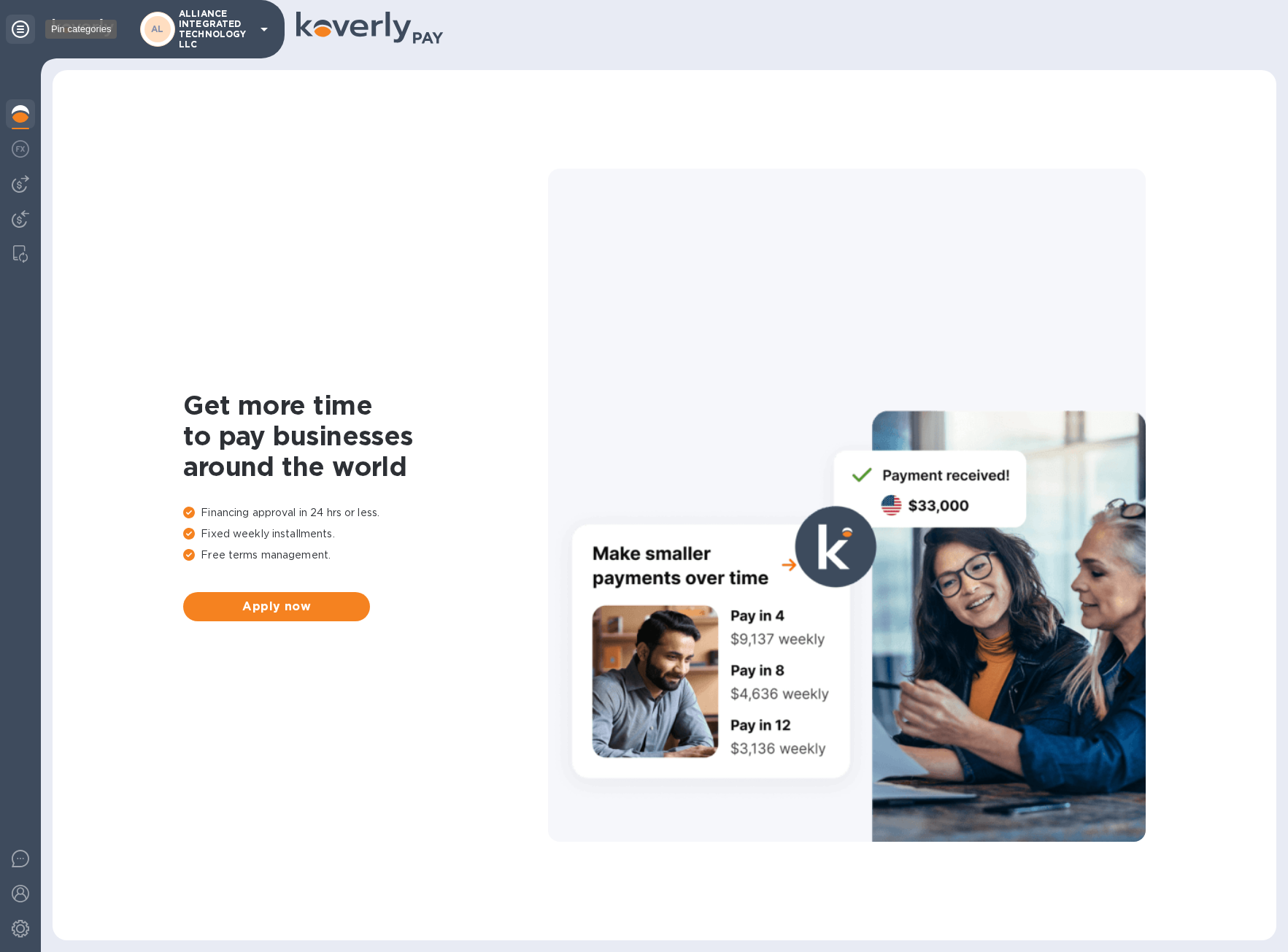
click at [23, 31] on icon at bounding box center [20, 29] width 17 height 17
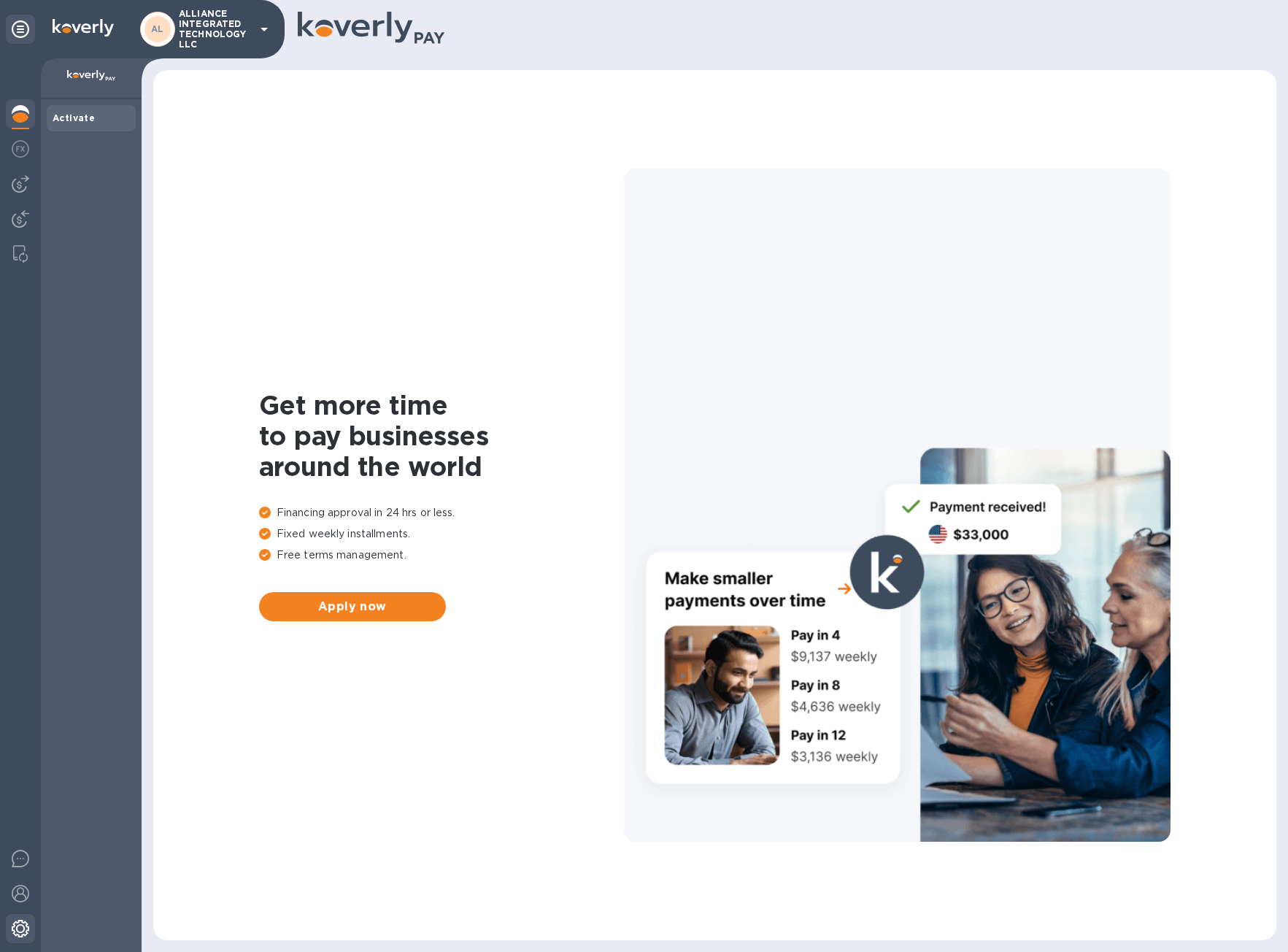
click at [17, 934] on img at bounding box center [20, 928] width 17 height 17
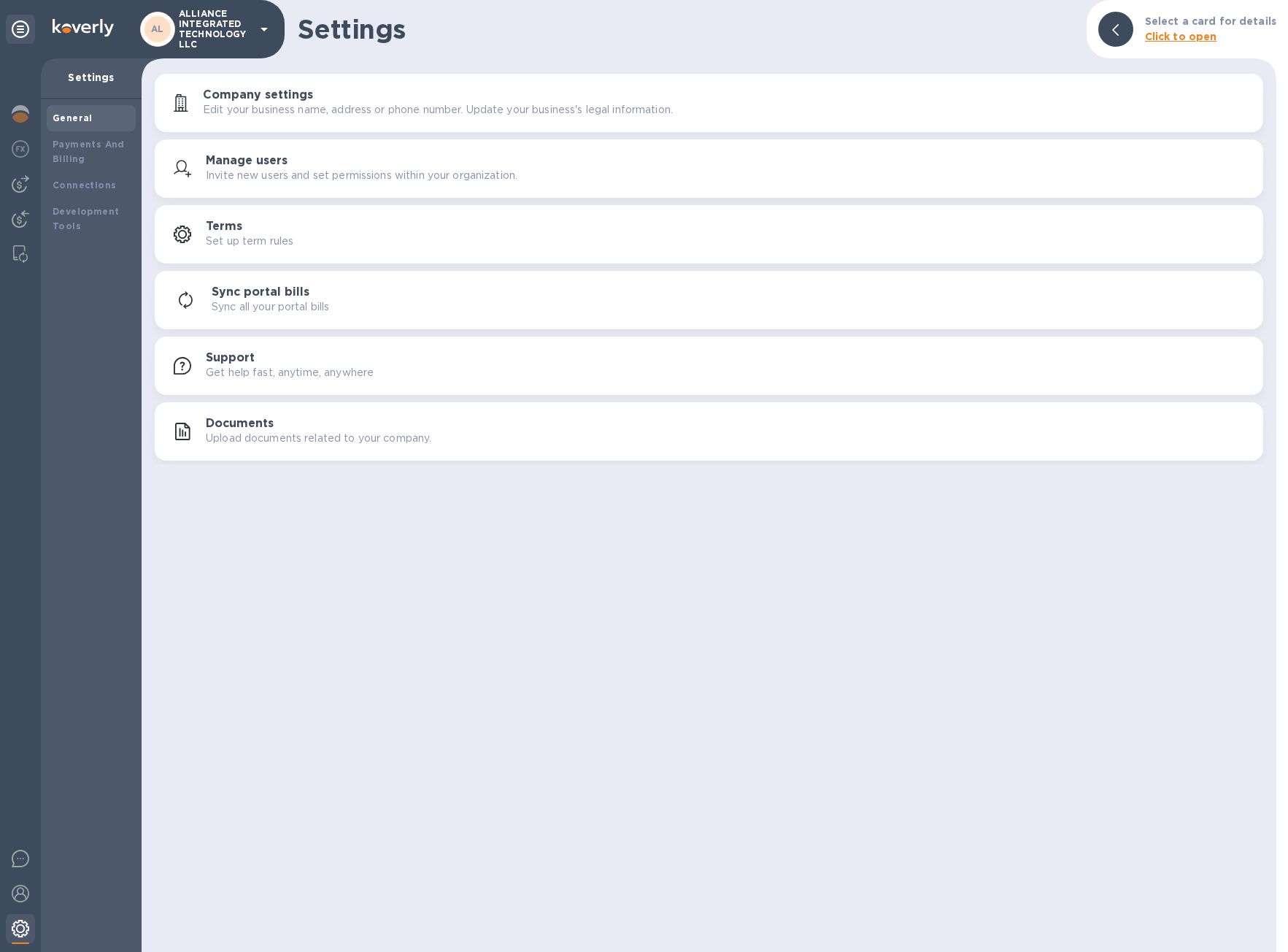
click at [26, 926] on img at bounding box center [20, 928] width 17 height 17
click at [15, 905] on div at bounding box center [20, 895] width 29 height 32
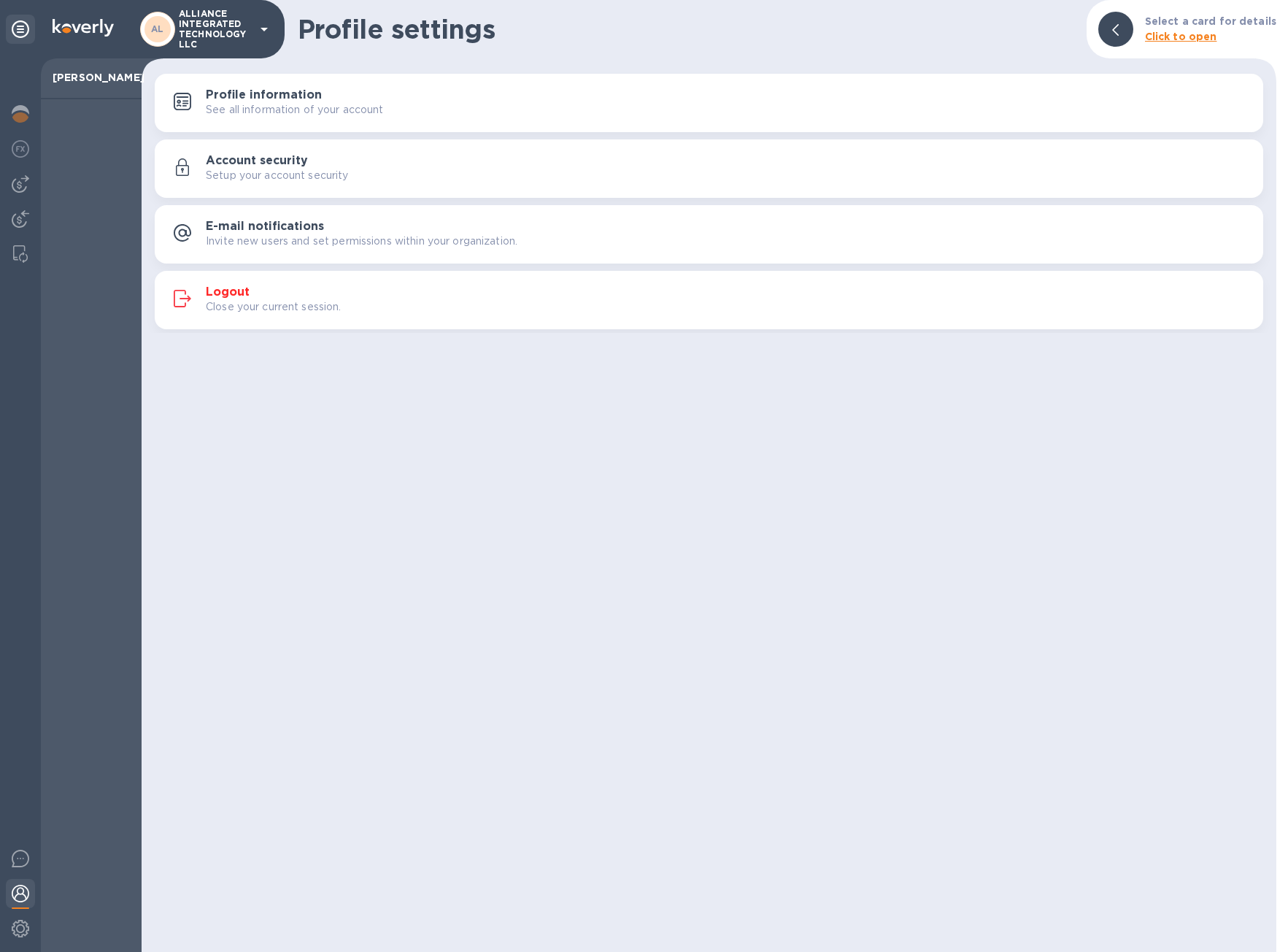
click at [259, 156] on h3 "Account security" at bounding box center [257, 161] width 102 height 14
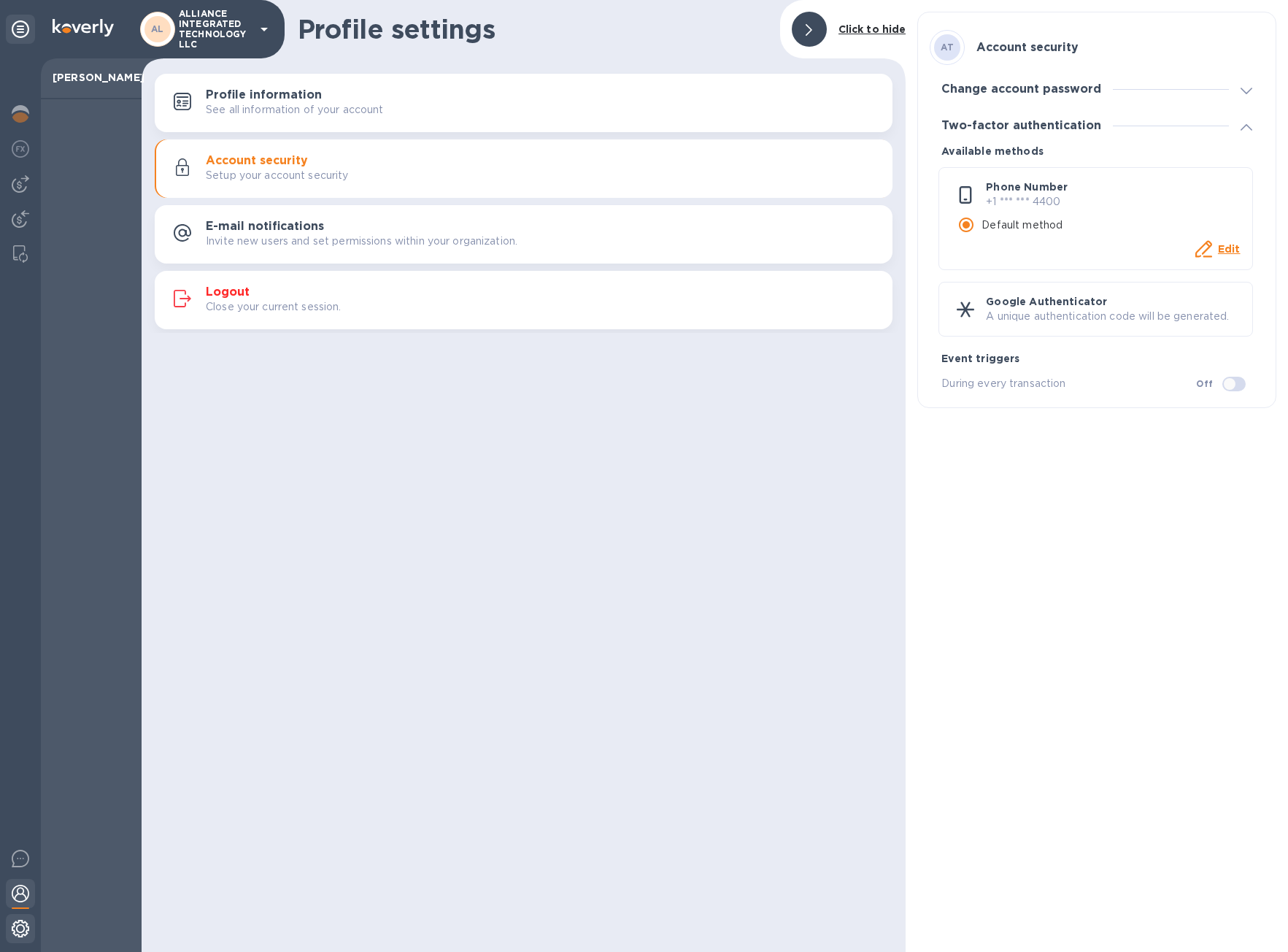
click at [25, 929] on img at bounding box center [20, 928] width 17 height 17
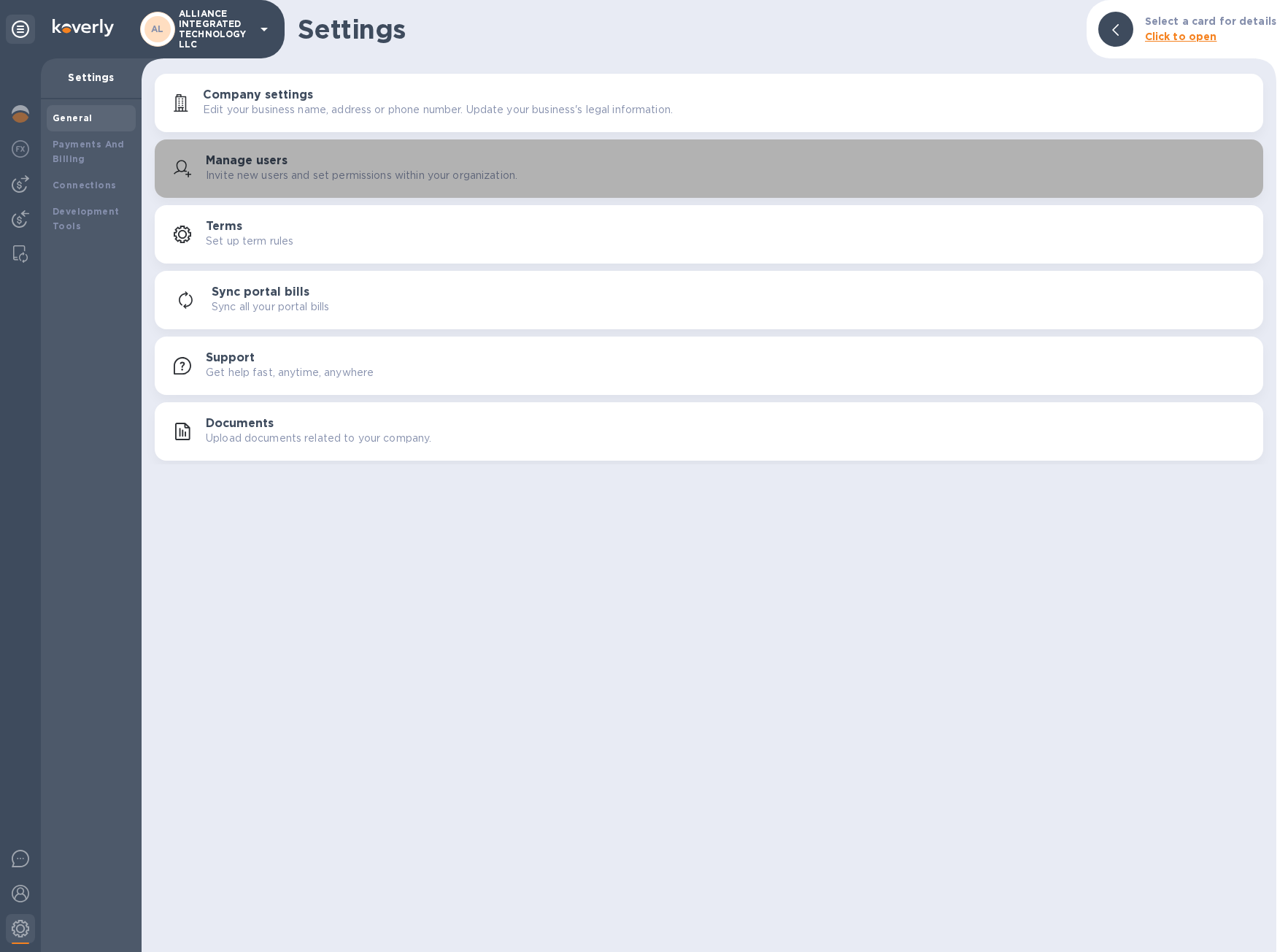
click at [254, 161] on h3 "Manage users" at bounding box center [247, 161] width 81 height 14
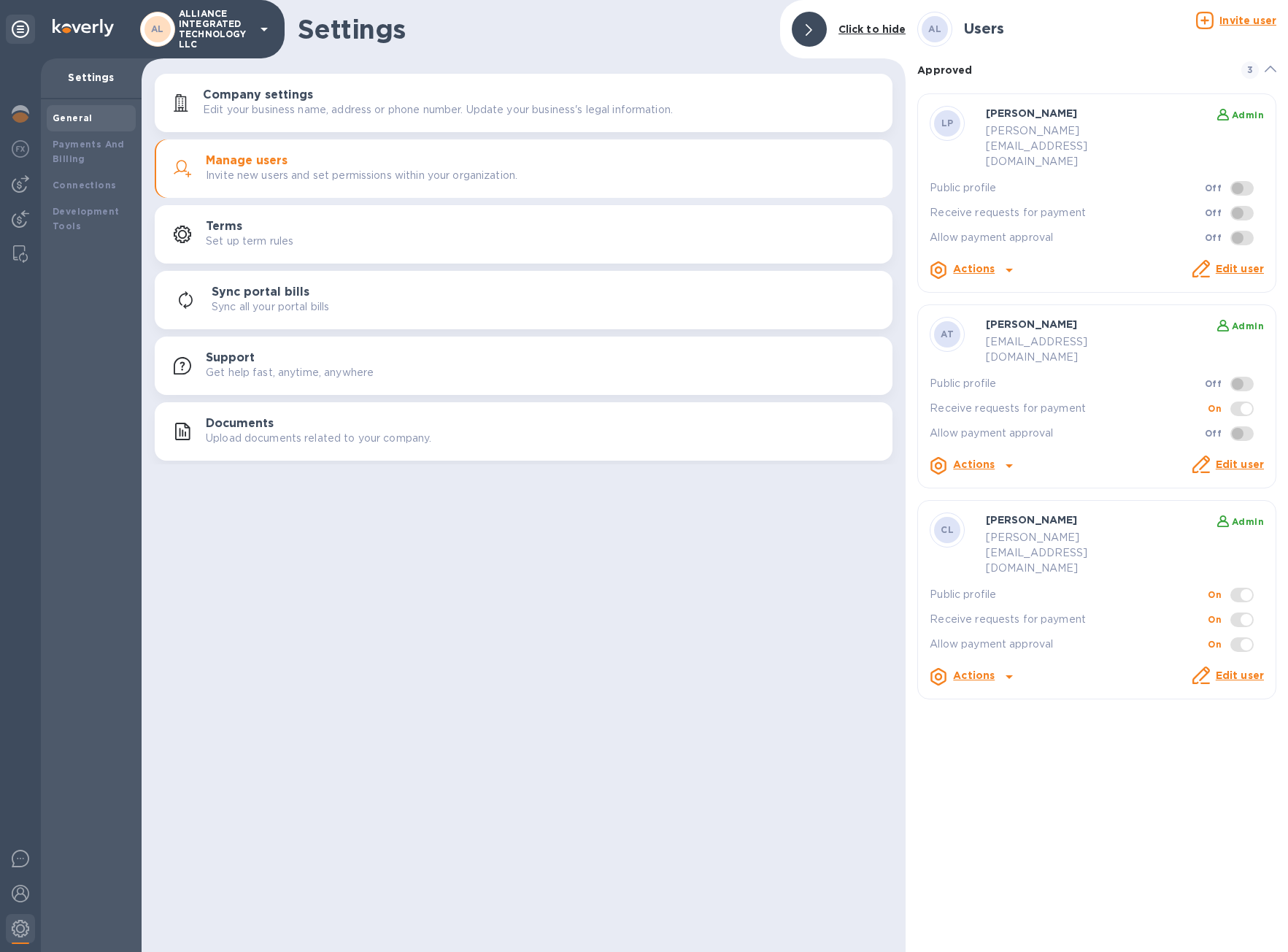
click at [1232, 669] on link "Edit user" at bounding box center [1239, 675] width 48 height 11
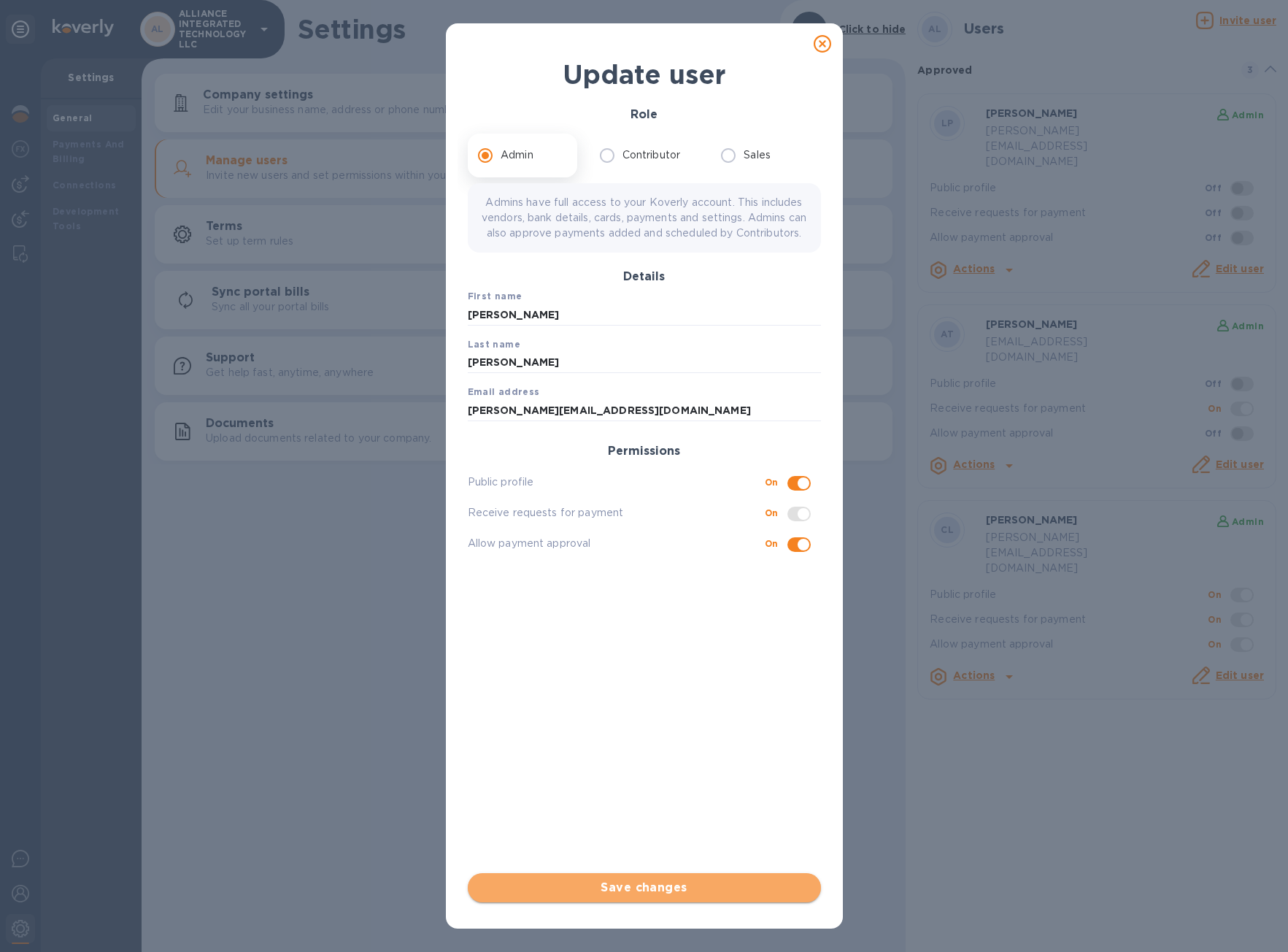
click at [632, 892] on span "Save changes" at bounding box center [644, 888] width 330 height 17
click at [822, 44] on icon at bounding box center [822, 43] width 17 height 17
checkbox input "false"
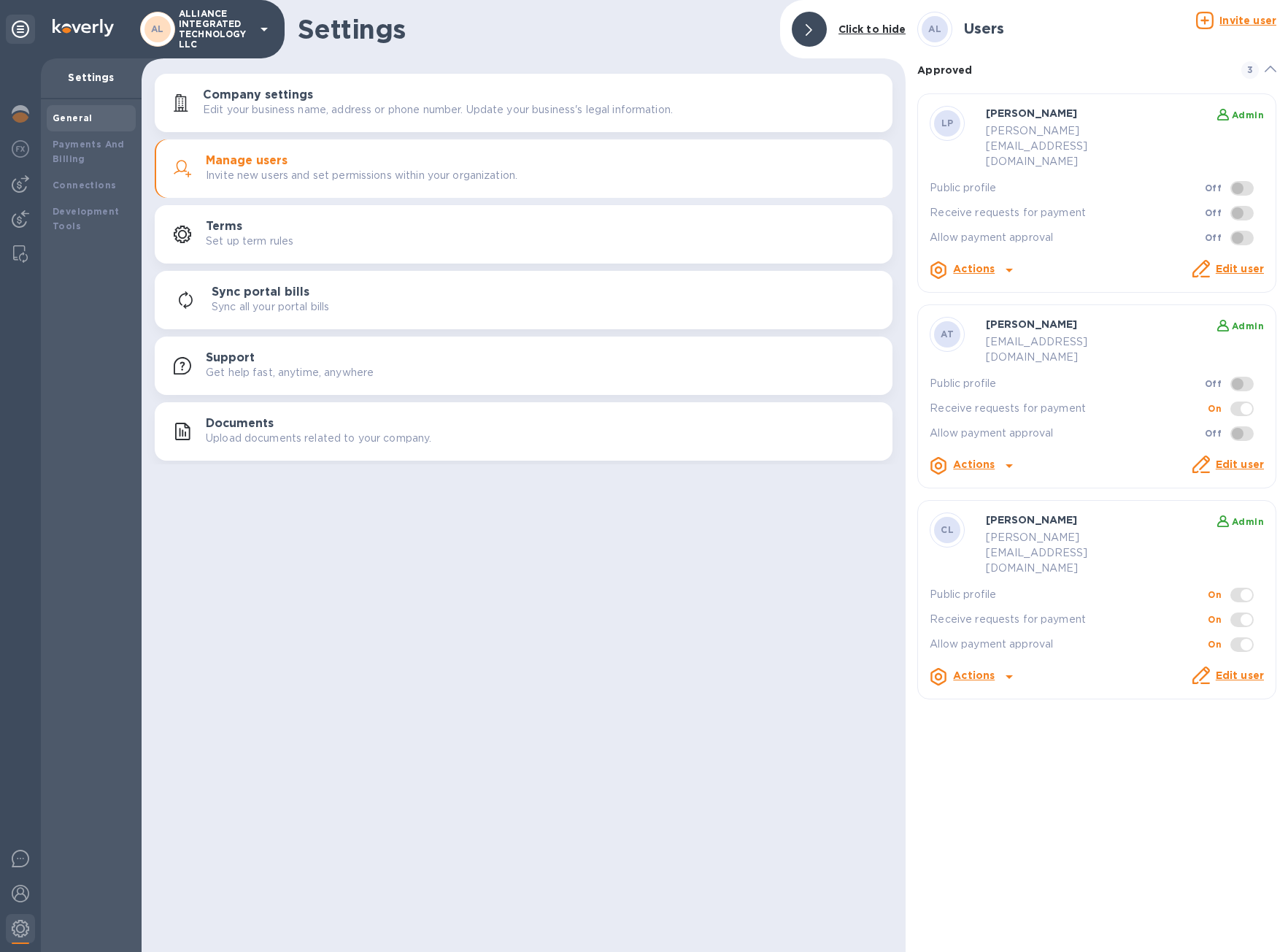
click at [1006, 676] on icon at bounding box center [1009, 677] width 7 height 3
click at [1150, 663] on div at bounding box center [644, 476] width 1288 height 952
click at [1240, 516] on b "Admin" at bounding box center [1247, 521] width 32 height 11
click at [1006, 668] on icon at bounding box center [1009, 677] width 17 height 17
click at [1005, 667] on b "Delete user" at bounding box center [999, 663] width 62 height 11
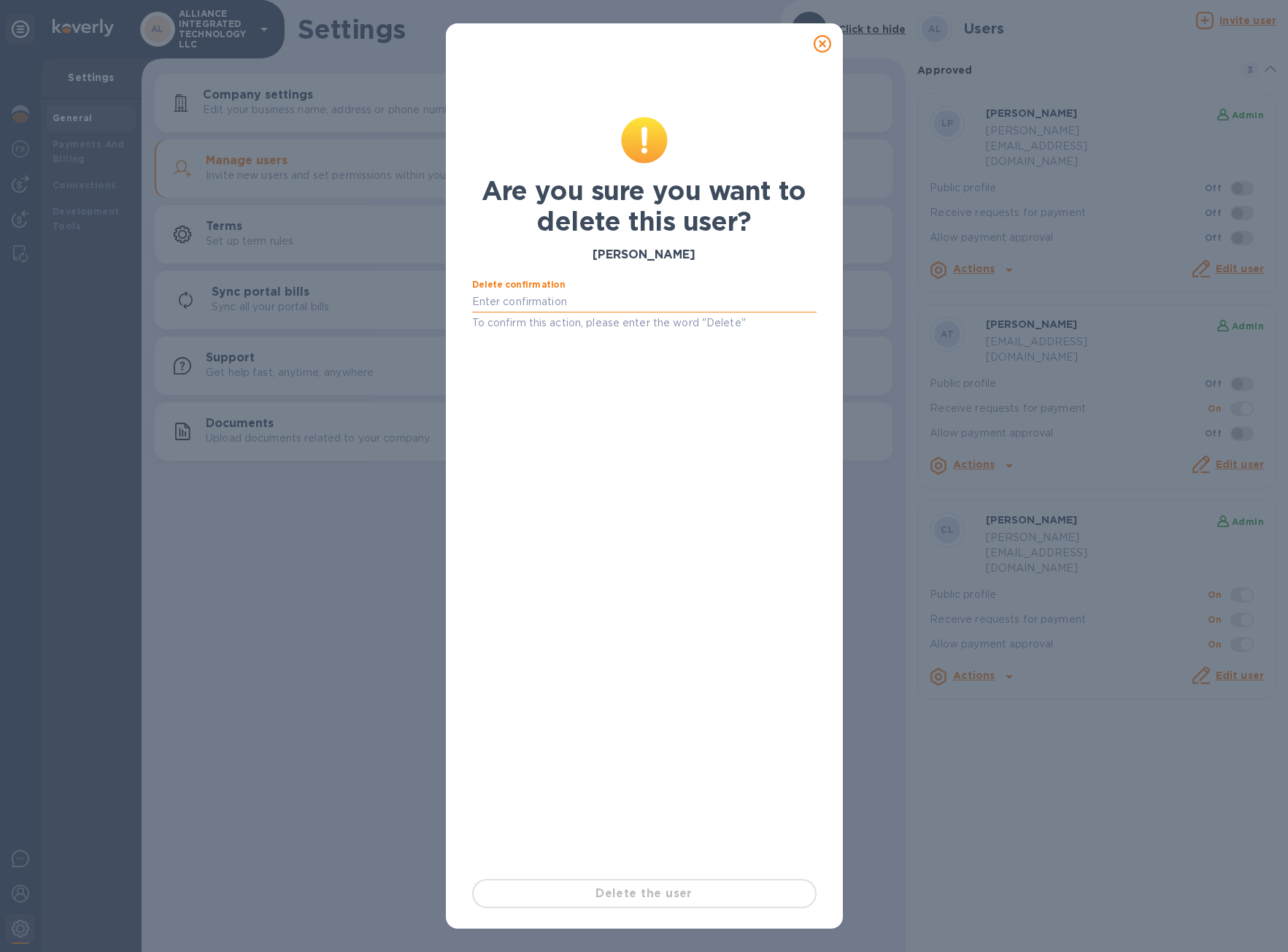
click at [585, 307] on input "text" at bounding box center [644, 302] width 345 height 22
type input "delete"
click at [647, 906] on button "Delete the user" at bounding box center [644, 894] width 345 height 29
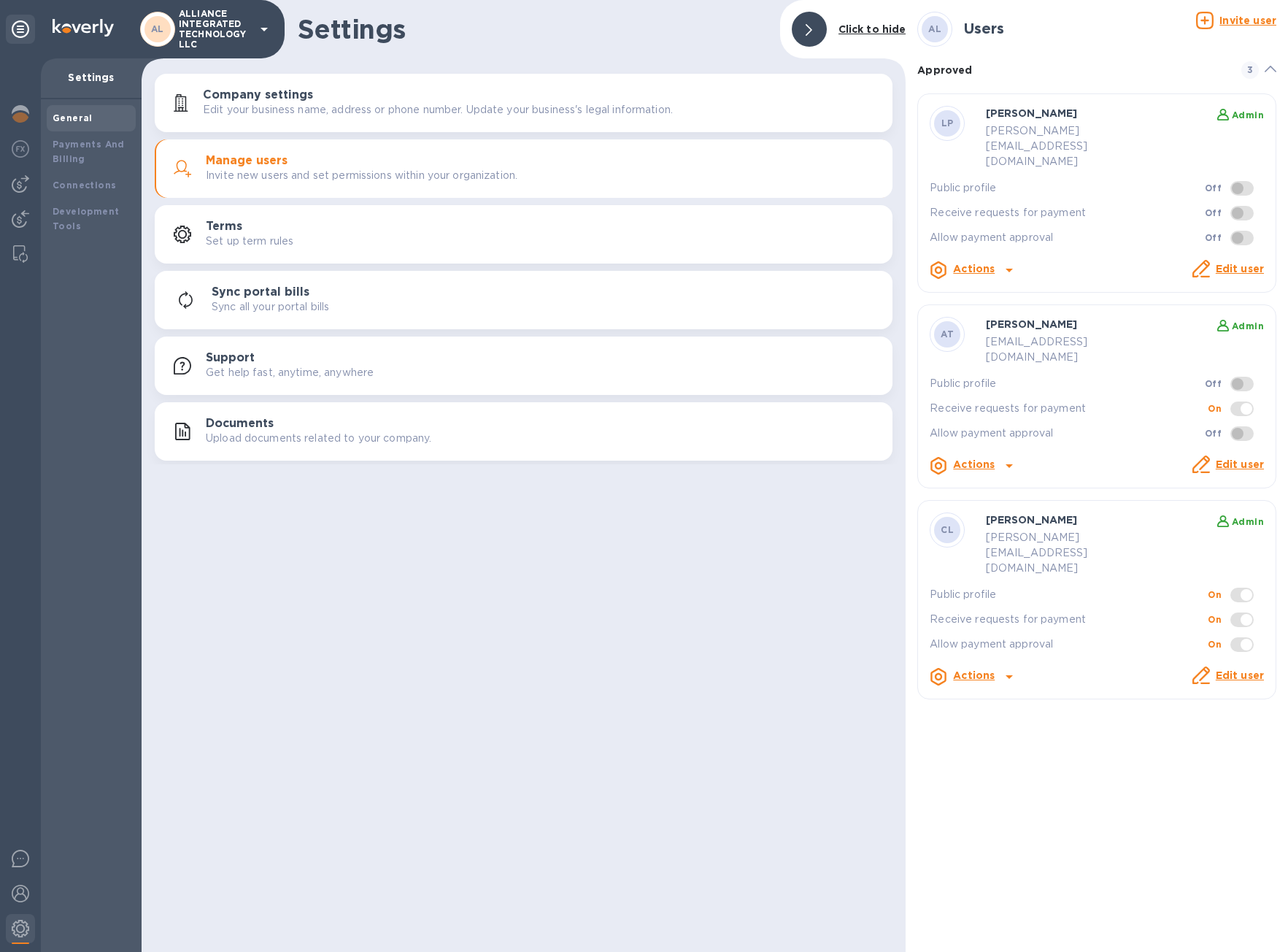
checkbox input "true"
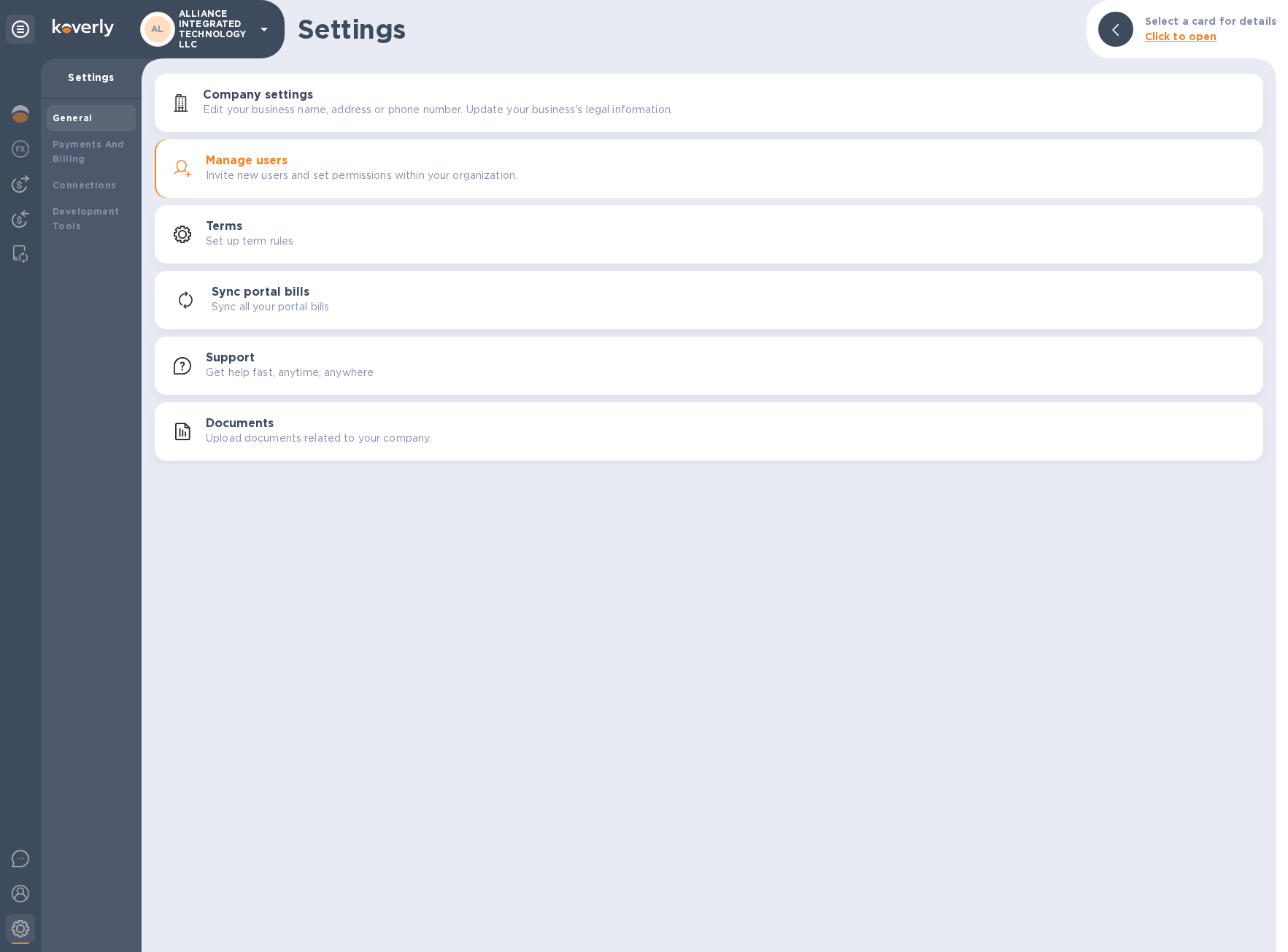
click at [277, 166] on h3 "Manage users" at bounding box center [247, 161] width 81 height 14
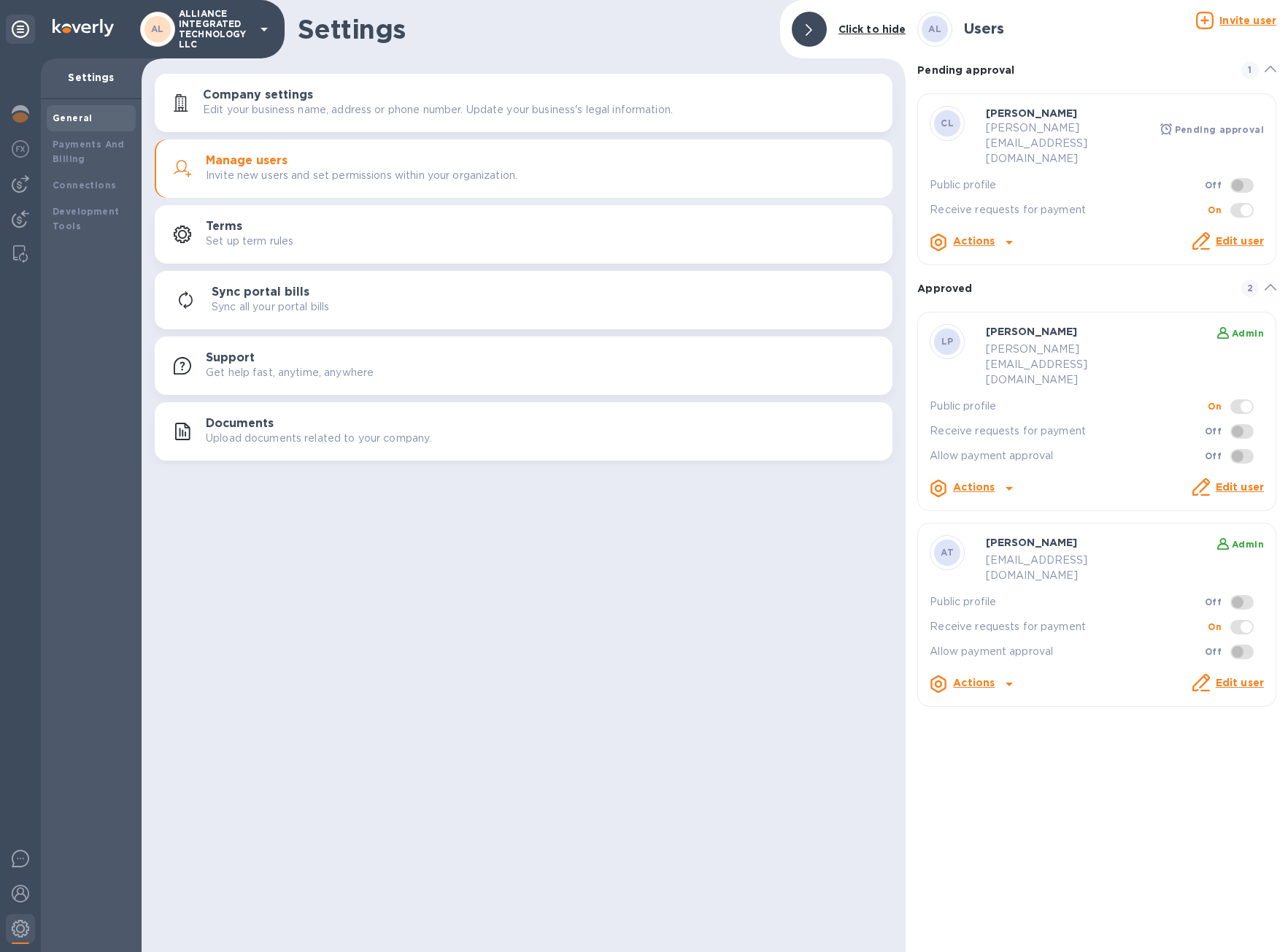
click at [1006, 234] on icon at bounding box center [1009, 242] width 17 height 17
click at [1012, 273] on b "Send invite" at bounding box center [998, 274] width 60 height 11
click at [1009, 234] on icon at bounding box center [1009, 242] width 17 height 17
click at [1259, 214] on div at bounding box center [644, 476] width 1288 height 952
click at [1242, 235] on link "Edit user" at bounding box center [1239, 240] width 48 height 11
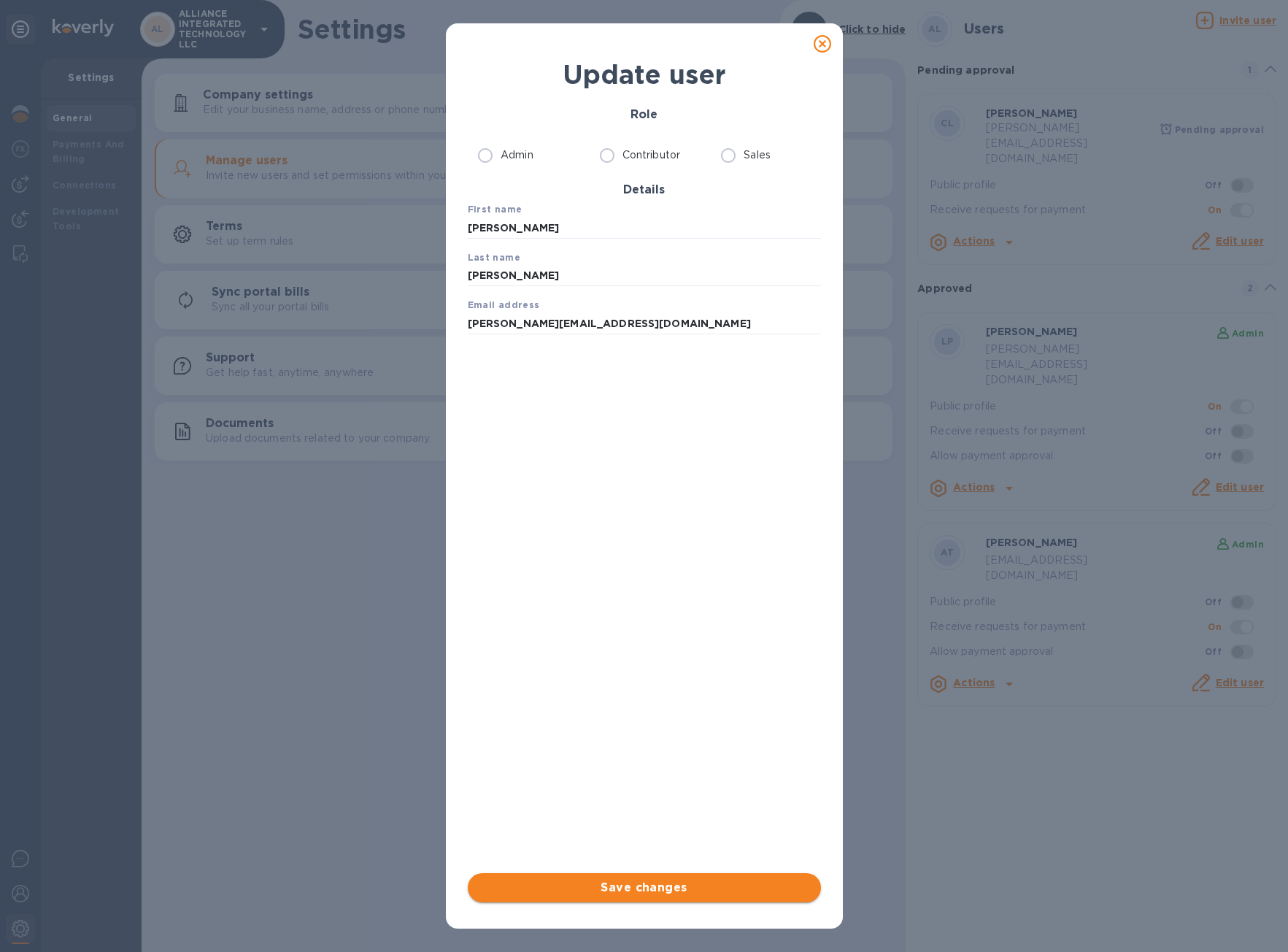
click at [641, 887] on span "Save changes" at bounding box center [644, 888] width 330 height 17
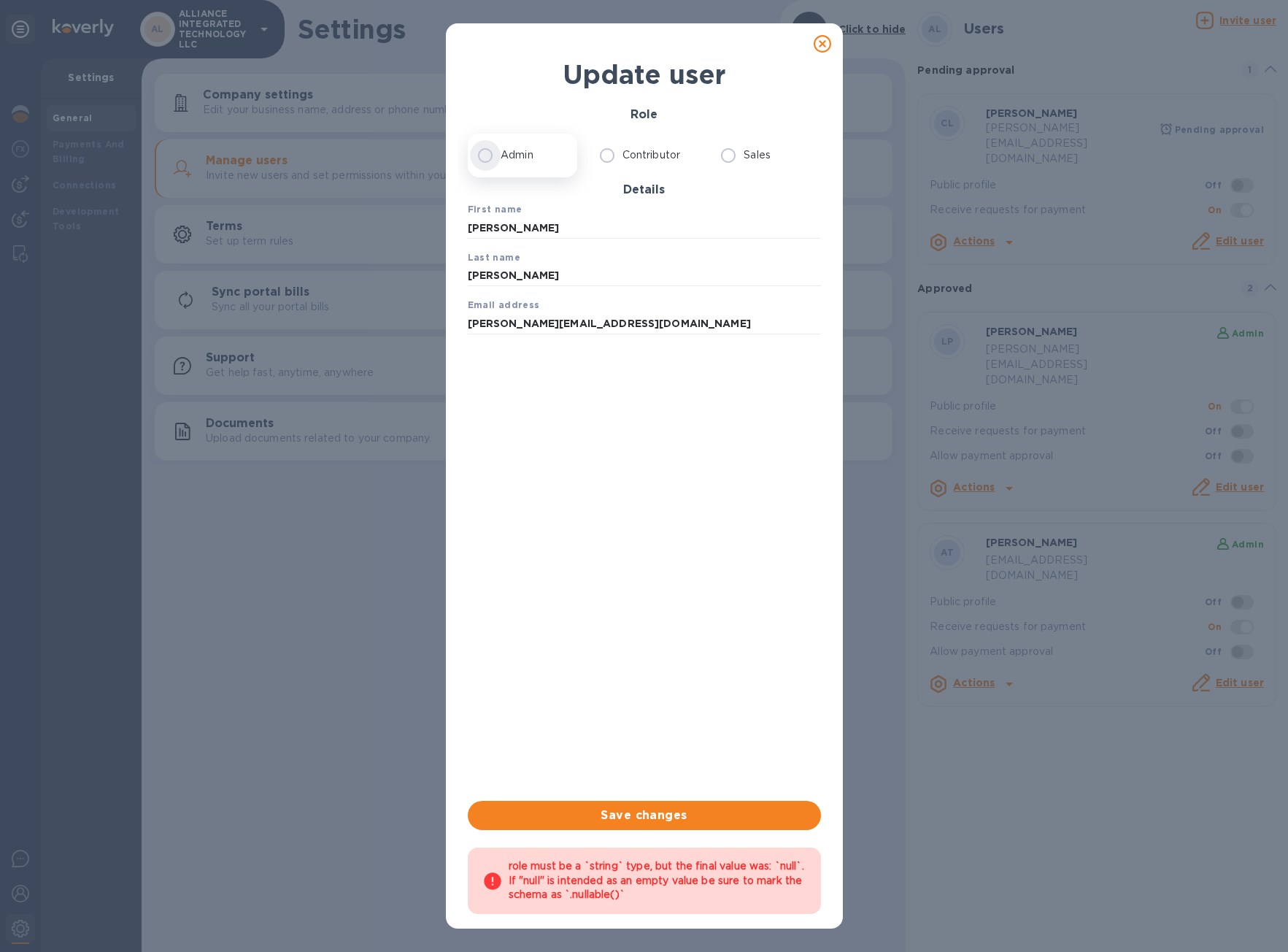
click at [485, 153] on input "Admin" at bounding box center [486, 156] width 31 height 31
radio input "true"
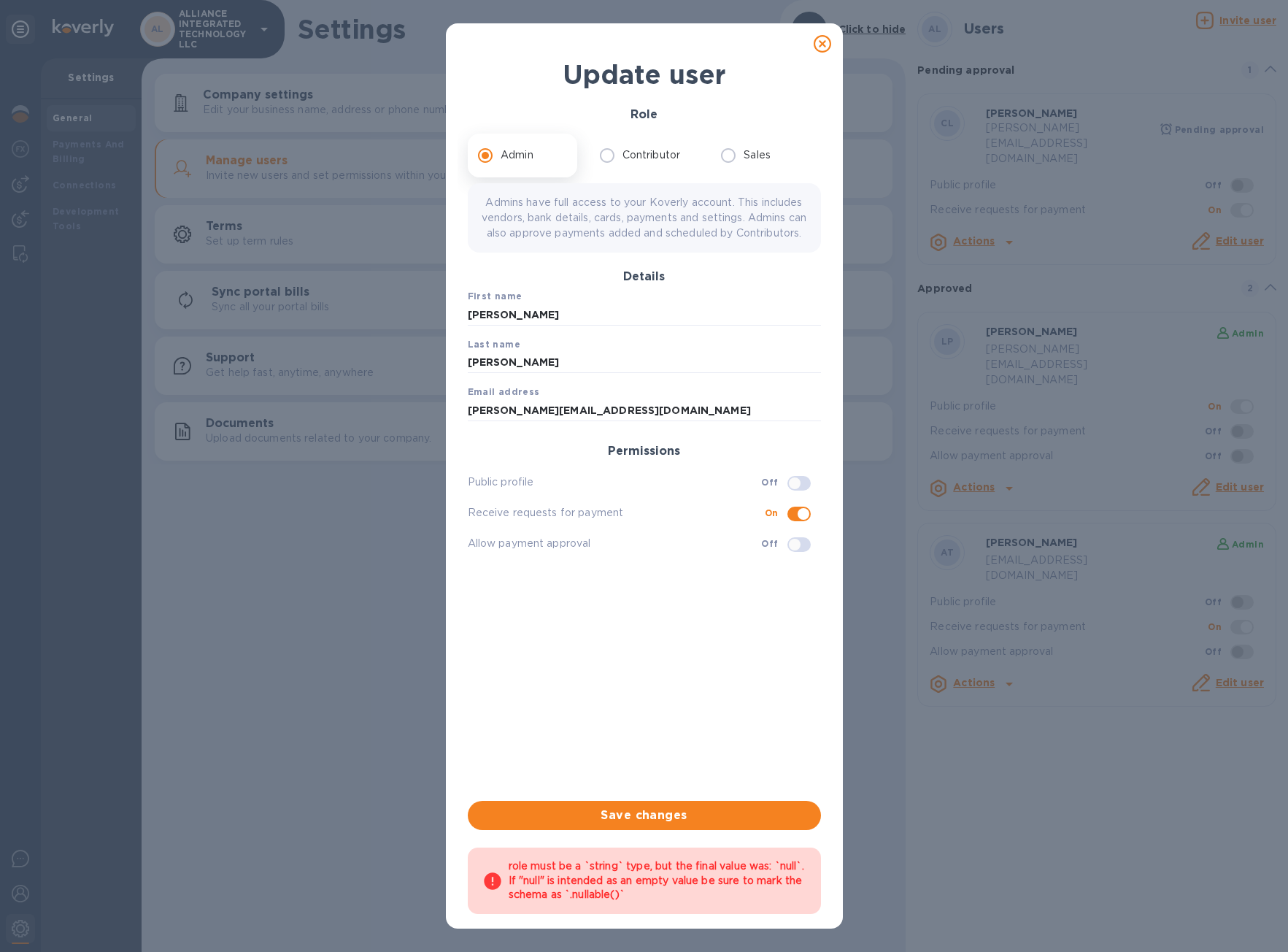
click at [802, 496] on input "checkbox" at bounding box center [794, 483] width 74 height 24
checkbox input "true"
click at [804, 557] on input "checkbox" at bounding box center [794, 544] width 74 height 24
checkbox input "true"
click at [706, 809] on span "Save changes" at bounding box center [644, 815] width 330 height 17
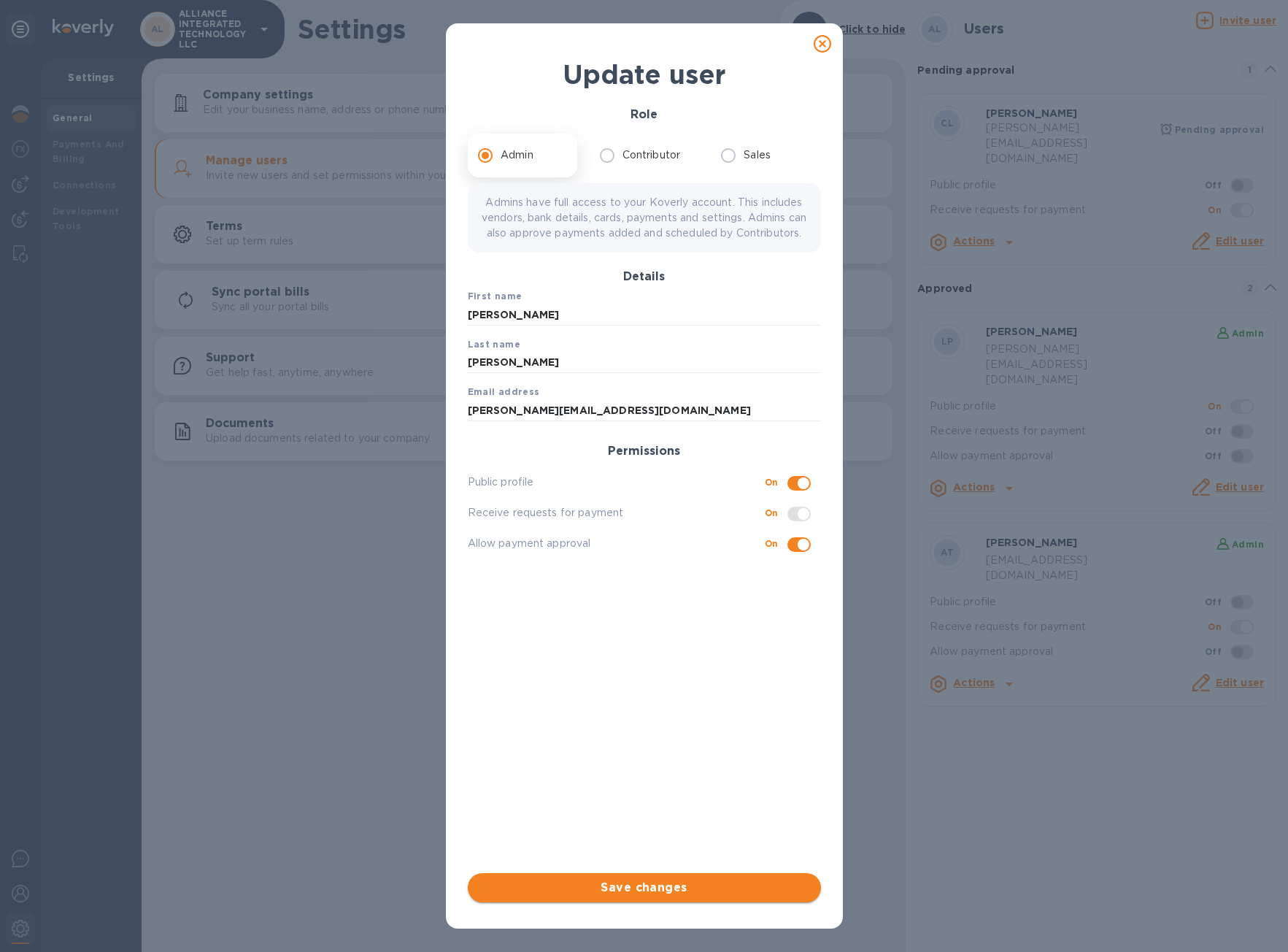
checkbox input "true"
checkbox input "false"
click at [824, 46] on icon at bounding box center [822, 43] width 17 height 17
checkbox input "false"
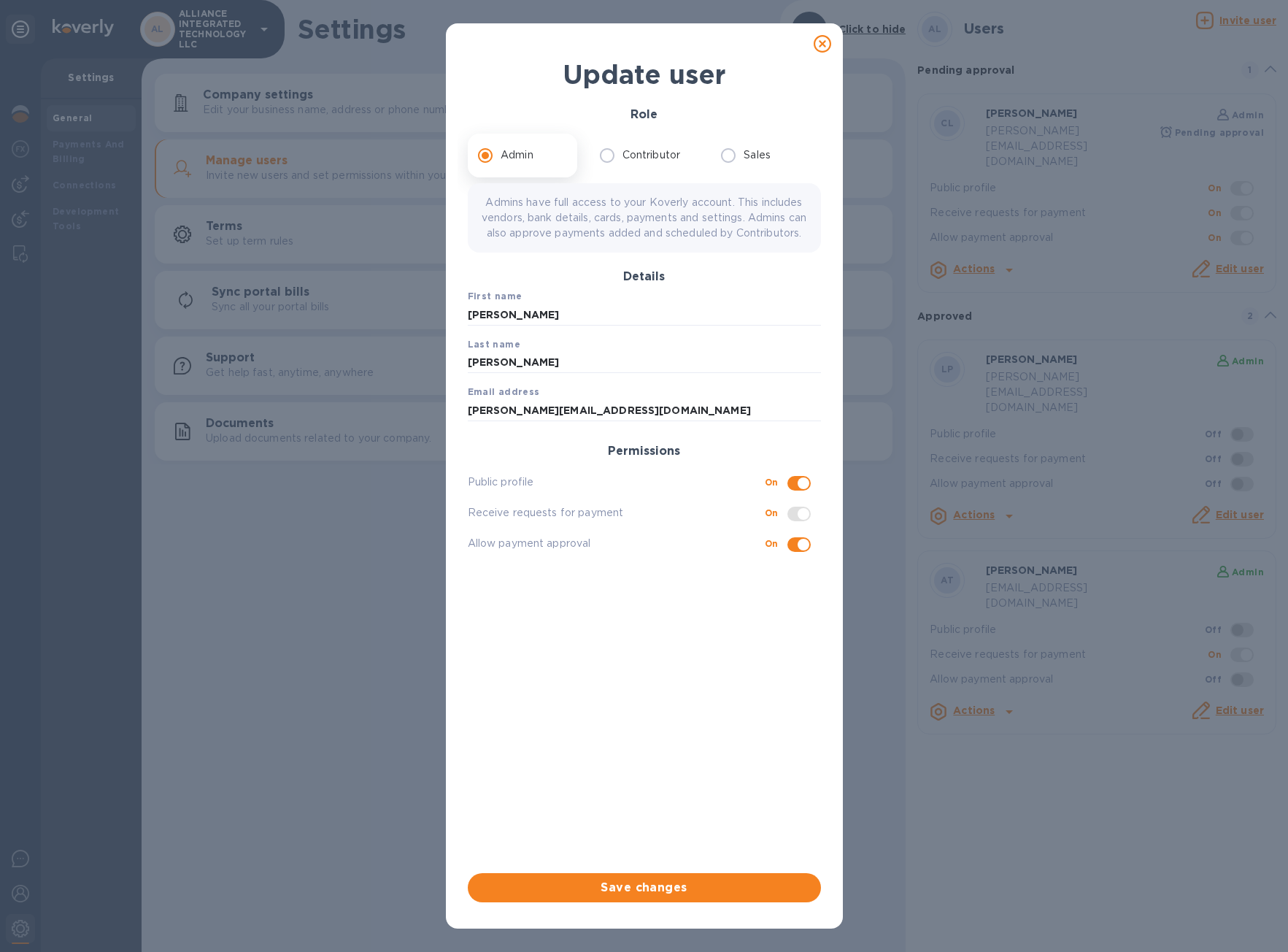
checkbox input "false"
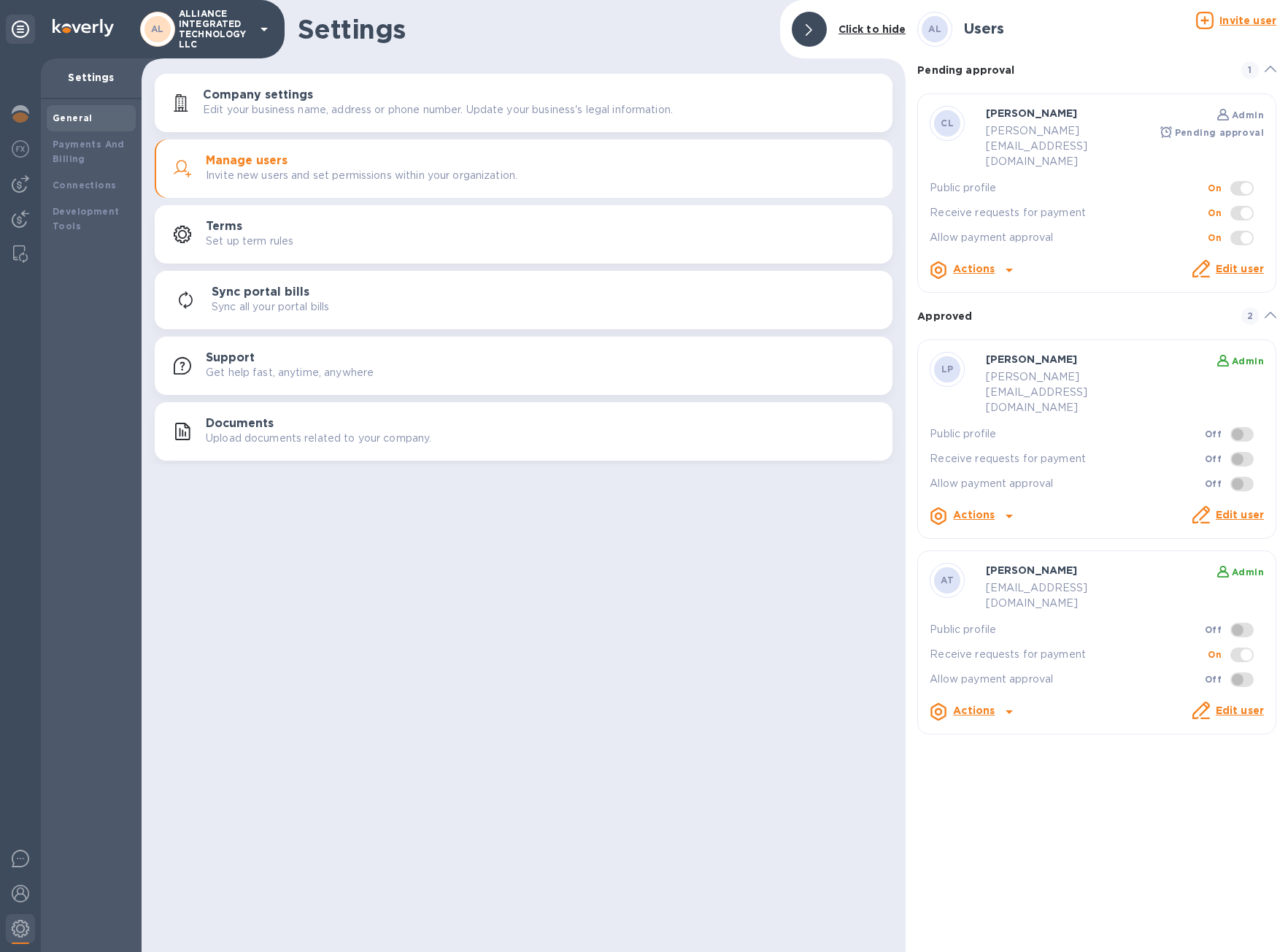
click at [1006, 262] on icon at bounding box center [1009, 270] width 17 height 17
click at [1101, 214] on div at bounding box center [644, 476] width 1288 height 952
click at [1251, 66] on span "1" at bounding box center [1250, 69] width 17 height 17
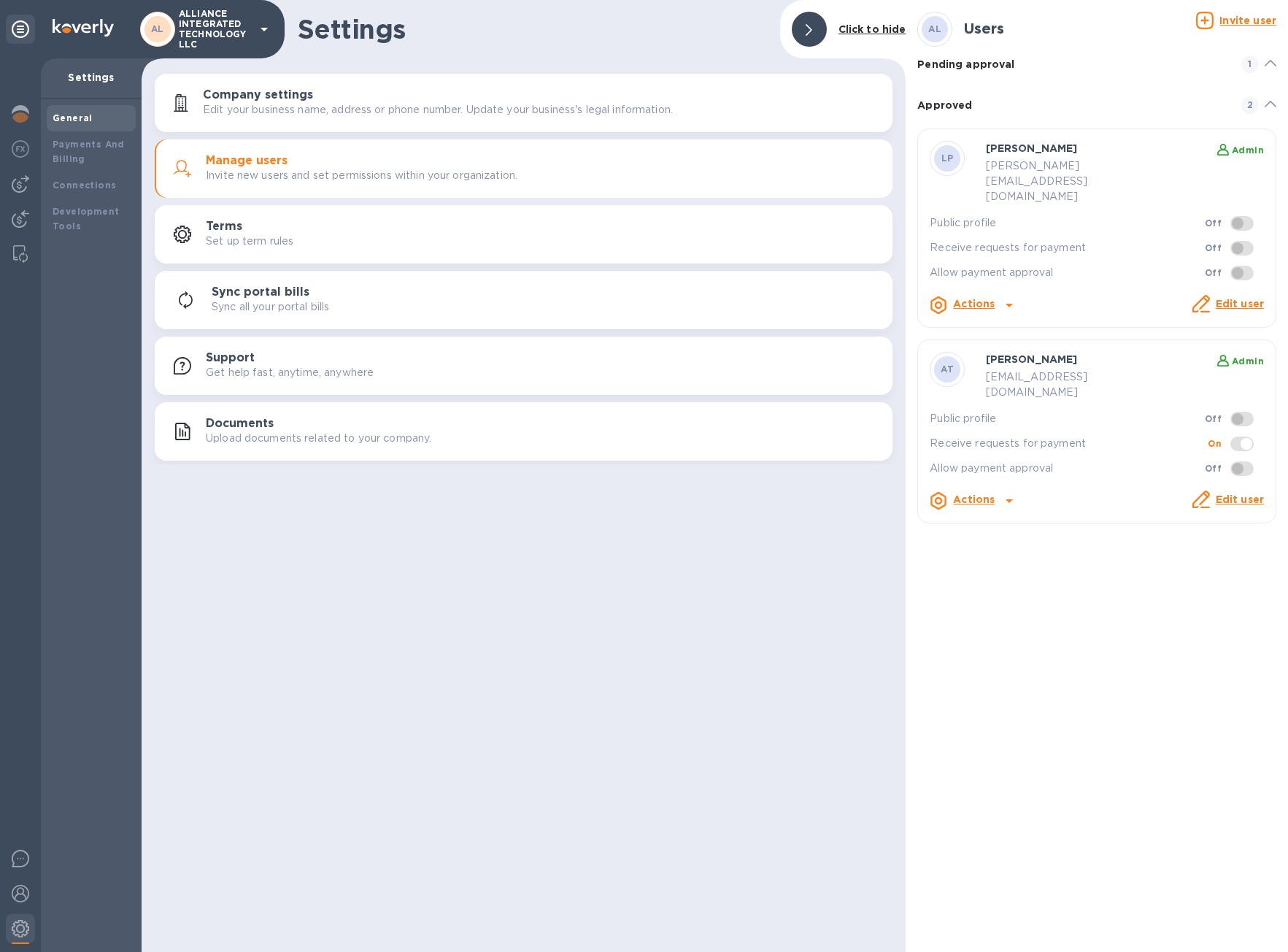
click at [1249, 103] on span "2" at bounding box center [1250, 104] width 17 height 17
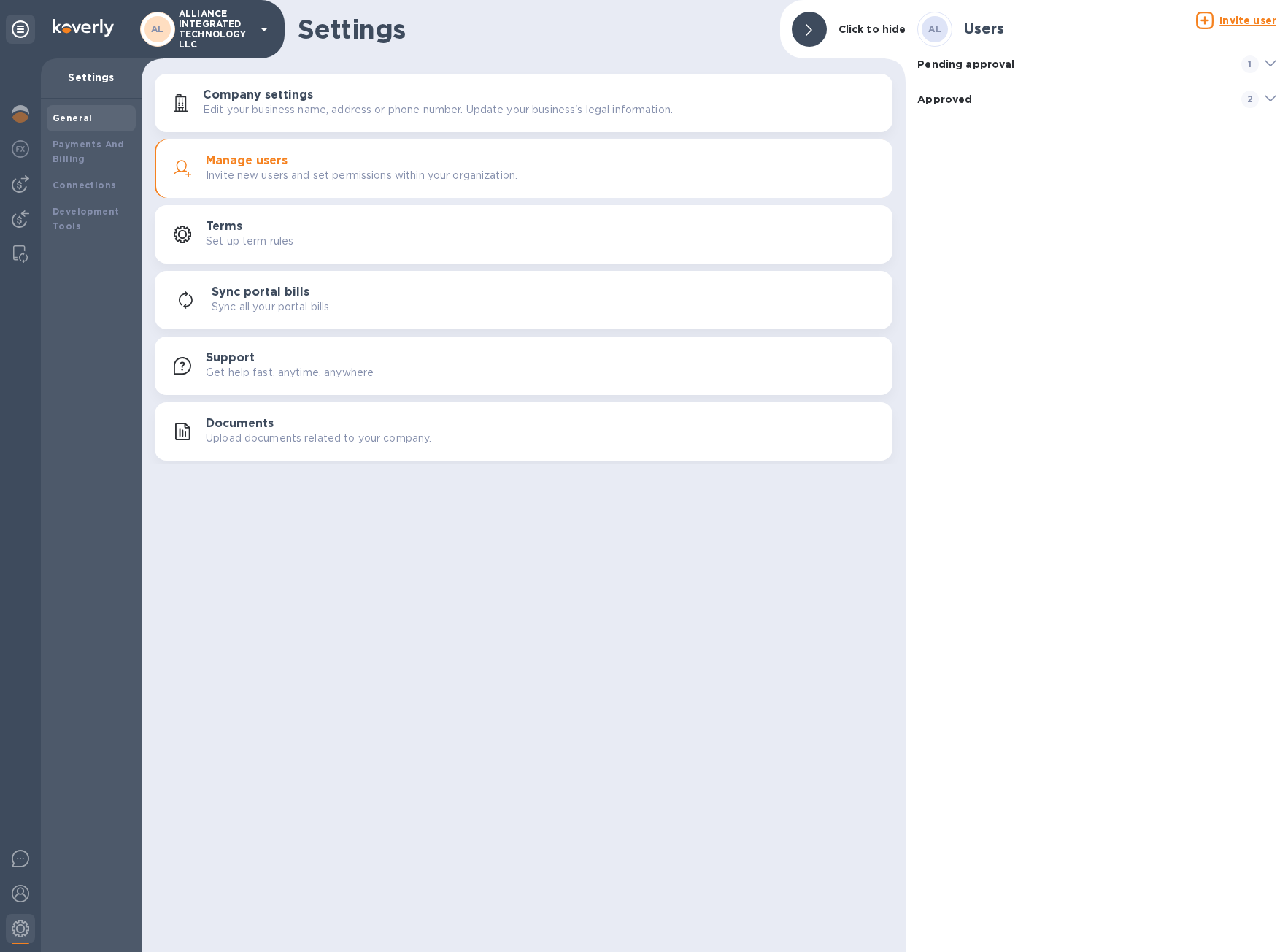
click at [1251, 98] on span "2" at bounding box center [1250, 99] width 17 height 17
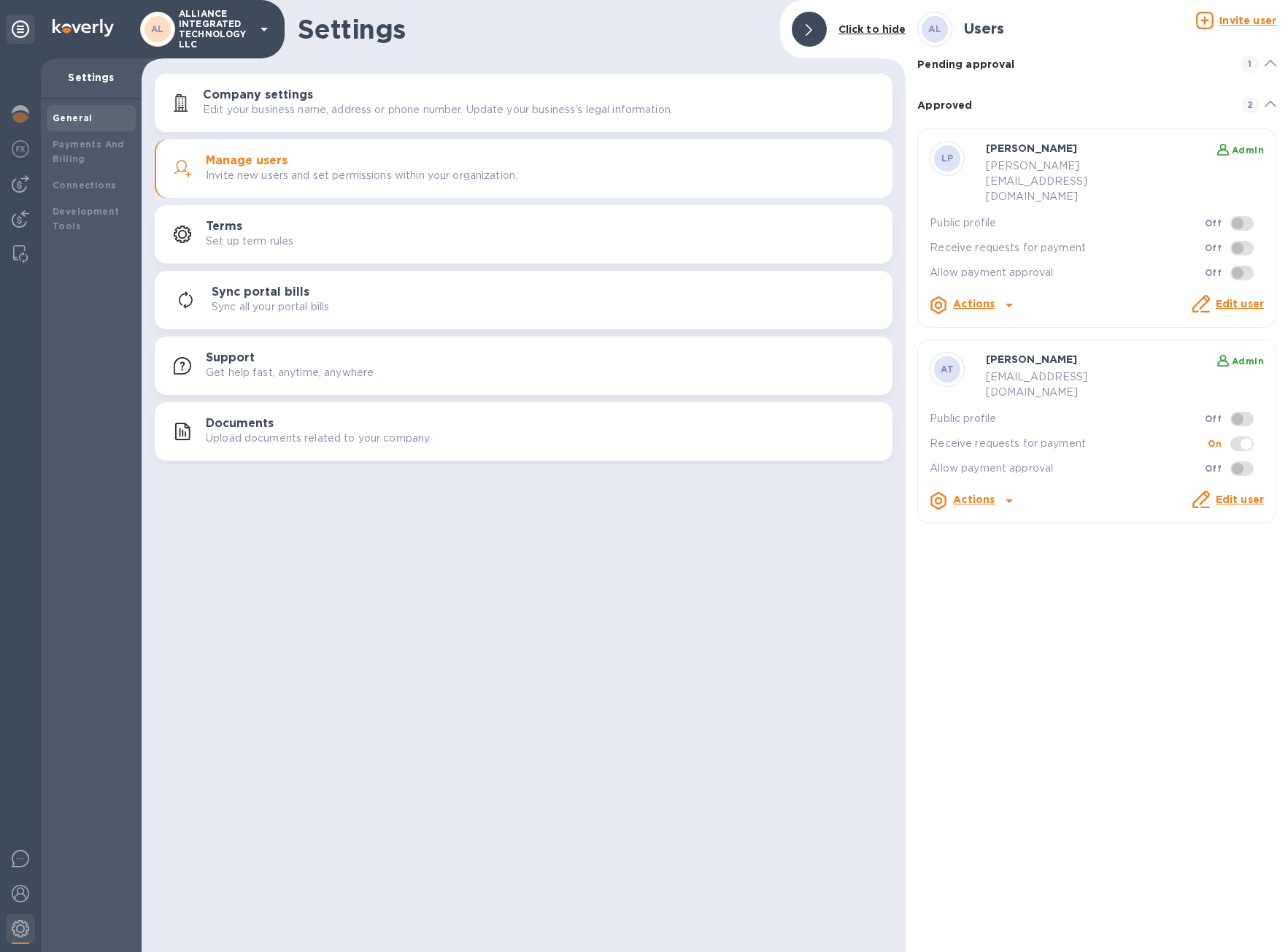
click at [1271, 61] on icon at bounding box center [1270, 63] width 11 height 7
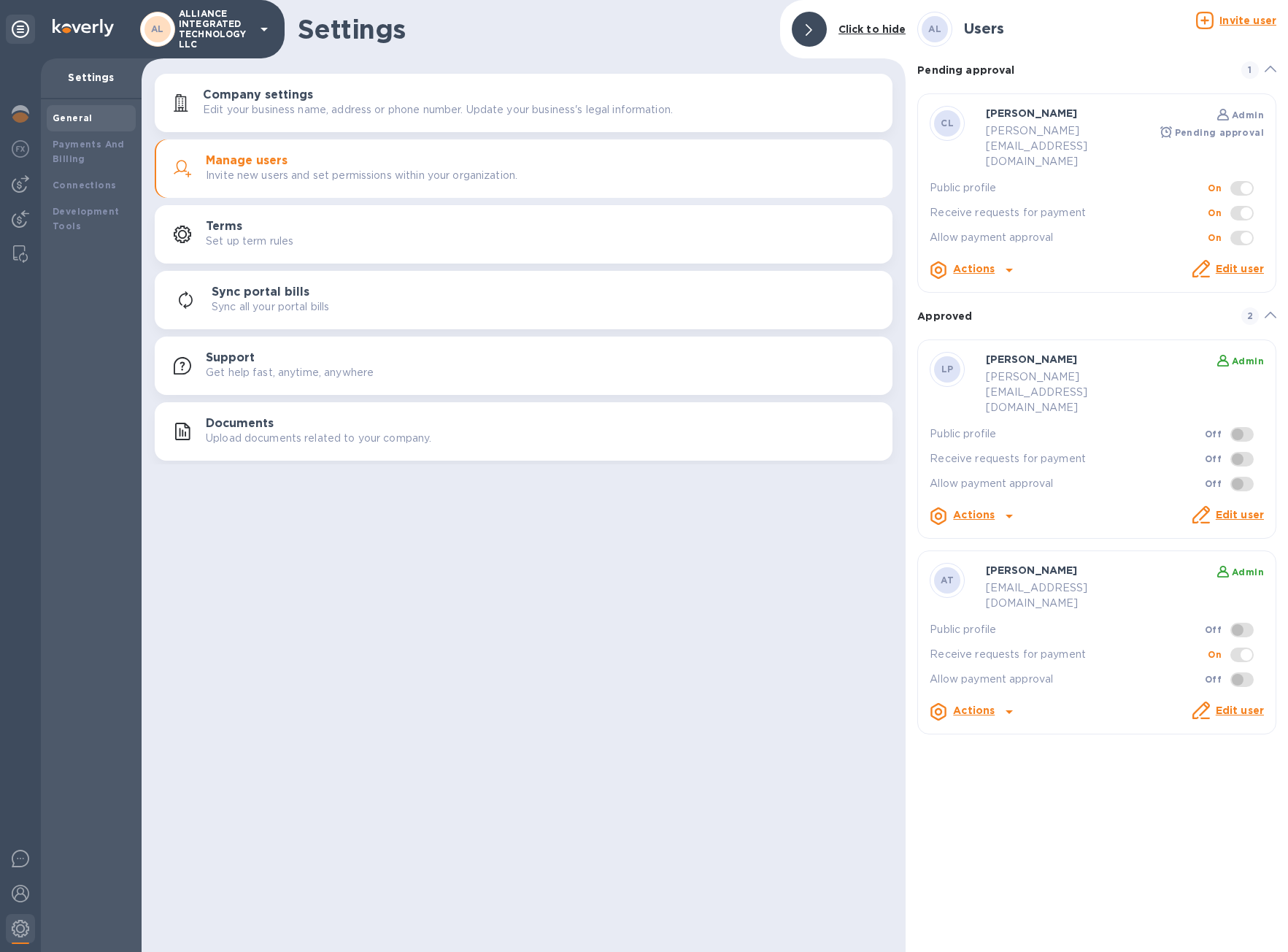
click at [1203, 131] on b "Pending approval" at bounding box center [1219, 132] width 89 height 11
click at [1246, 18] on u "Invite user" at bounding box center [1248, 20] width 57 height 11
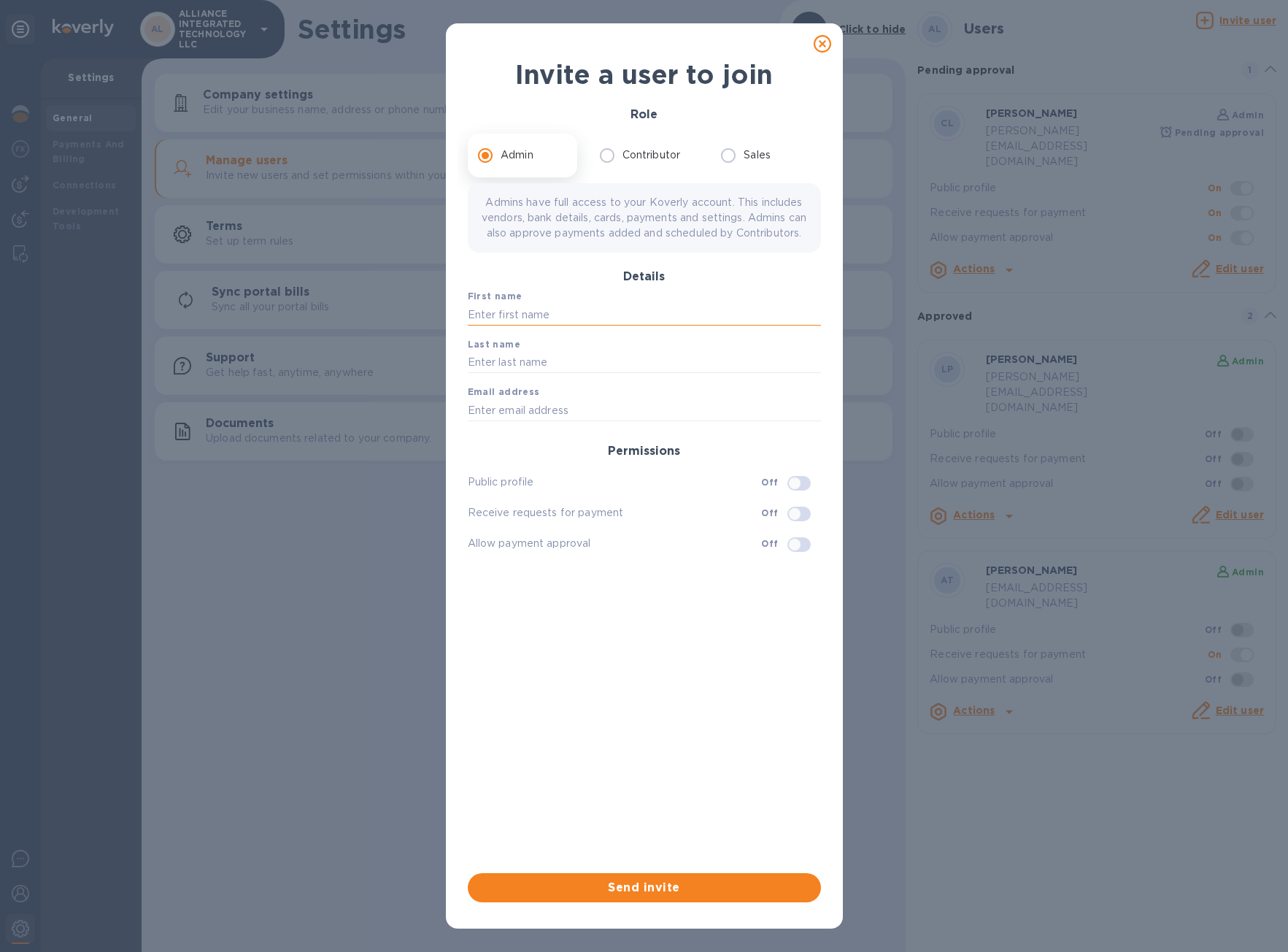
click at [628, 326] on input "text" at bounding box center [644, 315] width 354 height 22
type input "colleen"
type input "Seto"
type input "[PERSON_NAME][EMAIL_ADDRESS][DOMAIN_NAME]"
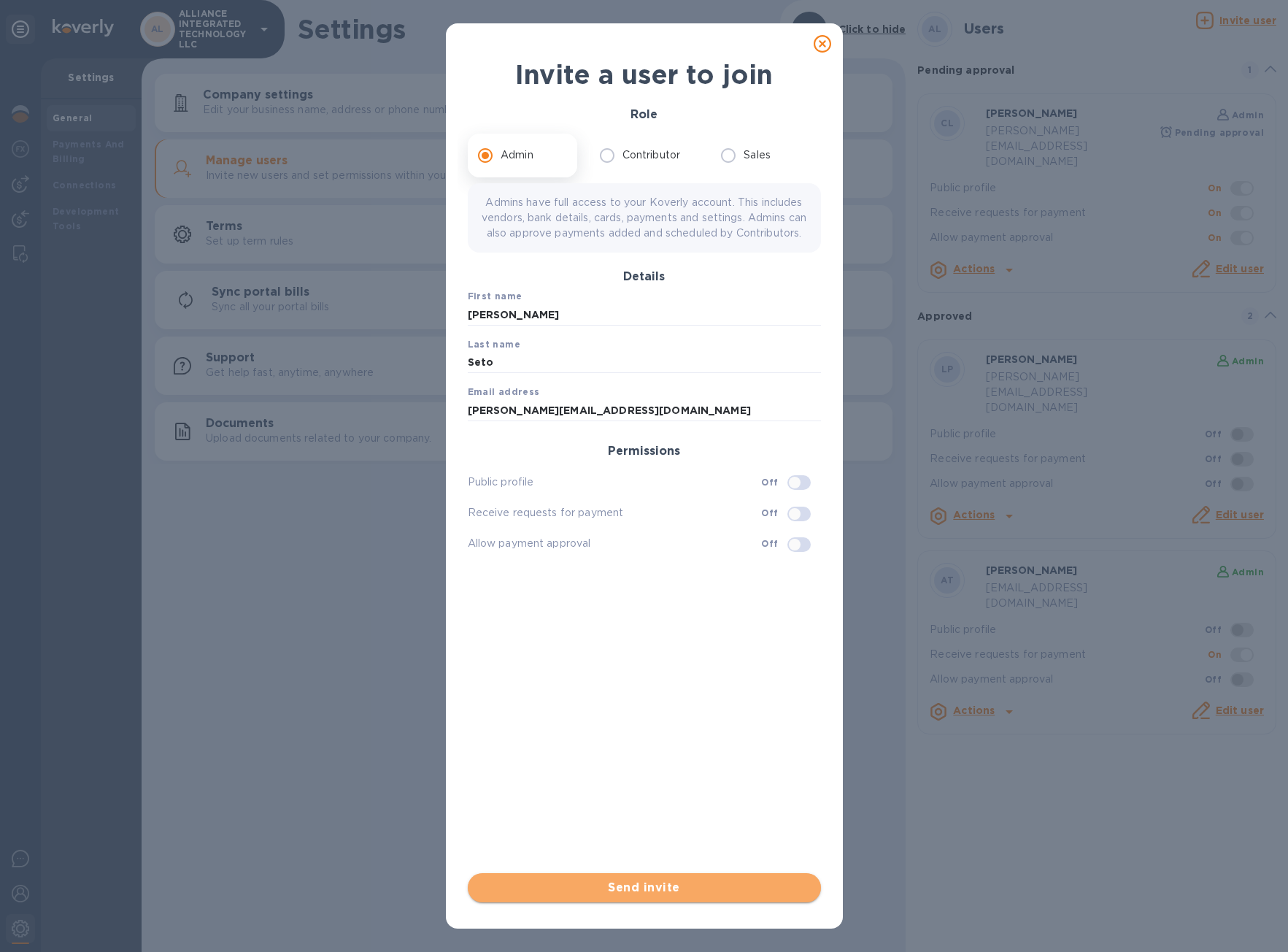
click at [643, 884] on span "Send invite" at bounding box center [644, 888] width 330 height 17
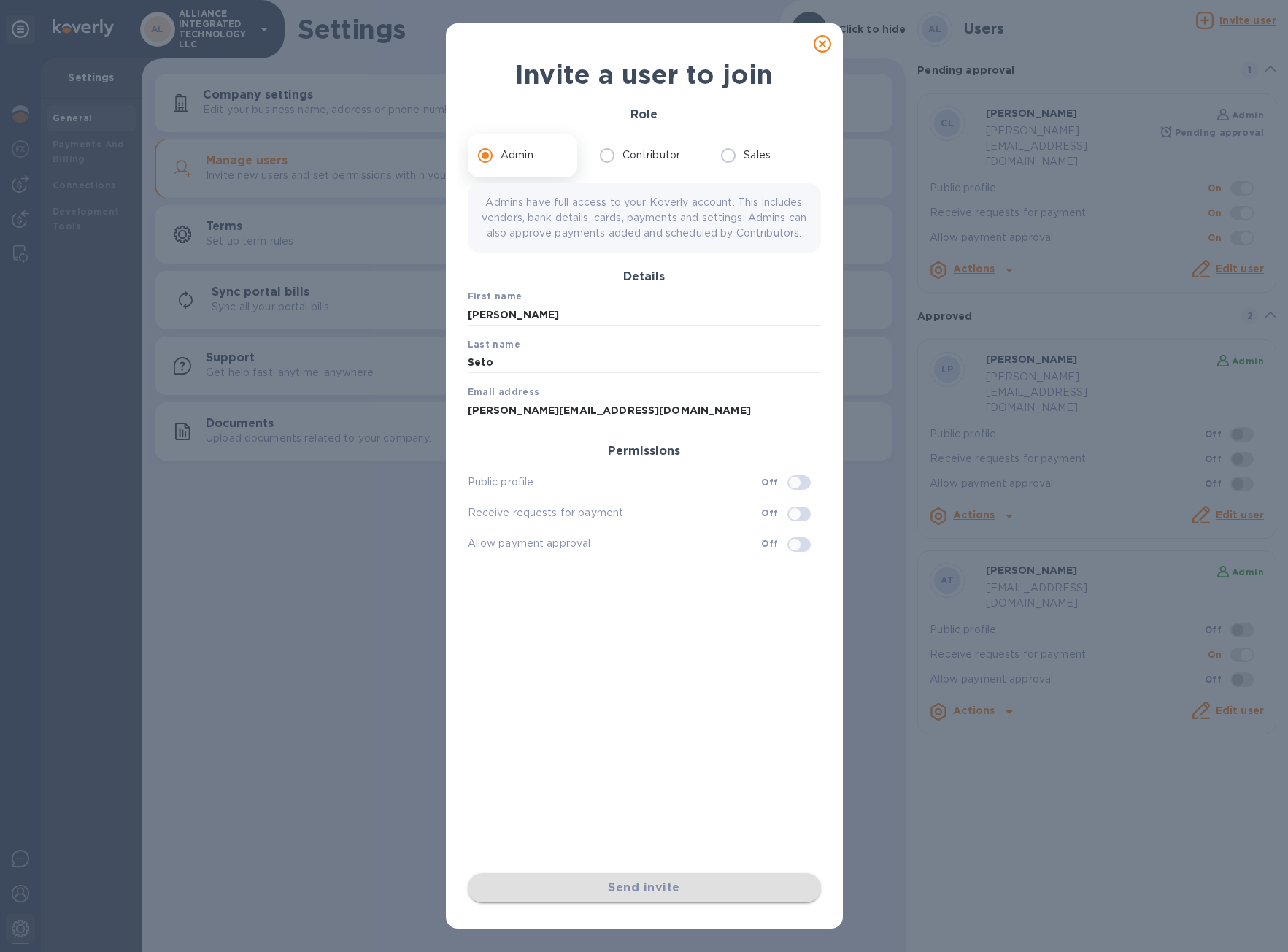
checkbox input "false"
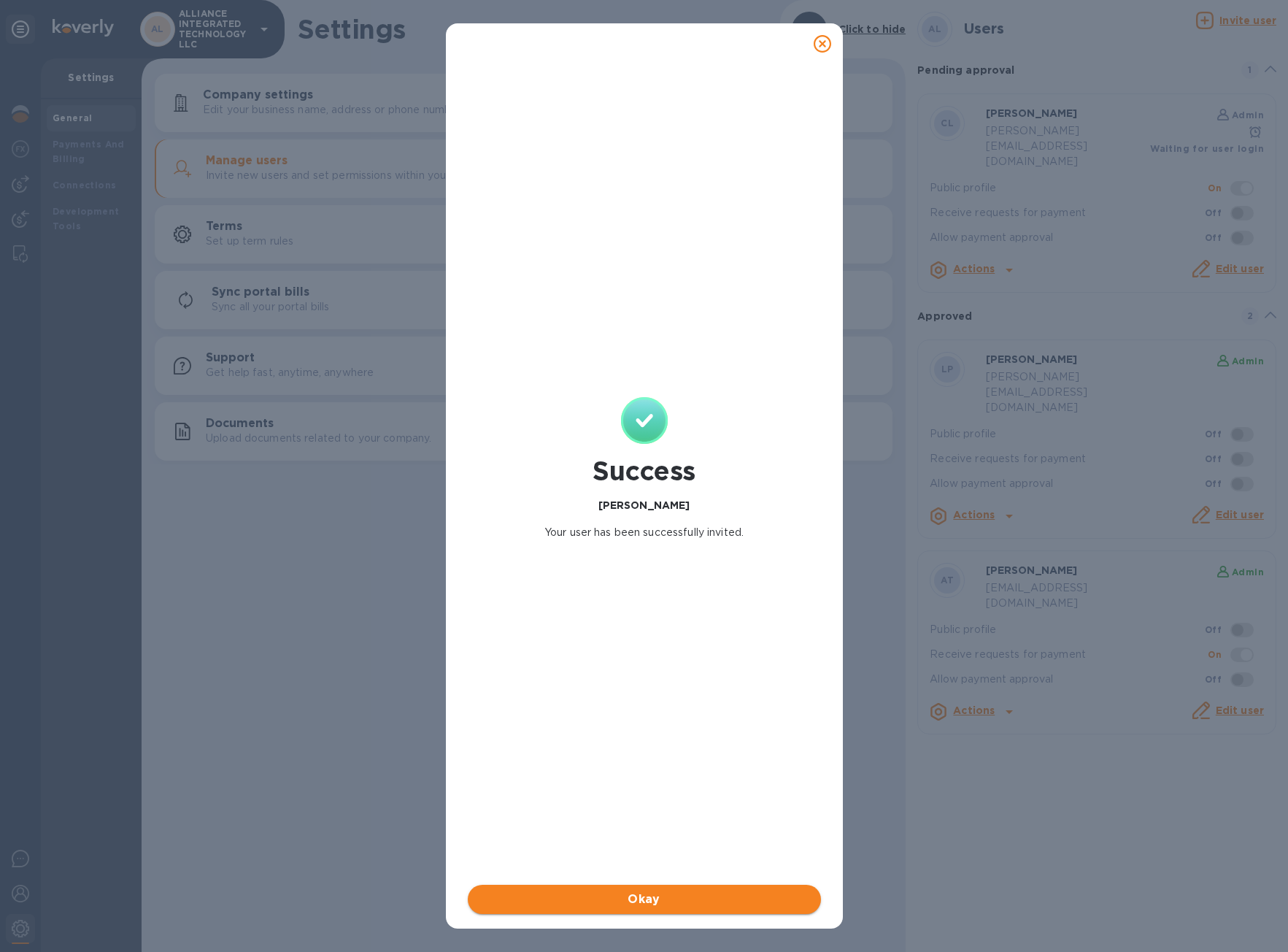
click at [648, 906] on span "Okay" at bounding box center [644, 899] width 330 height 17
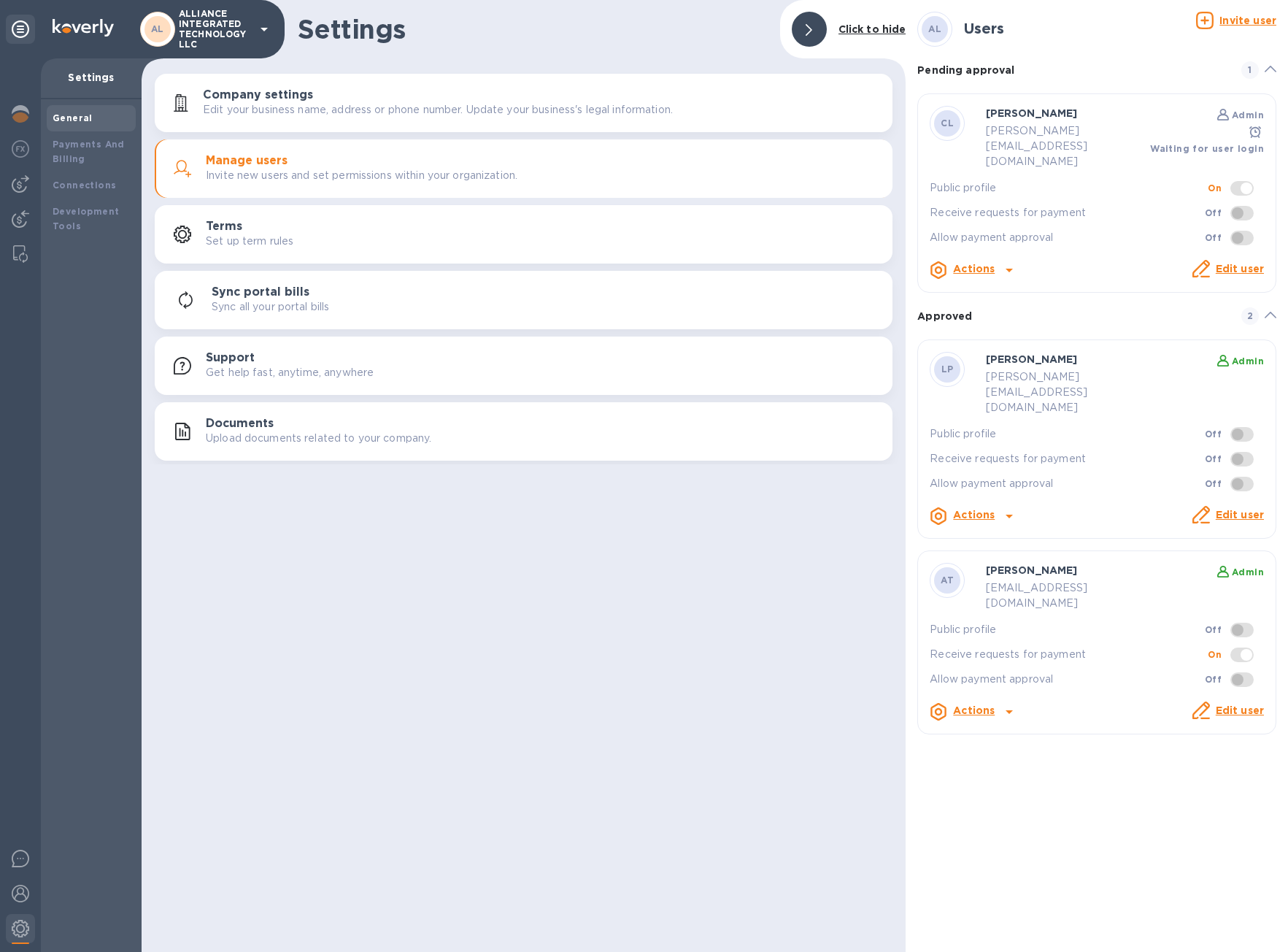
click at [1264, 312] on icon at bounding box center [1270, 315] width 11 height 7
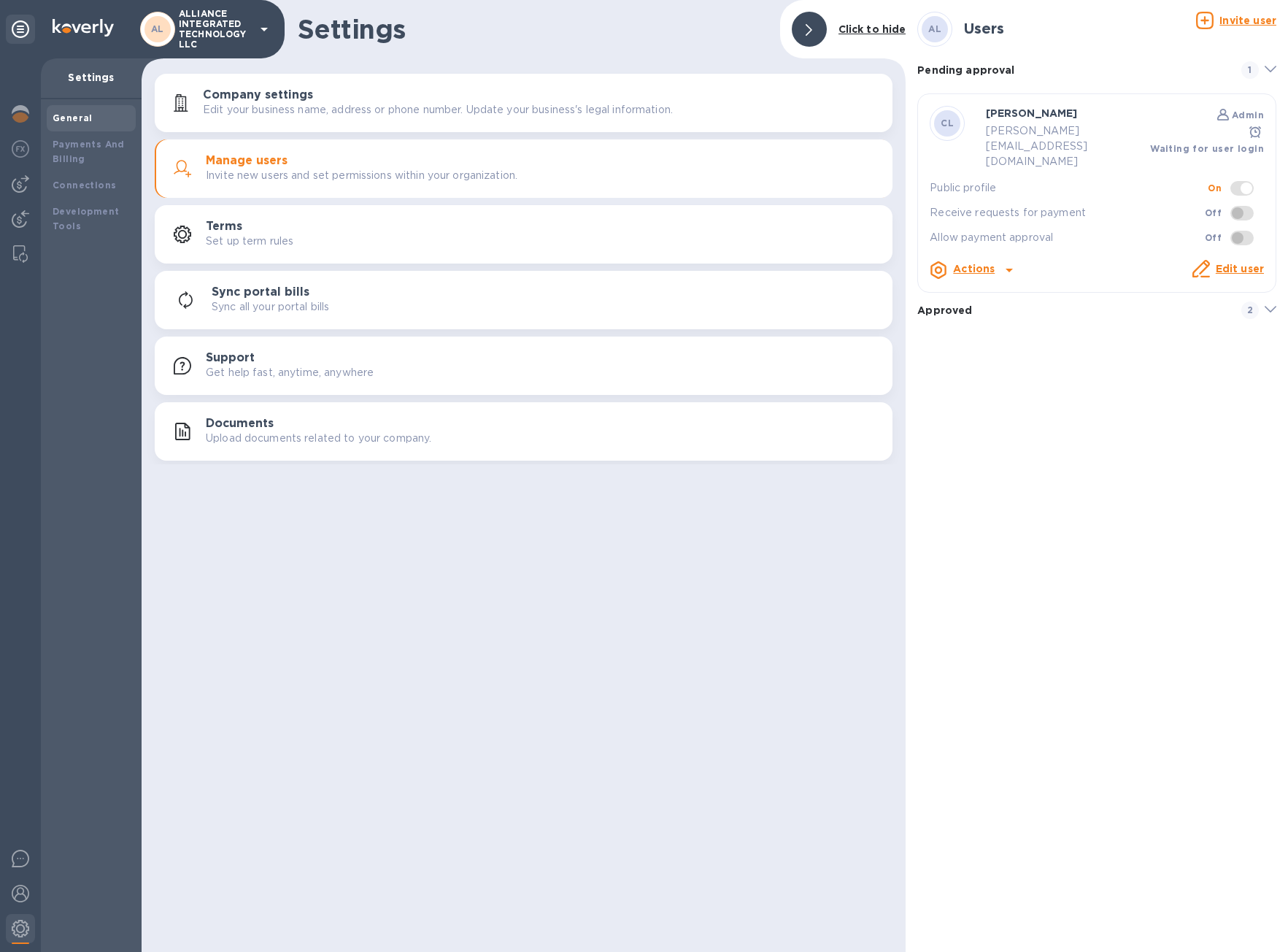
click at [1270, 306] on icon at bounding box center [1270, 309] width 11 height 7
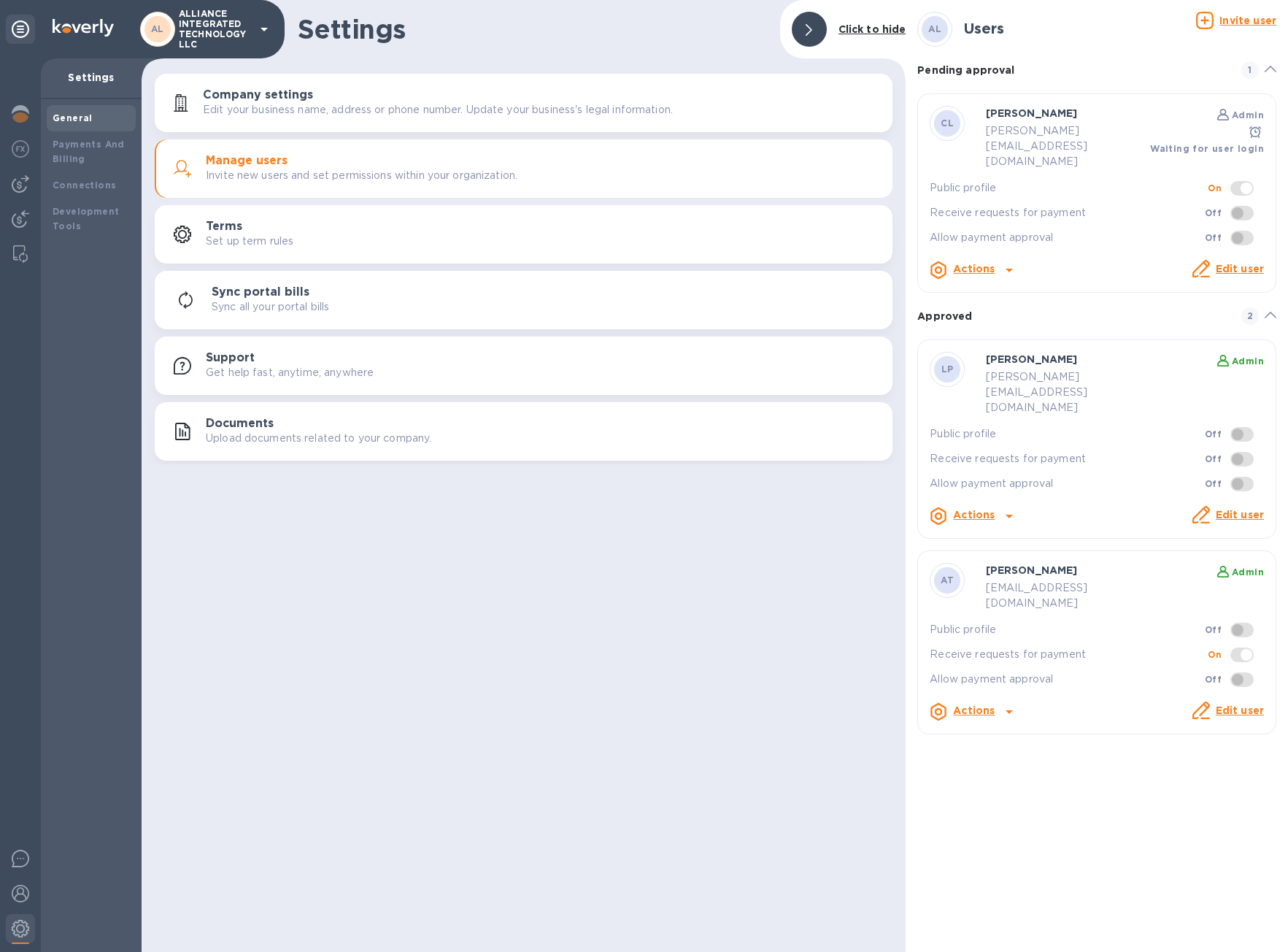
click at [1007, 269] on icon at bounding box center [1009, 271] width 7 height 3
click at [1117, 236] on div at bounding box center [644, 476] width 1288 height 952
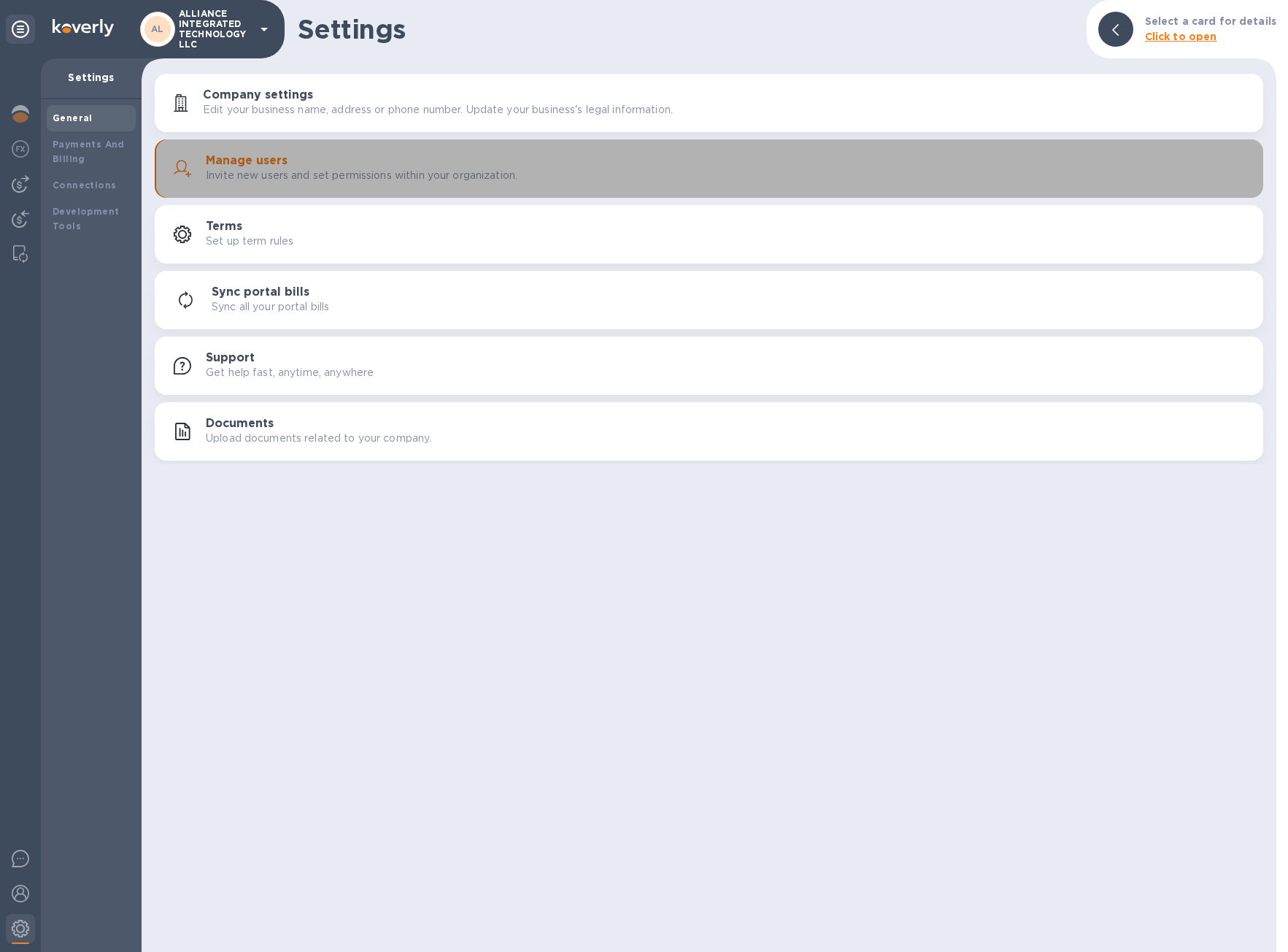
click at [271, 165] on h3 "Manage users" at bounding box center [247, 161] width 81 height 14
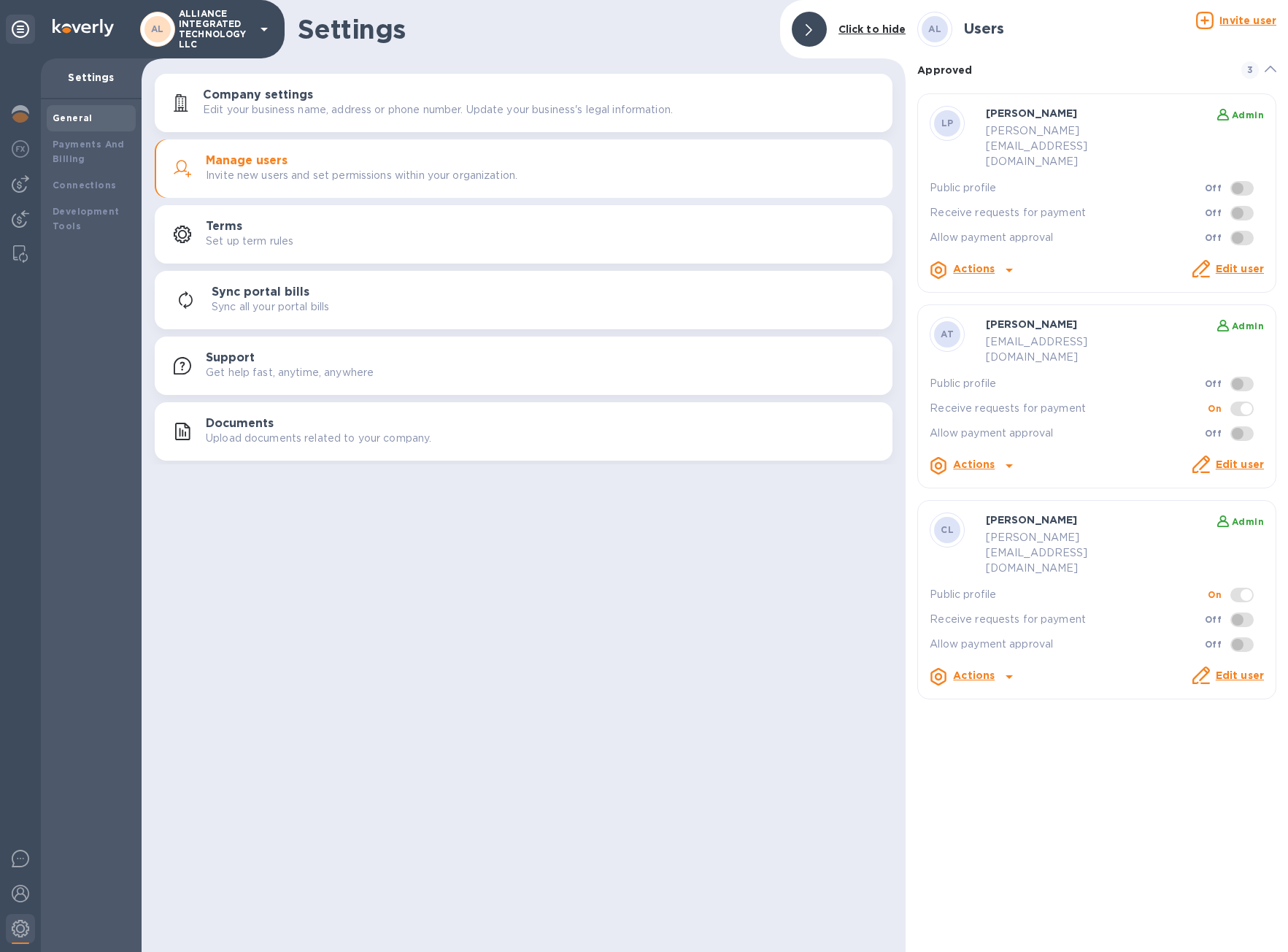
click at [1010, 668] on icon at bounding box center [1009, 677] width 17 height 17
click at [1157, 660] on div at bounding box center [644, 476] width 1288 height 952
click at [1247, 613] on span at bounding box center [1242, 620] width 24 height 15
click at [1218, 614] on b "Off" at bounding box center [1213, 619] width 17 height 11
click at [1215, 639] on b "Off" at bounding box center [1213, 644] width 17 height 11
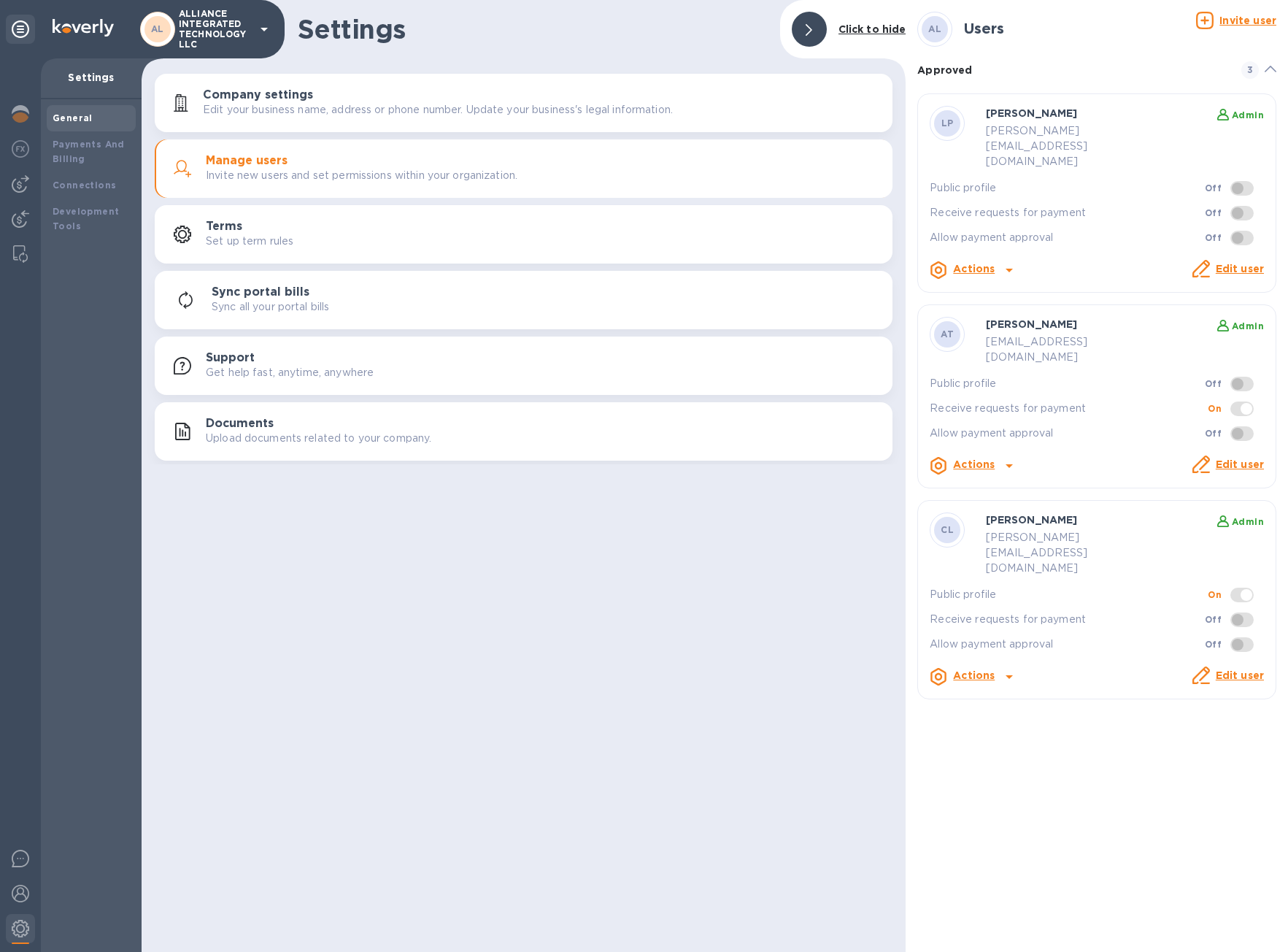
click at [1117, 715] on div "AL Users Invite user Approved 3 LP [PERSON_NAME] Admin [PERSON_NAME][EMAIL_ADDR…" at bounding box center [1097, 476] width 382 height 952
click at [11, 349] on div at bounding box center [20, 505] width 41 height 893
